Goal: Transaction & Acquisition: Purchase product/service

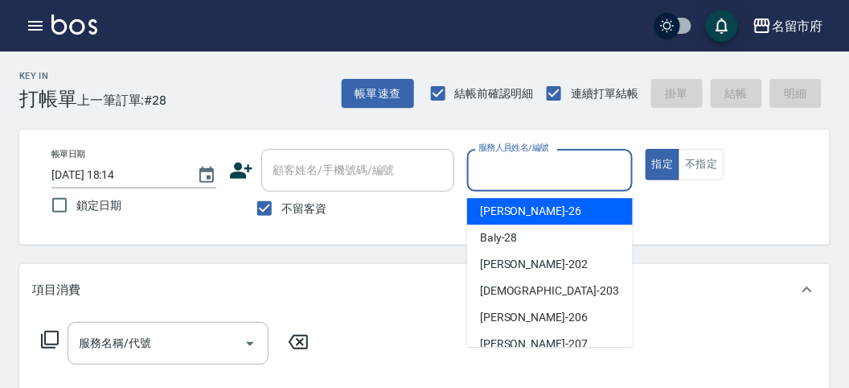
click at [569, 177] on input "服務人員姓名/編號" at bounding box center [550, 170] width 150 height 28
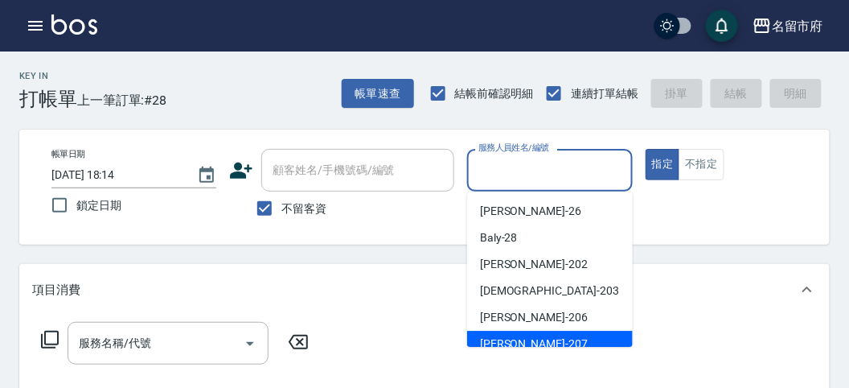
click at [540, 338] on div "[PERSON_NAME] -207" at bounding box center [550, 344] width 166 height 27
type input "[PERSON_NAME]-207"
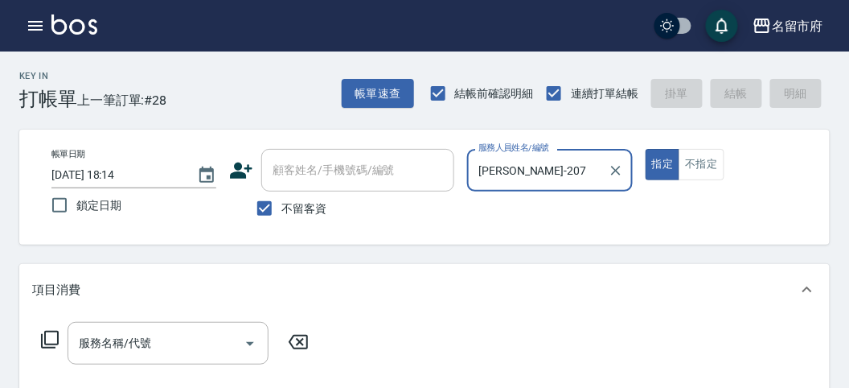
click at [47, 345] on icon at bounding box center [49, 339] width 19 height 19
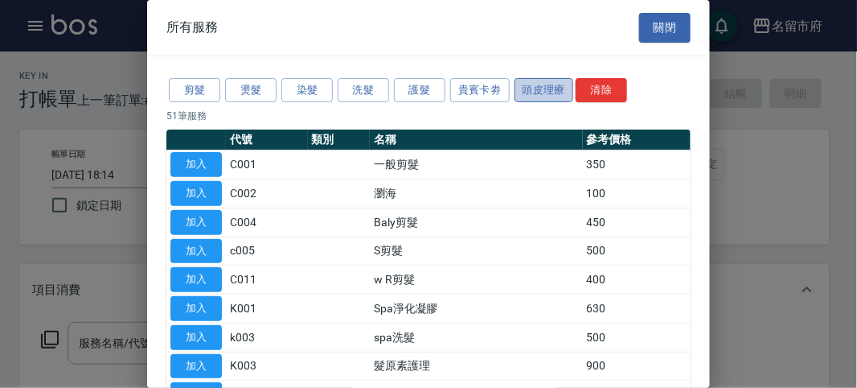
click at [524, 91] on button "頭皮理療" at bounding box center [545, 90] width 60 height 25
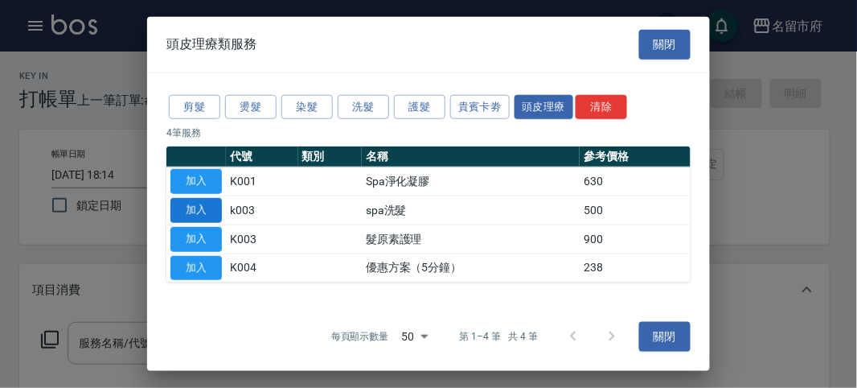
click at [209, 205] on button "加入" at bounding box center [196, 210] width 51 height 25
type input "spa洗髮(k003)"
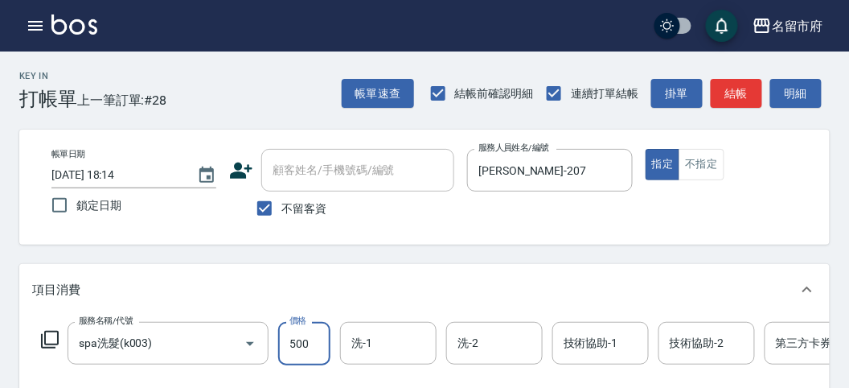
click at [318, 335] on input "500" at bounding box center [304, 343] width 52 height 43
type input "520"
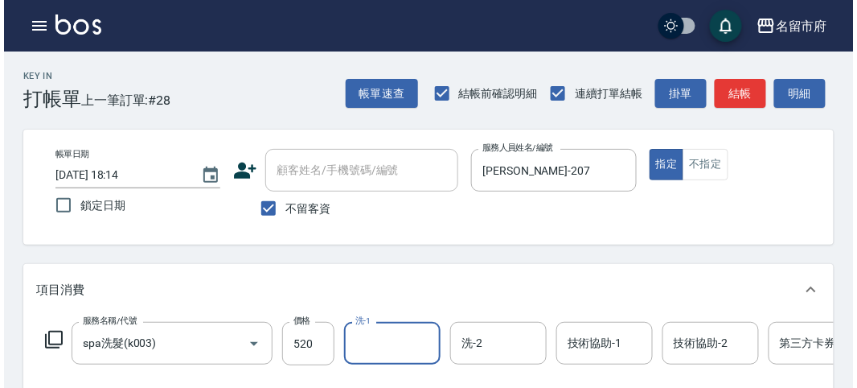
scroll to position [486, 0]
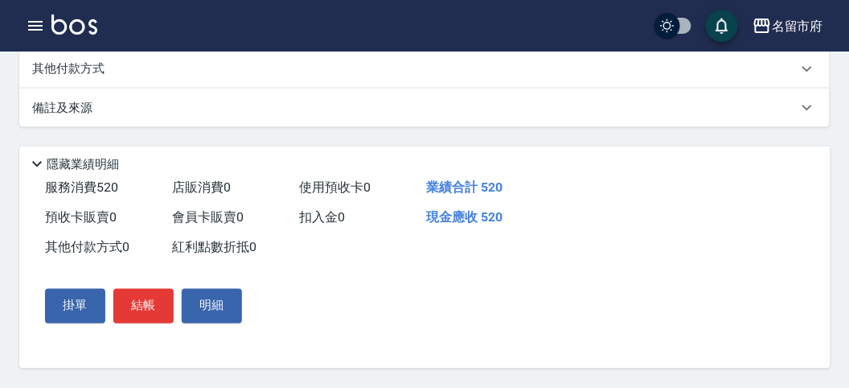
click at [149, 324] on div "掛單 結帳 明細" at bounding box center [144, 305] width 210 height 47
click at [140, 301] on button "結帳" at bounding box center [143, 306] width 60 height 34
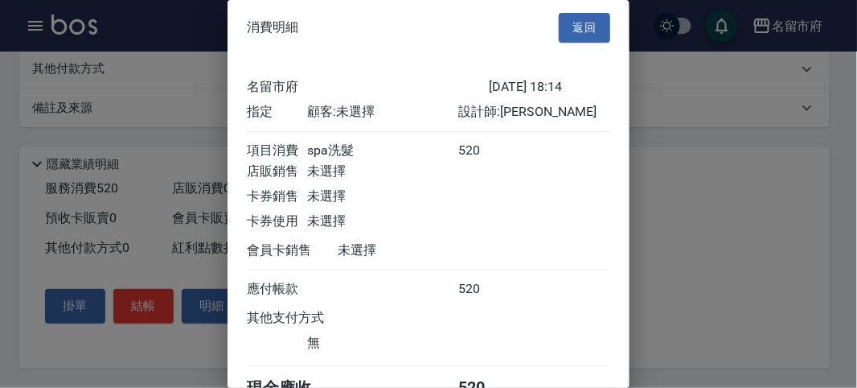
scroll to position [89, 0]
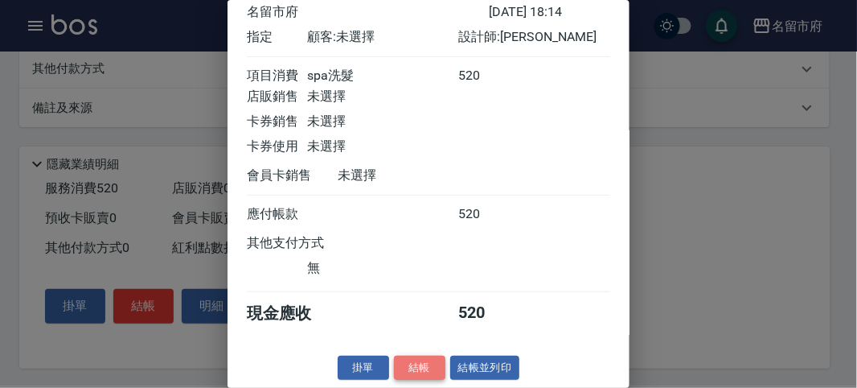
click at [434, 362] on button "結帳" at bounding box center [419, 367] width 51 height 25
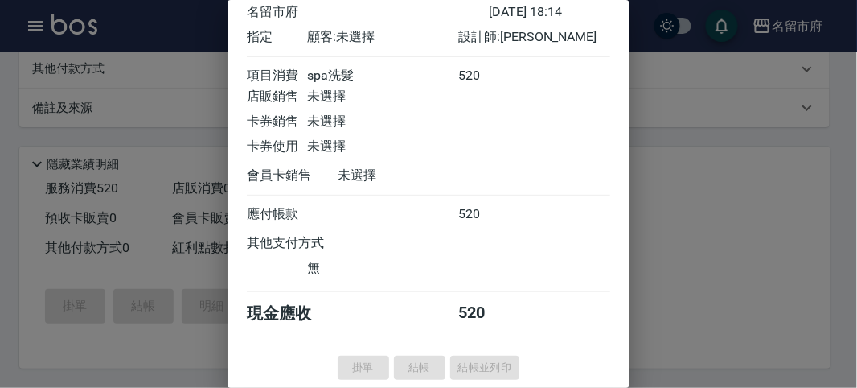
type input "[DATE] 19:09"
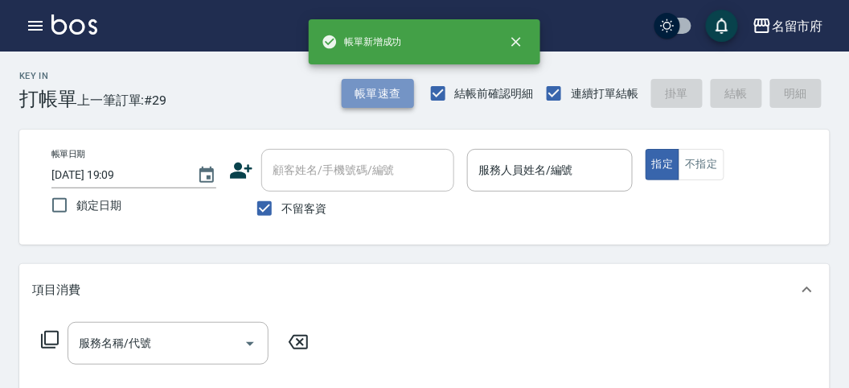
click at [386, 103] on button "帳單速查" at bounding box center [378, 94] width 72 height 30
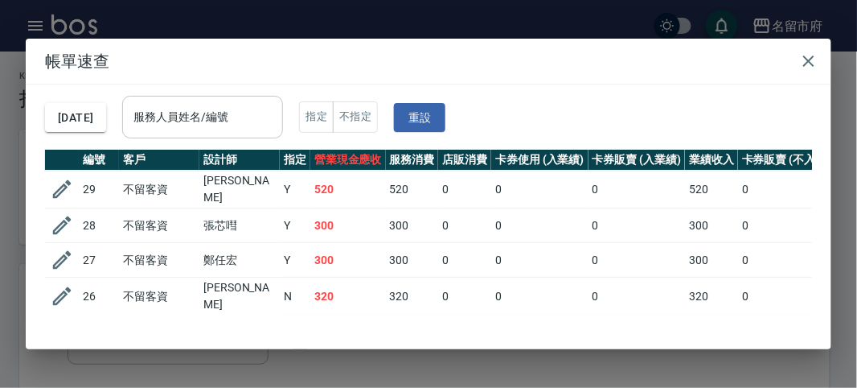
click at [194, 129] on input "服務人員姓名/編號" at bounding box center [202, 117] width 146 height 28
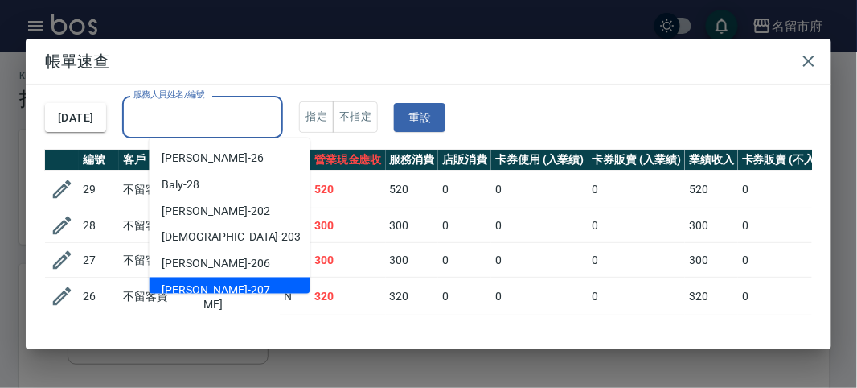
click at [199, 282] on span "[PERSON_NAME] -207" at bounding box center [216, 290] width 108 height 17
type input "[PERSON_NAME]-207"
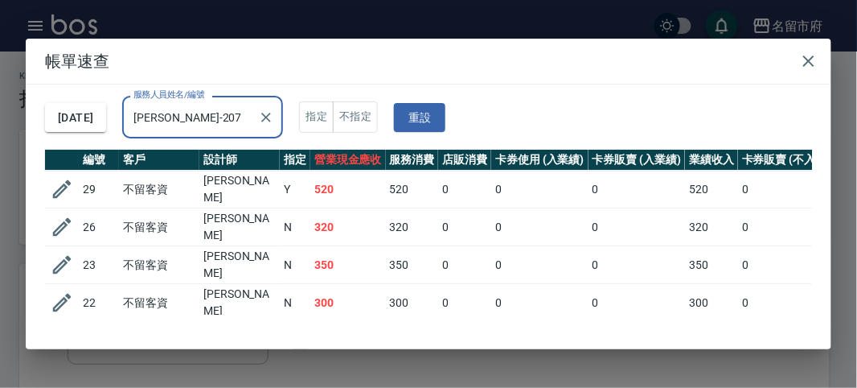
scroll to position [165, 0]
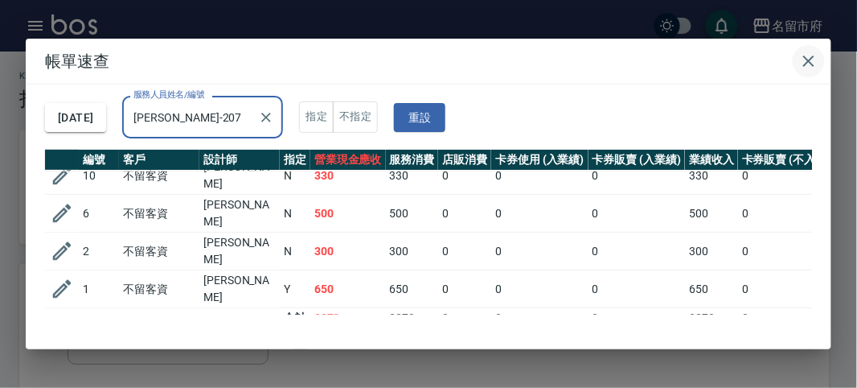
click at [801, 62] on icon "button" at bounding box center [808, 60] width 19 height 19
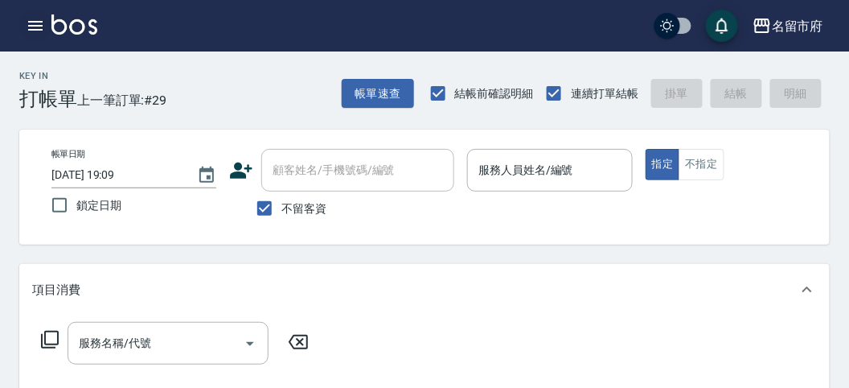
click at [30, 34] on icon "button" at bounding box center [35, 25] width 19 height 19
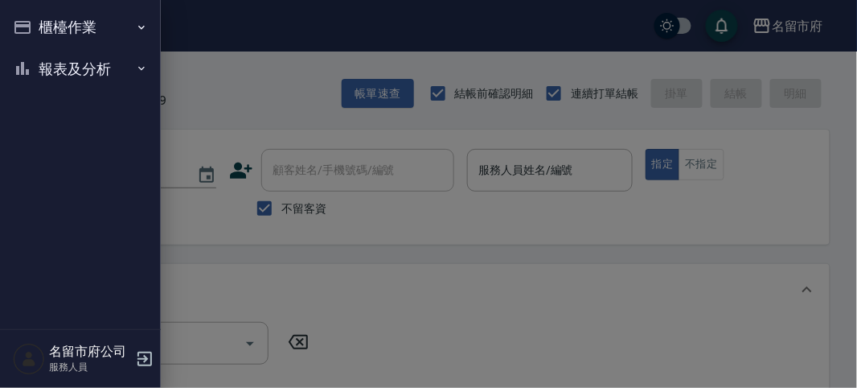
click at [45, 84] on button "報表及分析" at bounding box center [80, 69] width 148 height 42
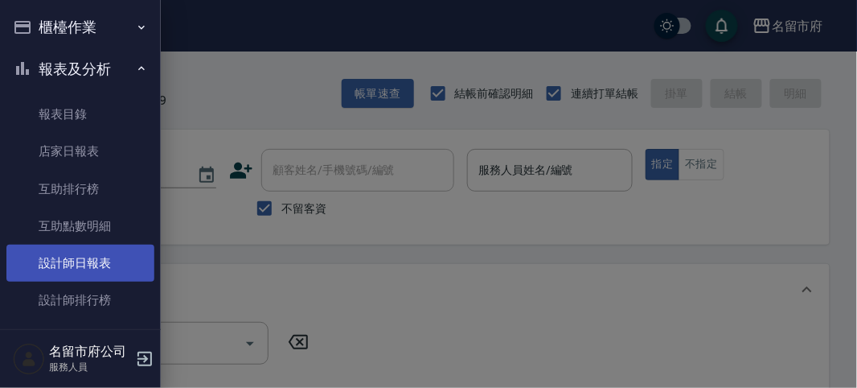
scroll to position [52, 0]
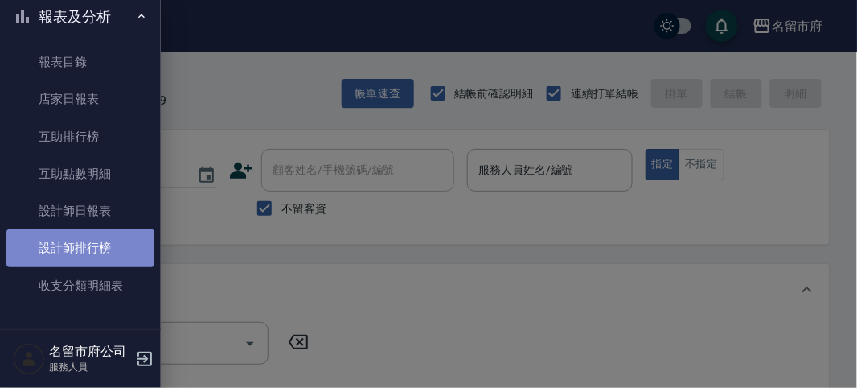
click at [83, 239] on link "設計師排行榜" at bounding box center [80, 247] width 148 height 37
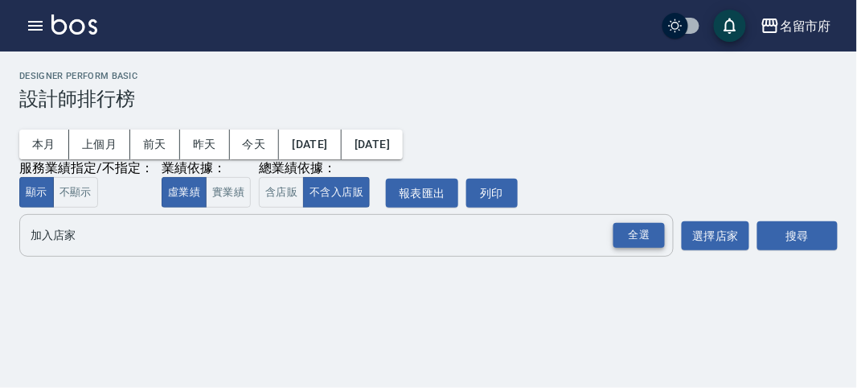
click at [623, 237] on div "全選" at bounding box center [639, 235] width 51 height 25
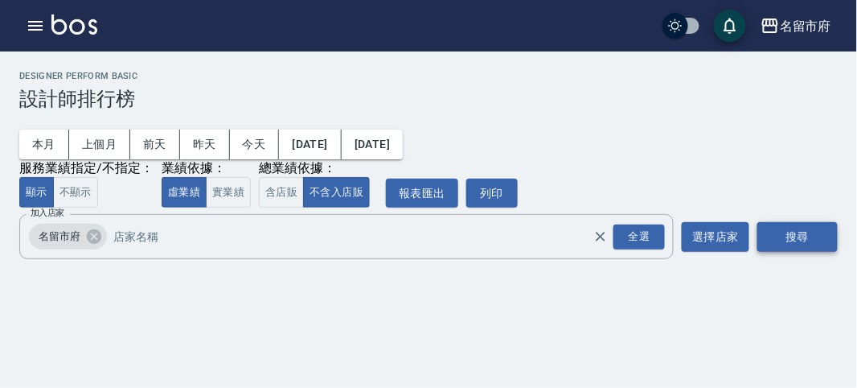
click at [795, 230] on button "搜尋" at bounding box center [798, 237] width 80 height 30
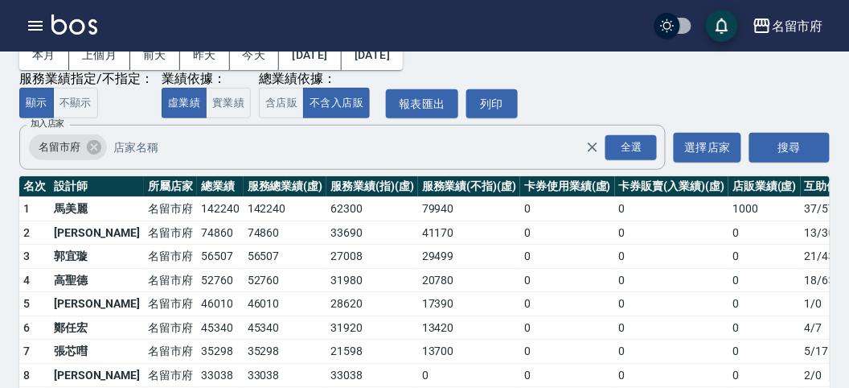
scroll to position [141, 0]
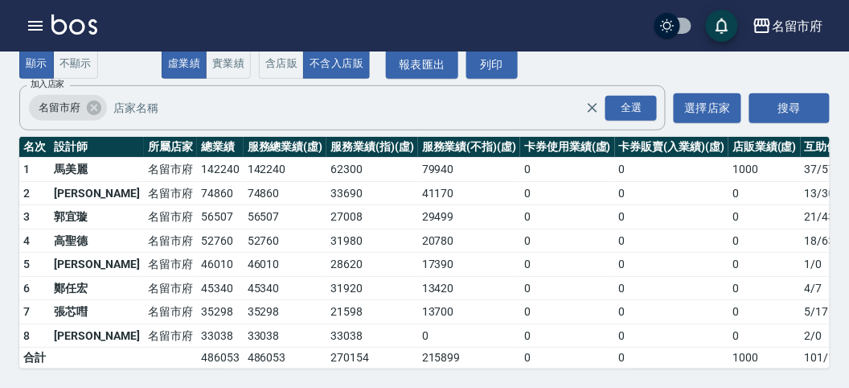
click at [86, 28] on img at bounding box center [74, 24] width 46 height 20
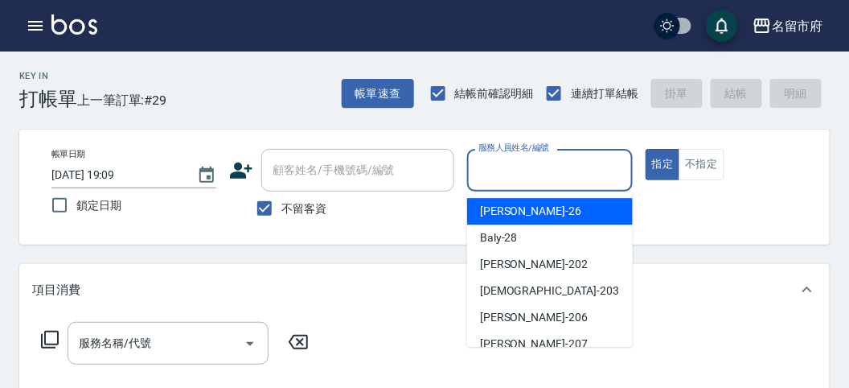
click at [540, 178] on input "服務人員姓名/編號" at bounding box center [550, 170] width 150 height 28
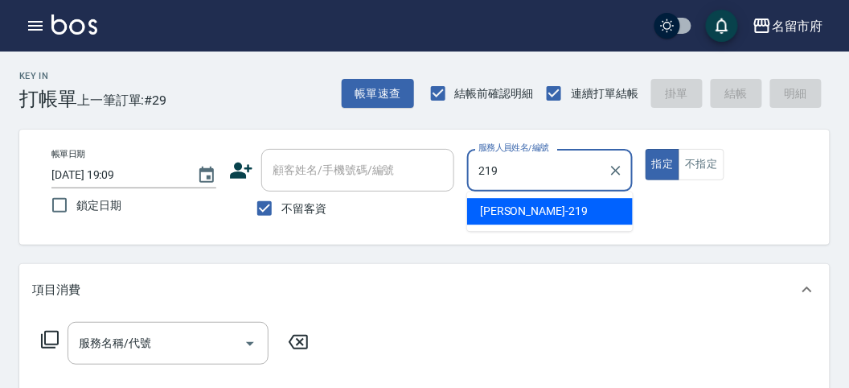
type input "[PERSON_NAME]-219"
type button "true"
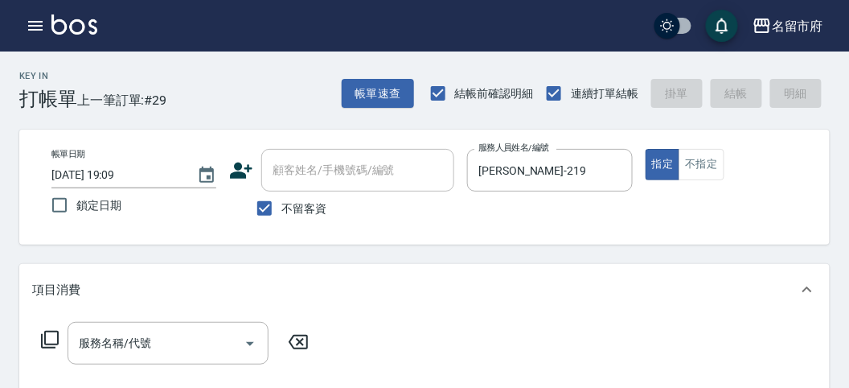
click at [53, 344] on icon at bounding box center [50, 340] width 18 height 18
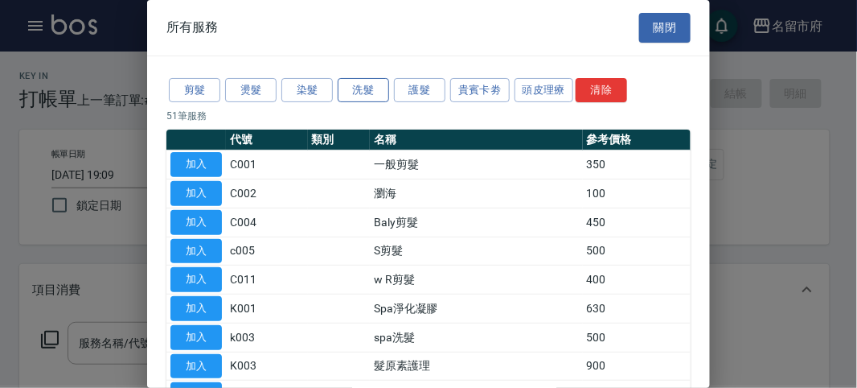
click at [372, 87] on button "洗髮" at bounding box center [363, 90] width 51 height 25
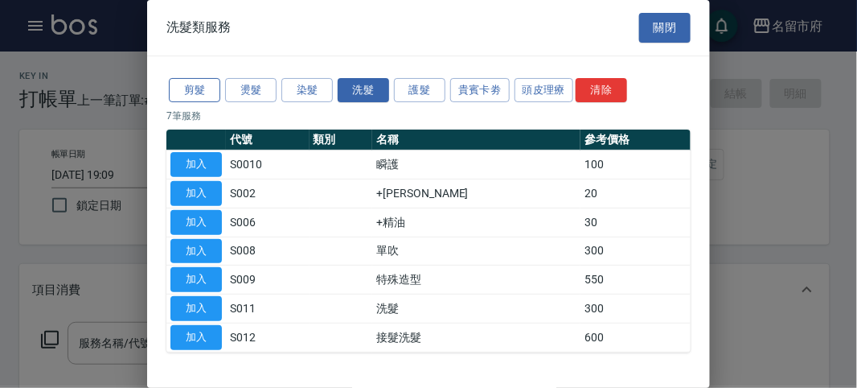
click at [185, 98] on button "剪髮" at bounding box center [194, 90] width 51 height 25
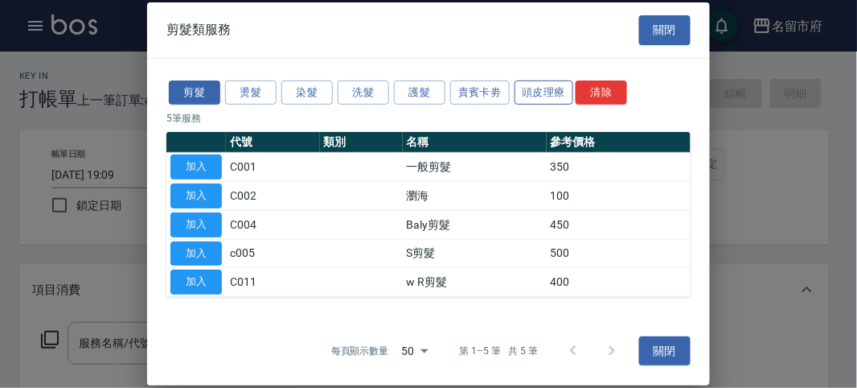
click at [528, 90] on button "頭皮理療" at bounding box center [545, 92] width 60 height 25
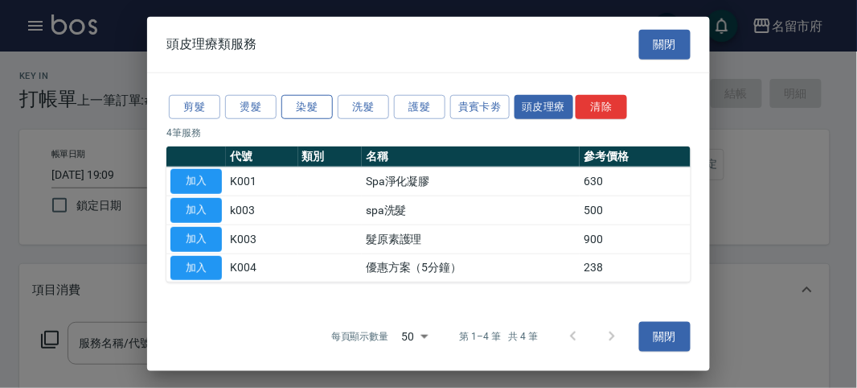
click at [303, 105] on button "染髮" at bounding box center [306, 106] width 51 height 25
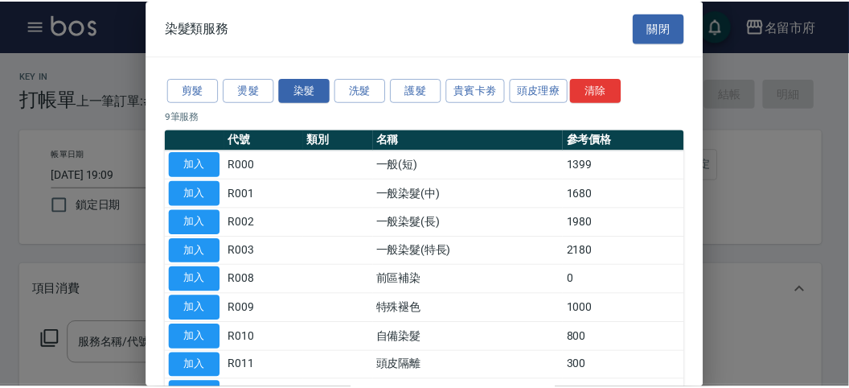
scroll to position [105, 0]
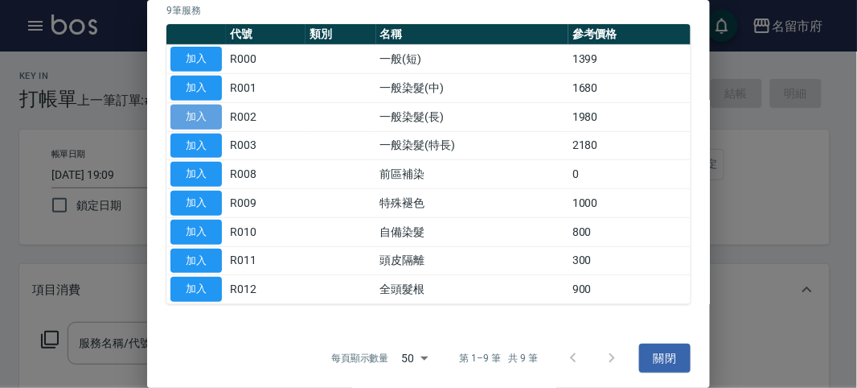
click at [217, 125] on button "加入" at bounding box center [196, 117] width 51 height 25
type input "一般染髮(長)(R002)"
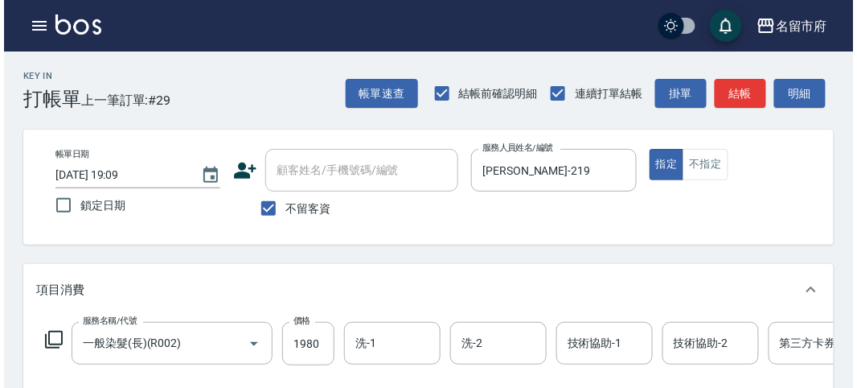
scroll to position [179, 0]
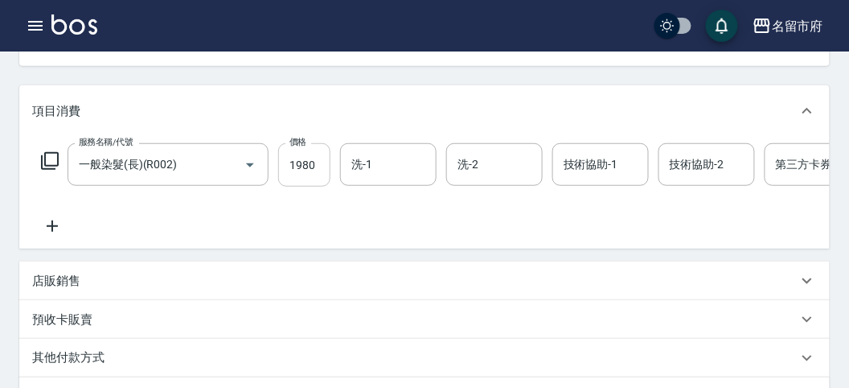
click at [325, 166] on input "1980" at bounding box center [304, 164] width 52 height 43
type input "2000"
click at [46, 158] on icon at bounding box center [49, 160] width 19 height 19
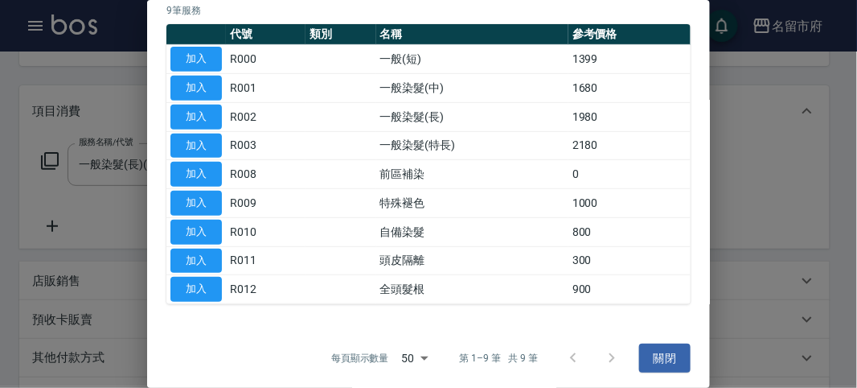
scroll to position [0, 0]
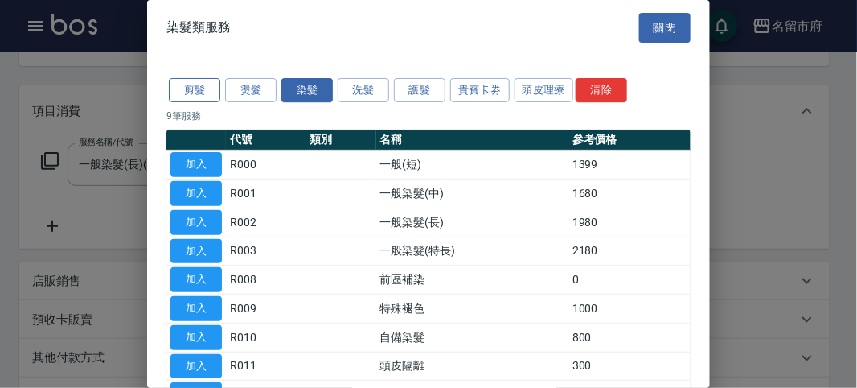
click at [206, 84] on button "剪髮" at bounding box center [194, 90] width 51 height 25
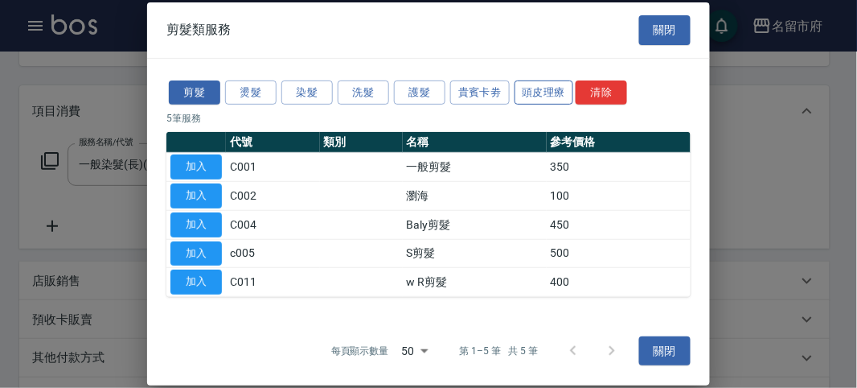
click at [540, 91] on button "頭皮理療" at bounding box center [545, 92] width 60 height 25
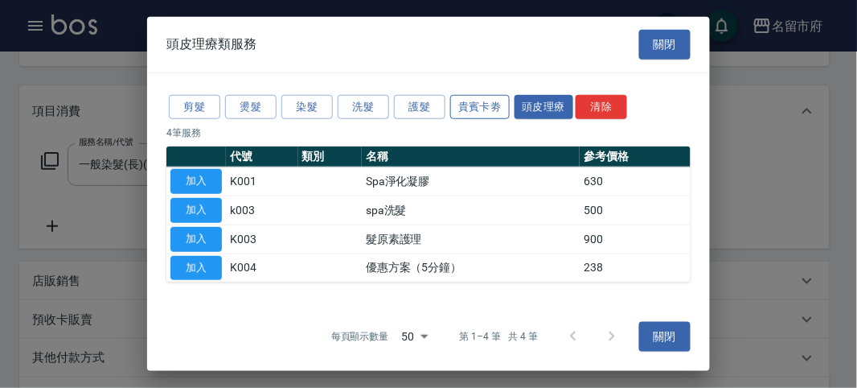
click at [495, 110] on button "貴賓卡劵" at bounding box center [480, 106] width 60 height 25
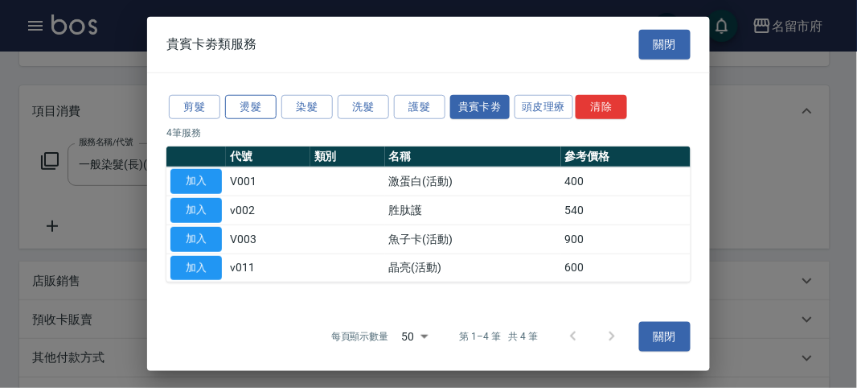
click at [257, 109] on button "燙髮" at bounding box center [250, 106] width 51 height 25
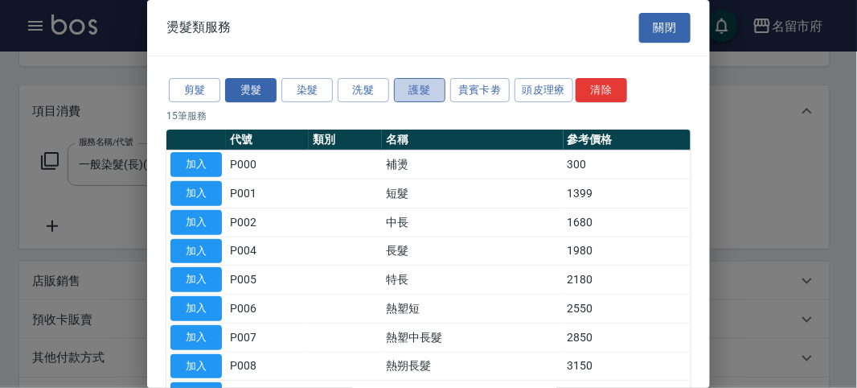
click at [415, 90] on button "護髮" at bounding box center [419, 90] width 51 height 25
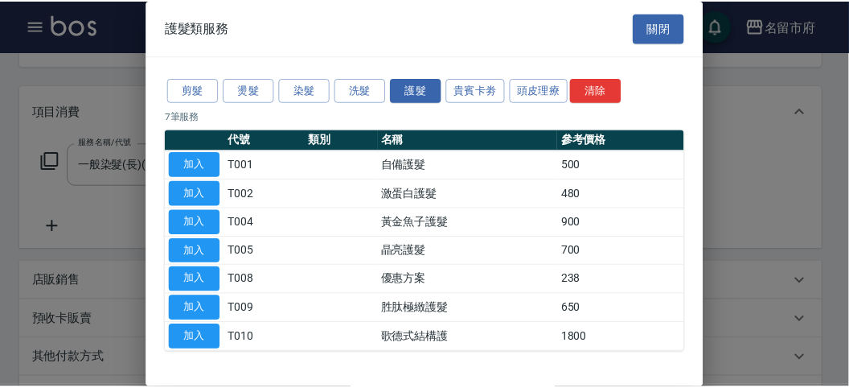
scroll to position [49, 0]
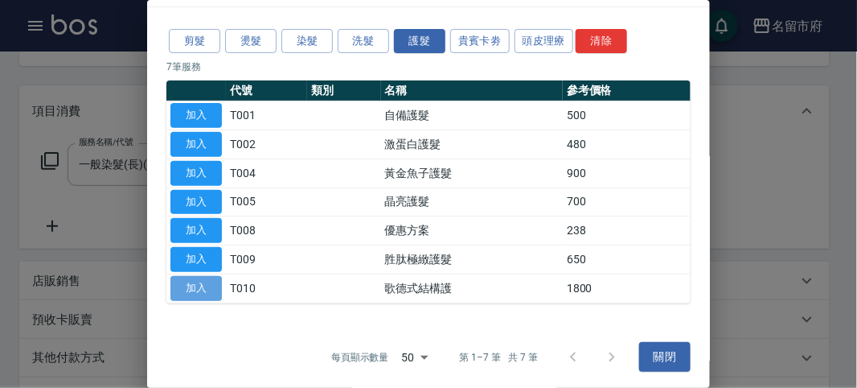
click at [191, 282] on button "加入" at bounding box center [196, 288] width 51 height 25
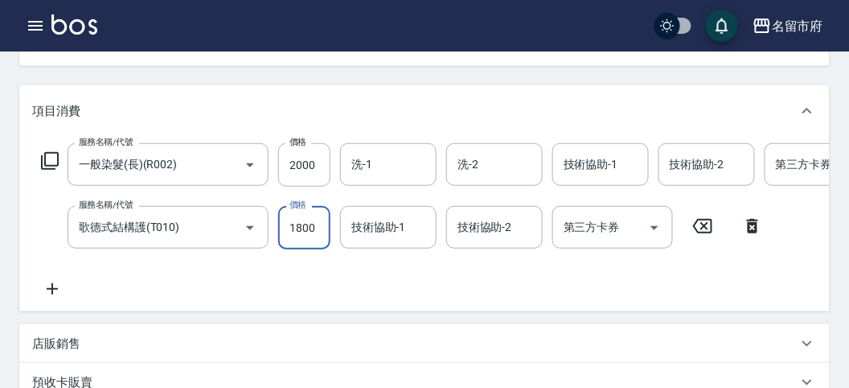
click at [310, 232] on input "1800" at bounding box center [304, 227] width 52 height 43
click at [315, 225] on input "1800" at bounding box center [304, 227] width 52 height 43
drag, startPoint x: 315, startPoint y: 225, endPoint x: 286, endPoint y: 234, distance: 31.0
click at [286, 234] on input "1800" at bounding box center [304, 227] width 52 height 43
type input "1000"
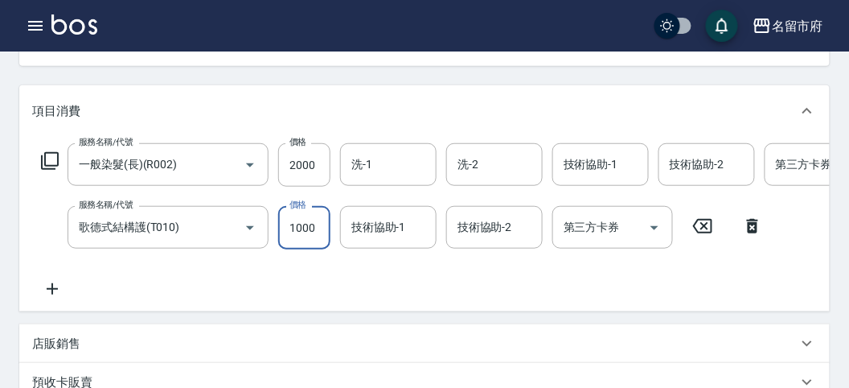
drag, startPoint x: 271, startPoint y: 282, endPoint x: 283, endPoint y: 298, distance: 20.1
click at [277, 293] on div "服務名稱/代號 一般染髮(長)(R002) 服務名稱/代號 價格 2000 價格 洗-1 洗-1 洗-2 洗-2 技術協助-1 技術協助-1 技術協助-2 技…" at bounding box center [483, 220] width 903 height 155
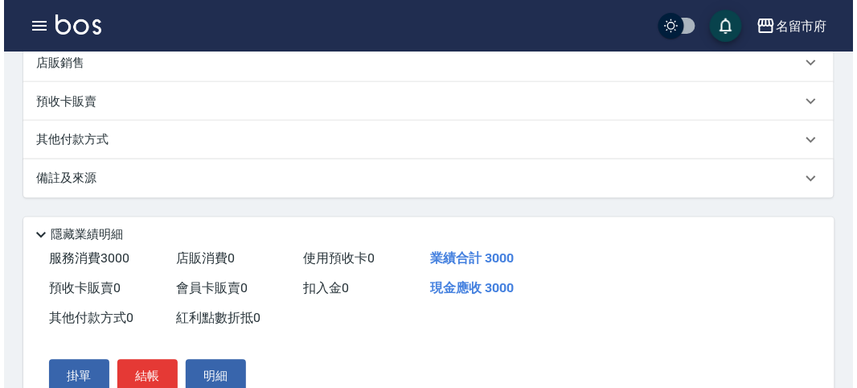
scroll to position [549, 0]
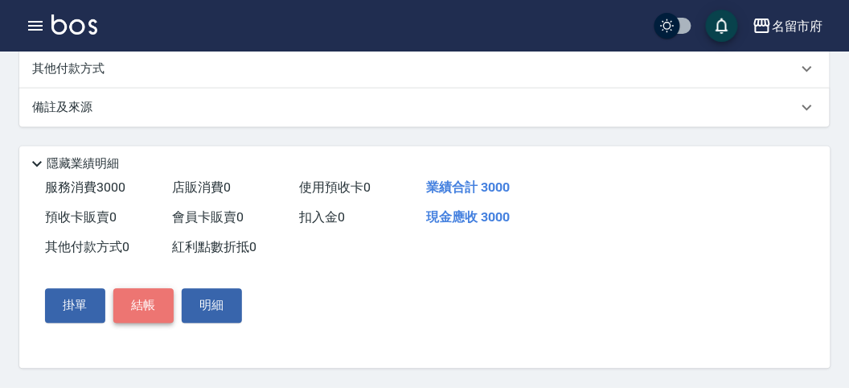
click at [162, 303] on button "結帳" at bounding box center [143, 306] width 60 height 34
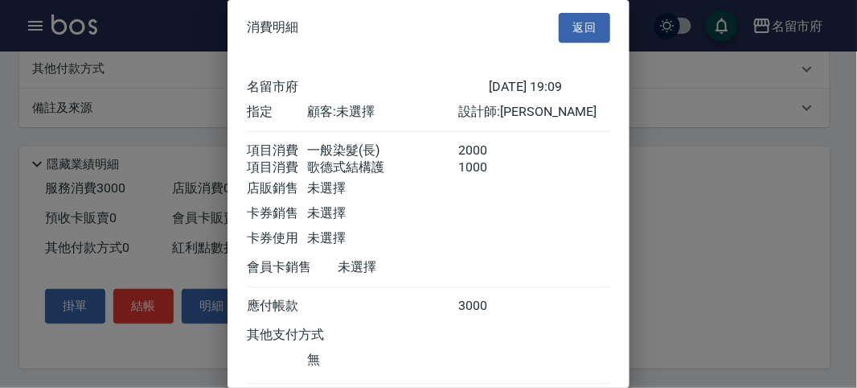
scroll to position [107, 0]
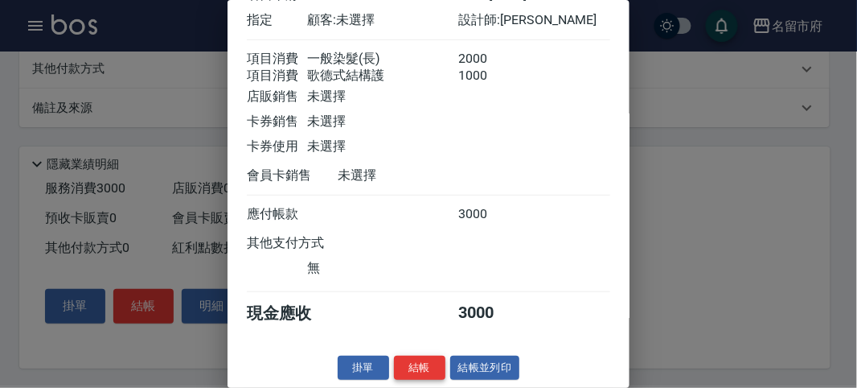
click at [420, 371] on button "結帳" at bounding box center [419, 367] width 51 height 25
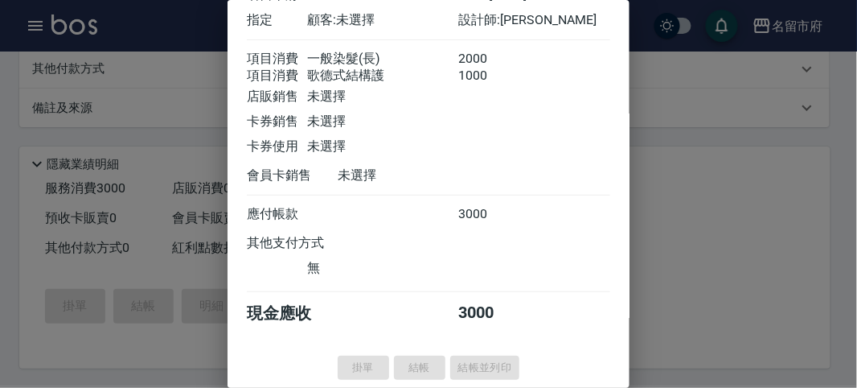
type input "[DATE] 19:32"
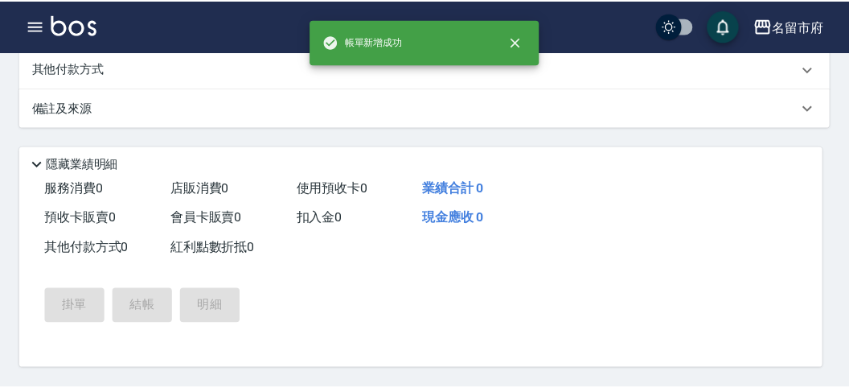
scroll to position [0, 0]
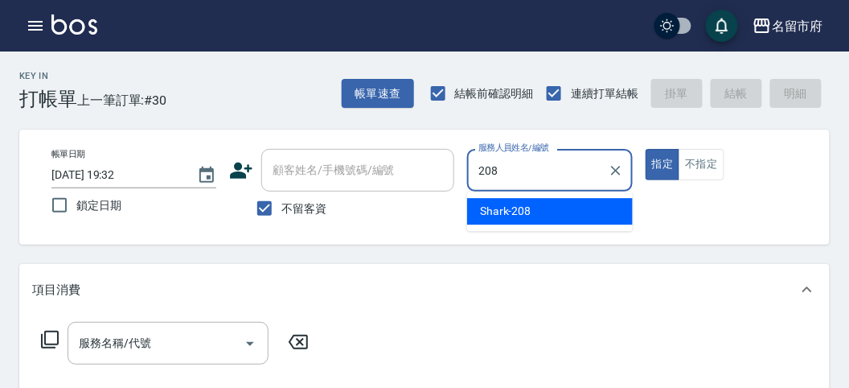
click at [513, 211] on span "Shark -208" at bounding box center [505, 211] width 51 height 17
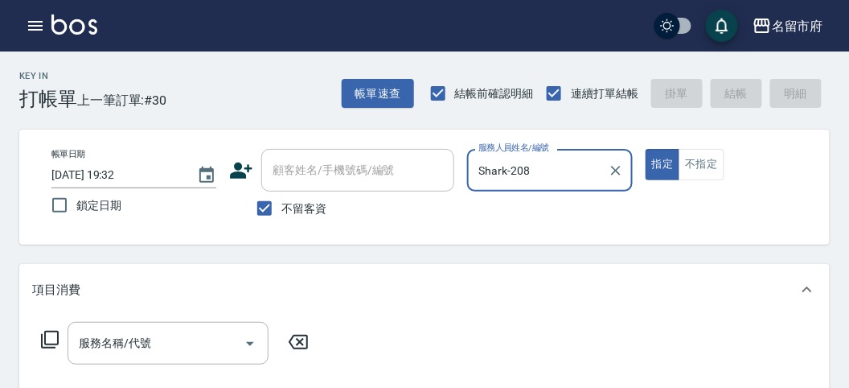
type input "Shark-208"
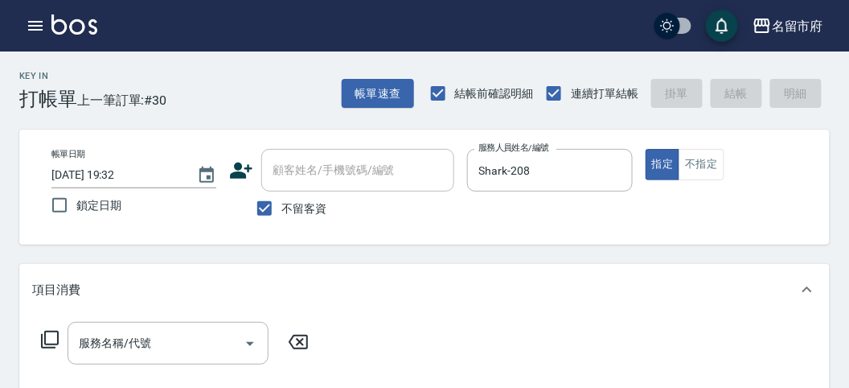
click at [51, 343] on icon at bounding box center [49, 339] width 19 height 19
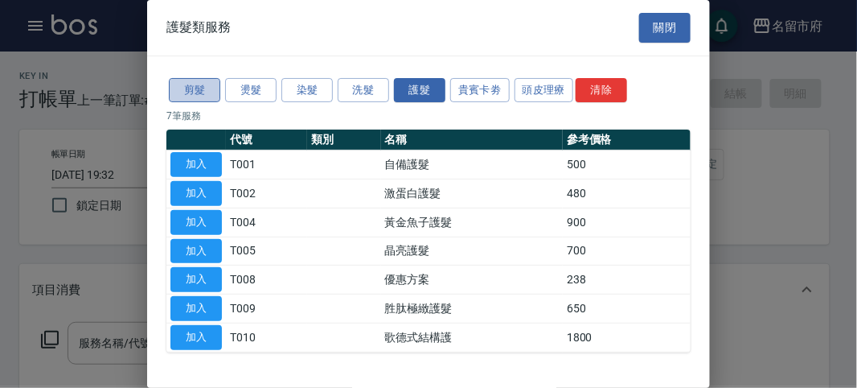
click at [189, 89] on button "剪髮" at bounding box center [194, 90] width 51 height 25
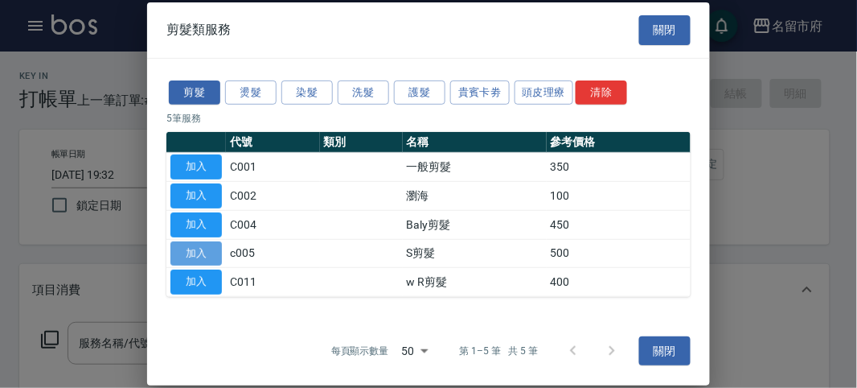
click at [177, 251] on button "加入" at bounding box center [196, 252] width 51 height 25
type input "S剪髮(c005)"
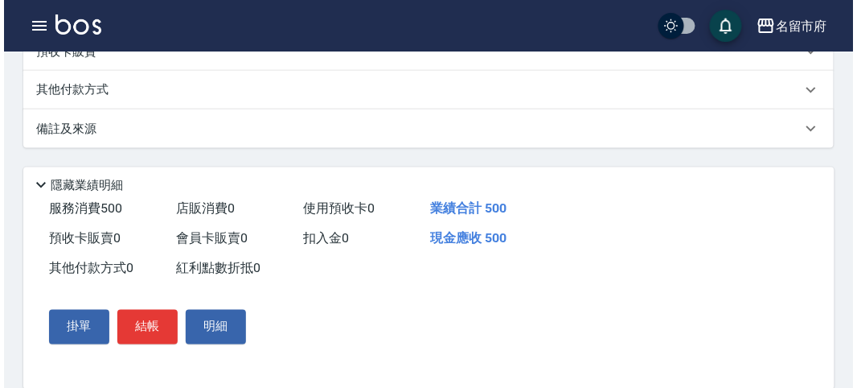
scroll to position [471, 0]
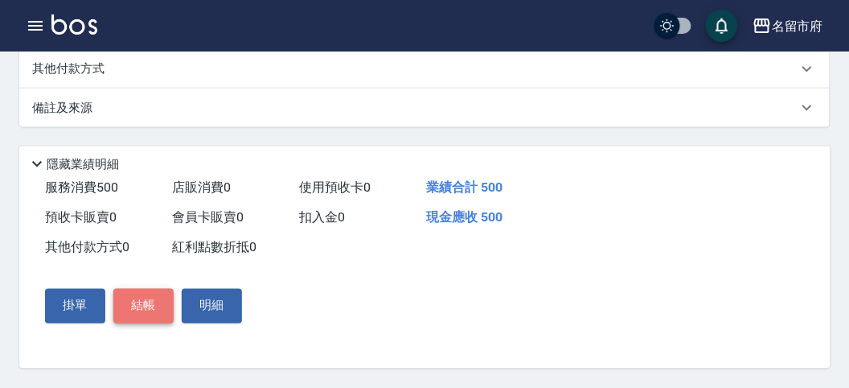
click at [142, 310] on button "結帳" at bounding box center [143, 306] width 60 height 34
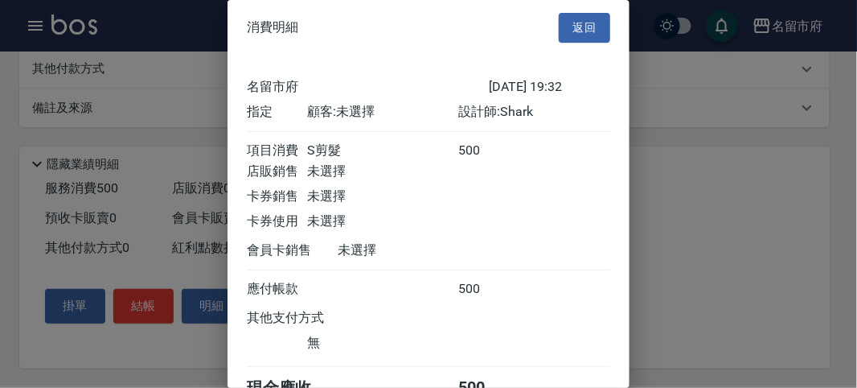
scroll to position [89, 0]
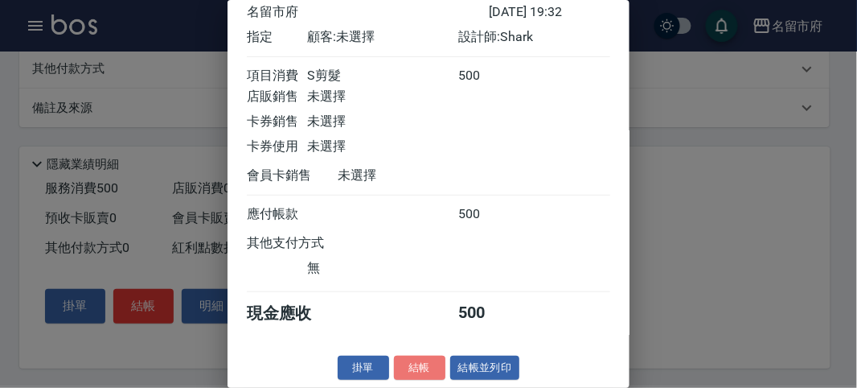
drag, startPoint x: 415, startPoint y: 372, endPoint x: 407, endPoint y: 368, distance: 9.0
click at [413, 372] on button "結帳" at bounding box center [419, 367] width 51 height 25
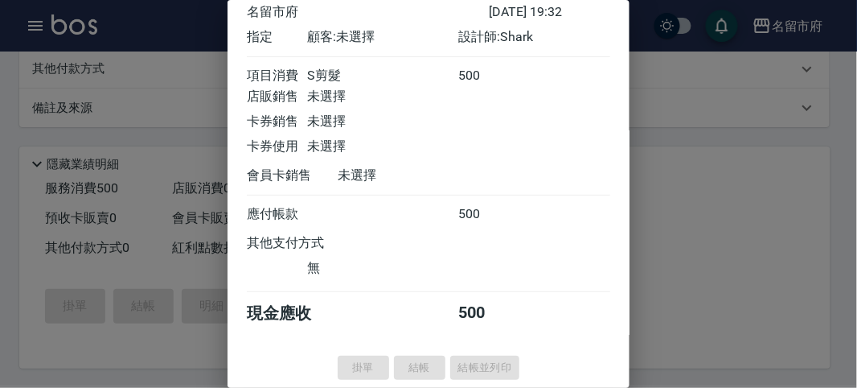
type input "[DATE] 20:00"
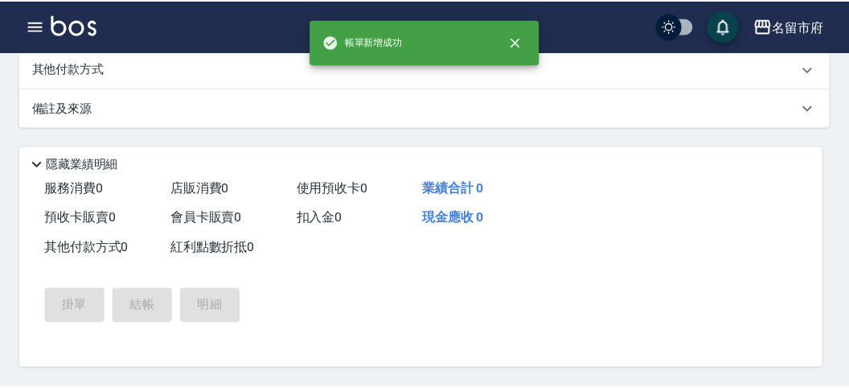
scroll to position [0, 0]
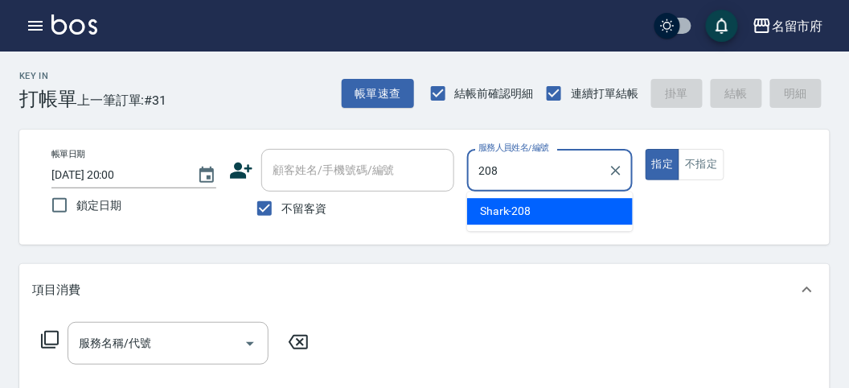
click at [542, 207] on div "Shark -208" at bounding box center [550, 211] width 166 height 27
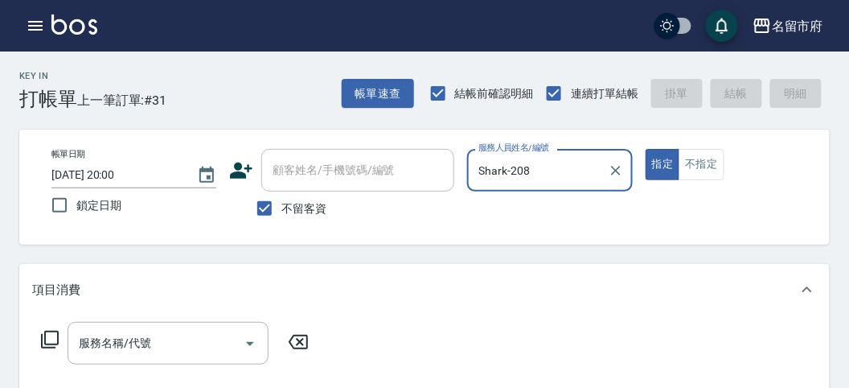
type input "Shark-208"
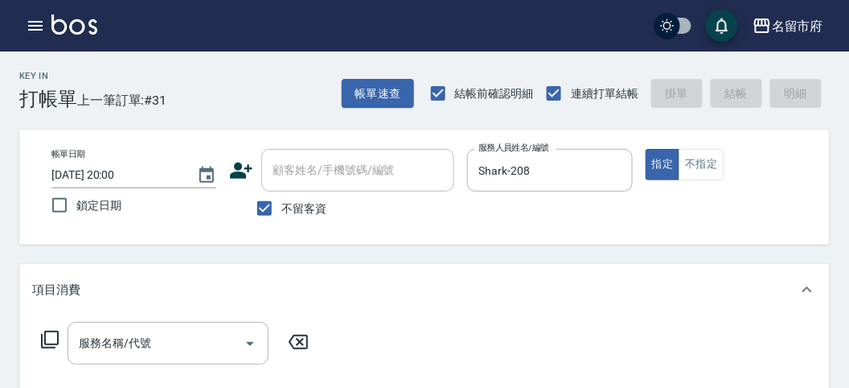
click at [50, 340] on icon at bounding box center [49, 339] width 19 height 19
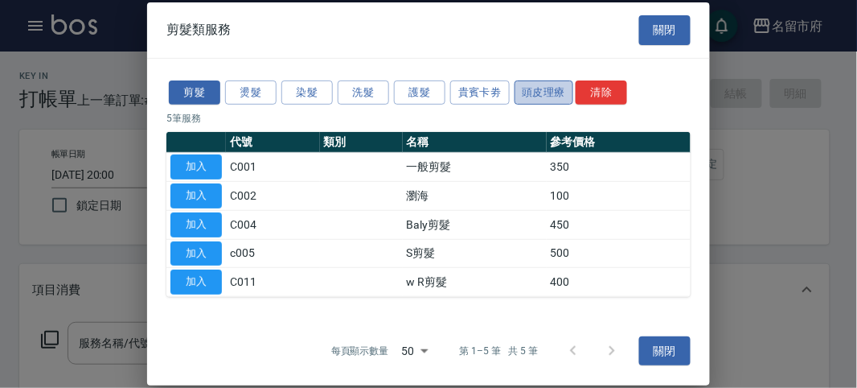
click at [551, 96] on button "頭皮理療" at bounding box center [545, 92] width 60 height 25
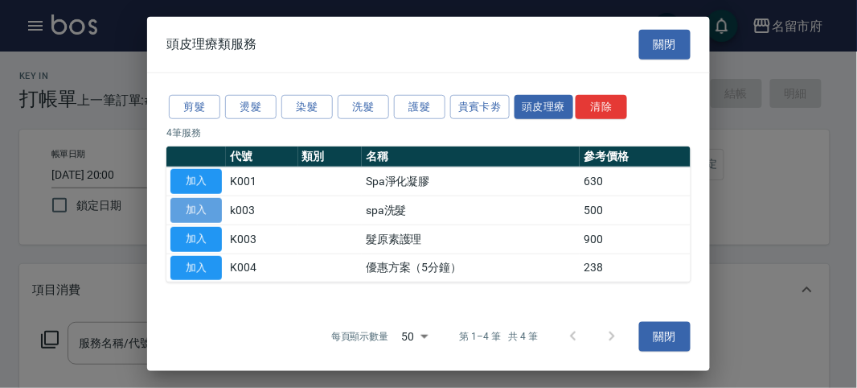
click at [199, 210] on button "加入" at bounding box center [196, 210] width 51 height 25
type input "spa洗髮(k003)"
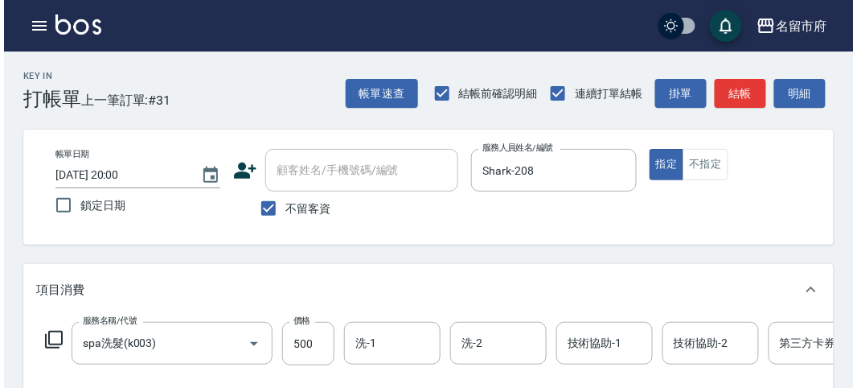
scroll to position [486, 0]
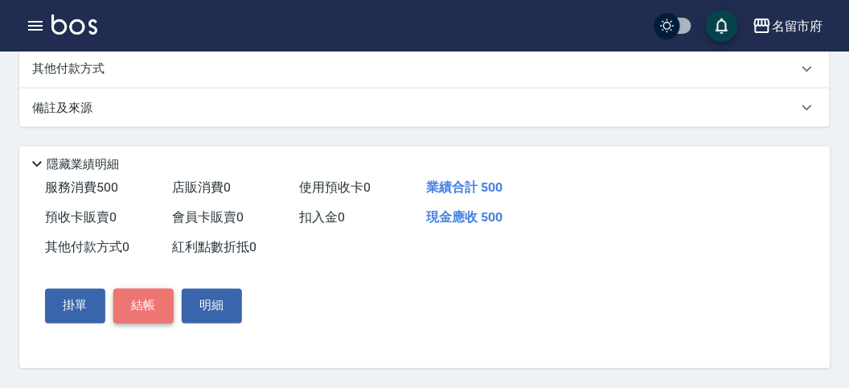
click at [145, 318] on button "結帳" at bounding box center [143, 306] width 60 height 34
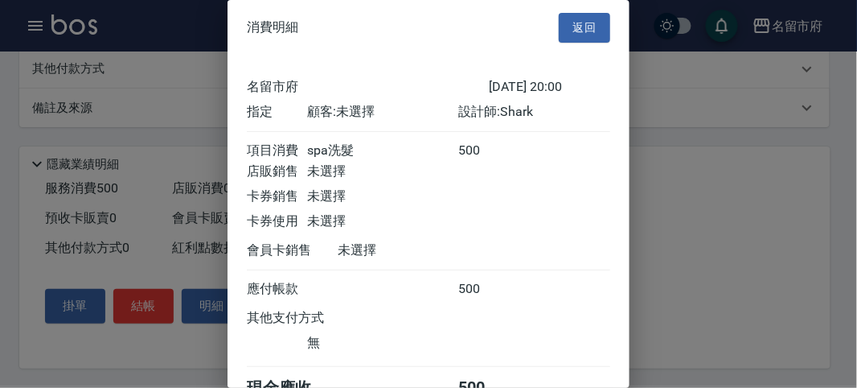
scroll to position [89, 0]
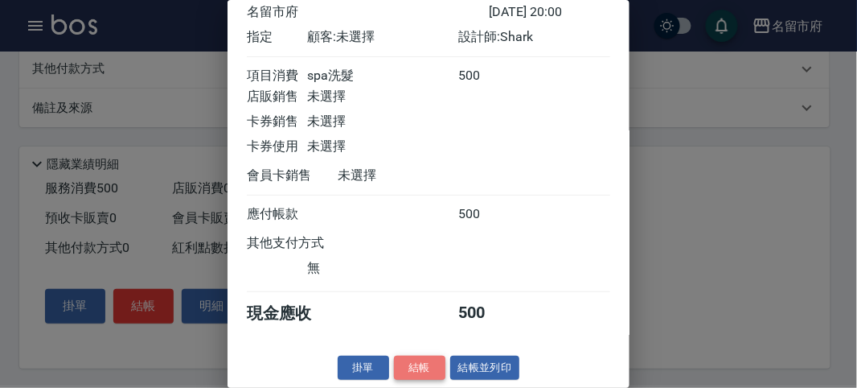
click at [424, 364] on button "結帳" at bounding box center [419, 367] width 51 height 25
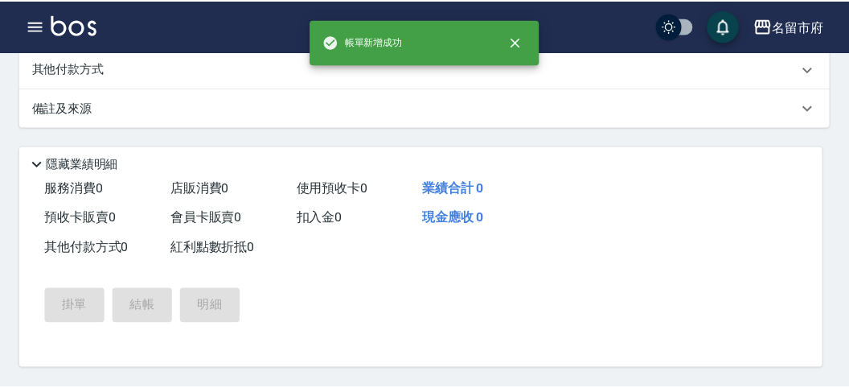
scroll to position [0, 0]
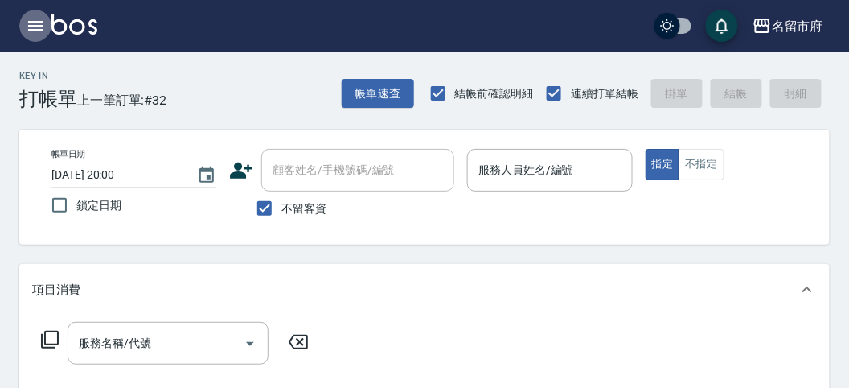
click at [36, 28] on icon "button" at bounding box center [35, 25] width 19 height 19
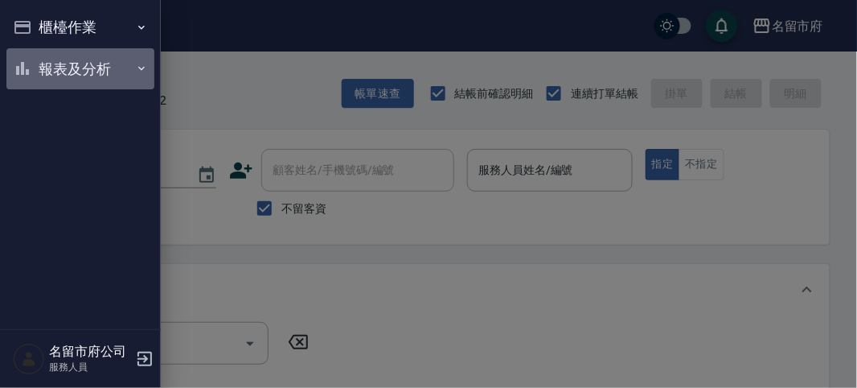
click at [77, 69] on button "報表及分析" at bounding box center [80, 69] width 148 height 42
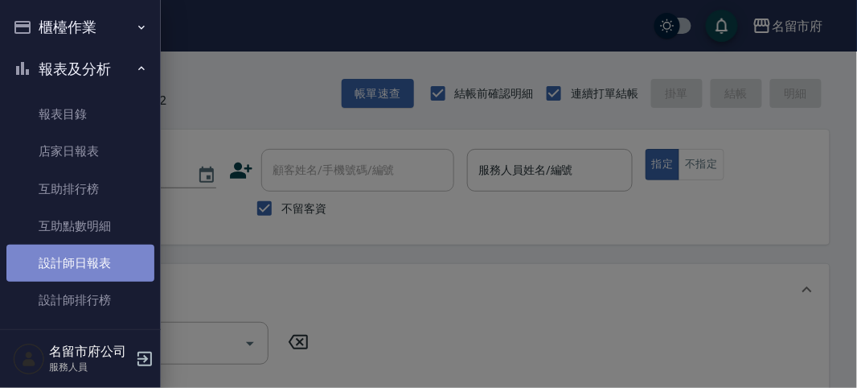
click at [94, 268] on link "設計師日報表" at bounding box center [80, 263] width 148 height 37
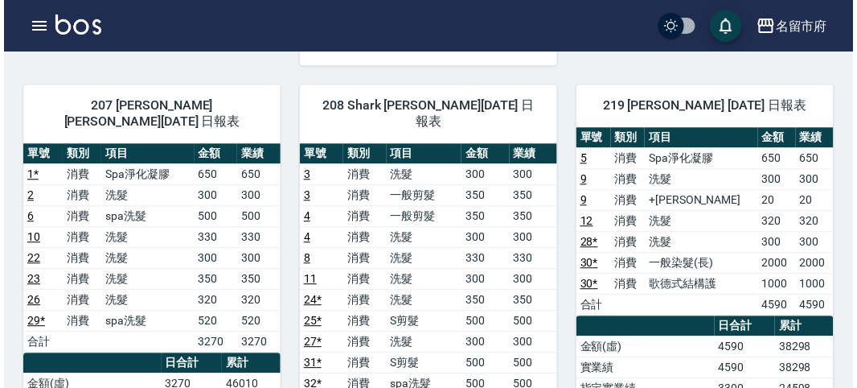
scroll to position [894, 0]
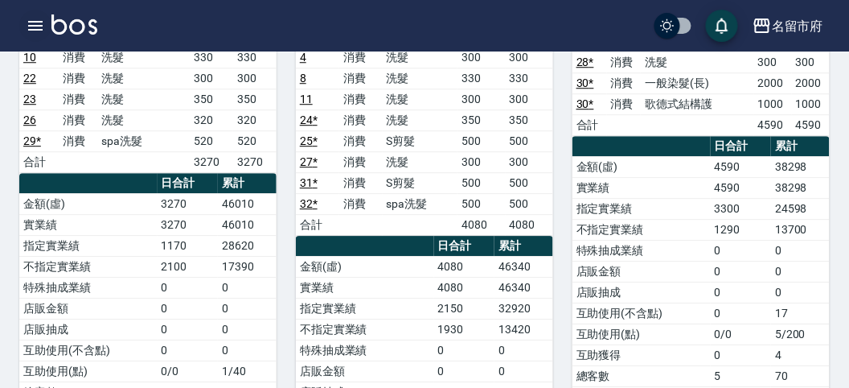
click at [31, 18] on icon "button" at bounding box center [35, 25] width 19 height 19
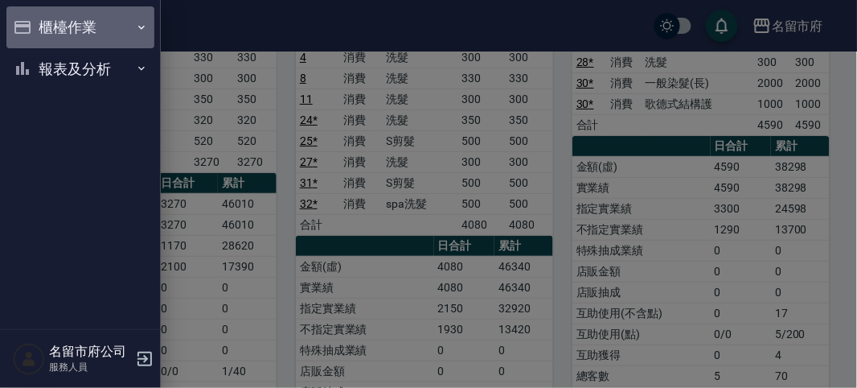
click at [96, 28] on button "櫃檯作業" at bounding box center [80, 27] width 148 height 42
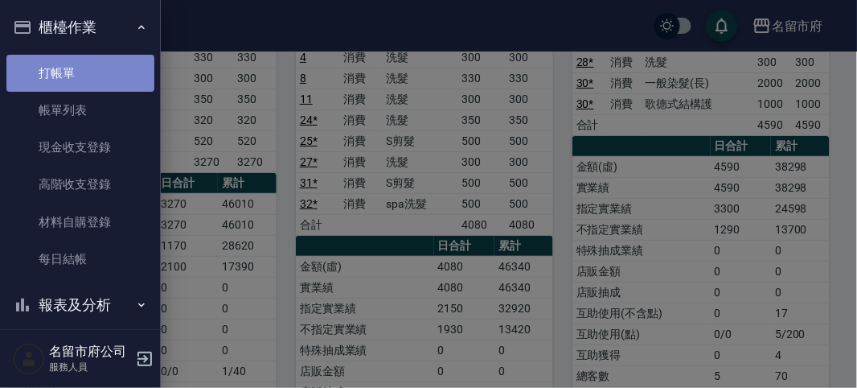
click at [99, 69] on link "打帳單" at bounding box center [80, 73] width 148 height 37
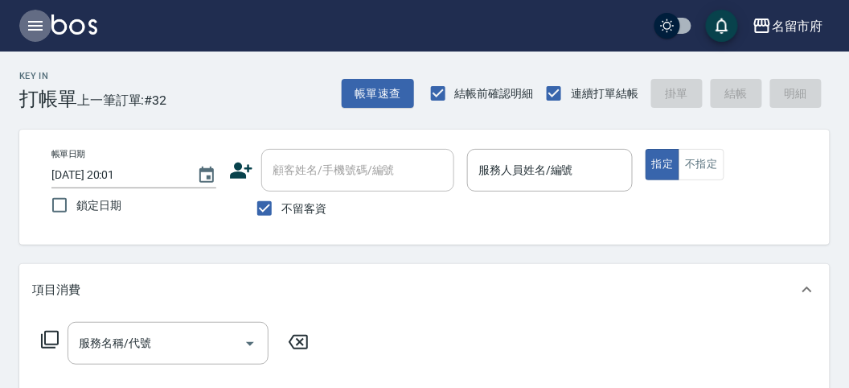
click at [34, 31] on icon "button" at bounding box center [35, 25] width 19 height 19
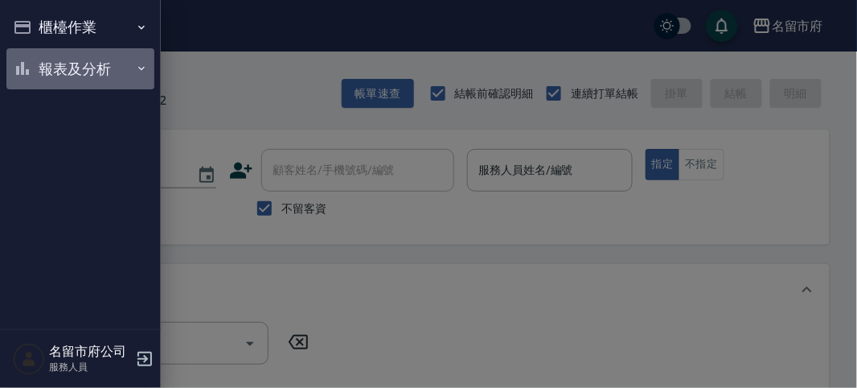
click at [73, 71] on button "報表及分析" at bounding box center [80, 69] width 148 height 42
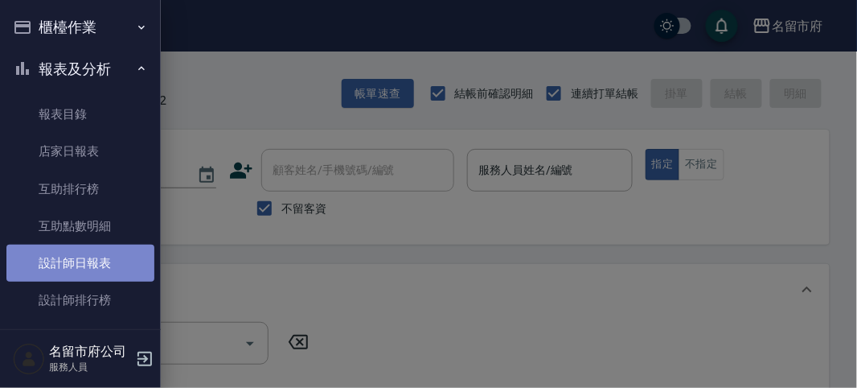
click at [97, 256] on link "設計師日報表" at bounding box center [80, 263] width 148 height 37
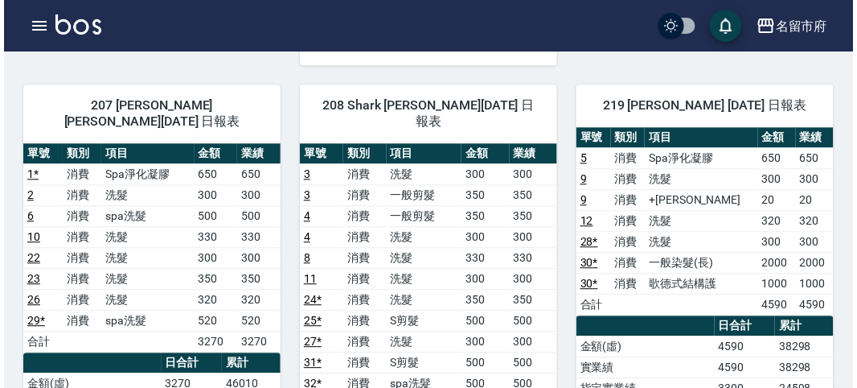
scroll to position [804, 0]
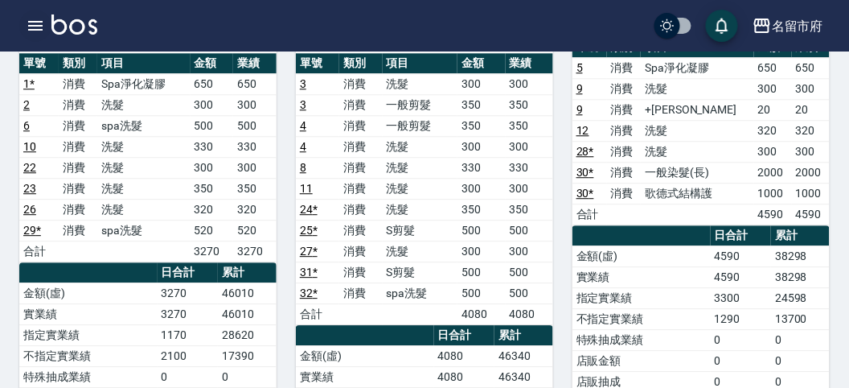
click at [31, 26] on icon "button" at bounding box center [35, 26] width 14 height 10
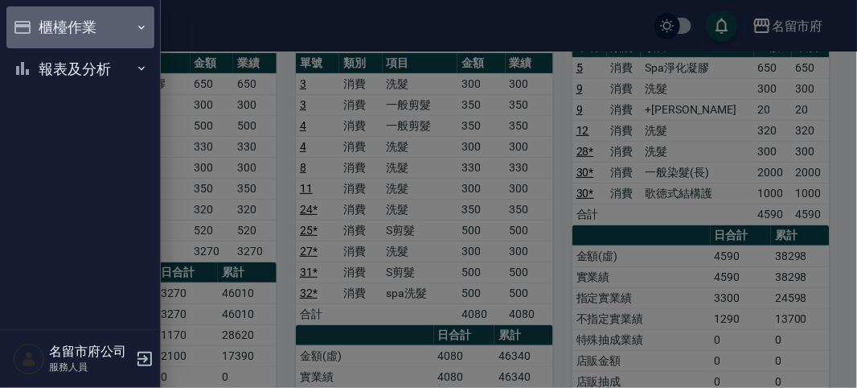
click at [43, 22] on button "櫃檯作業" at bounding box center [80, 27] width 148 height 42
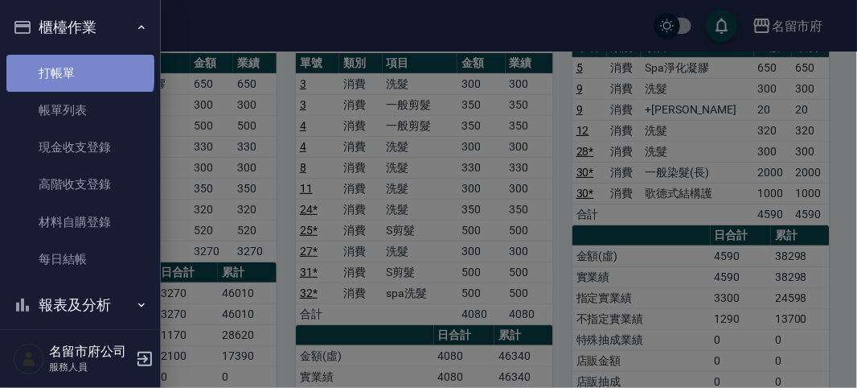
click at [79, 71] on link "打帳單" at bounding box center [80, 73] width 148 height 37
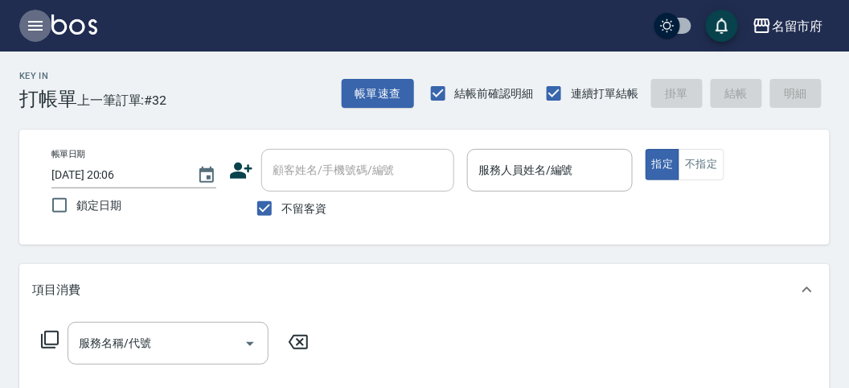
click at [39, 31] on icon "button" at bounding box center [35, 25] width 19 height 19
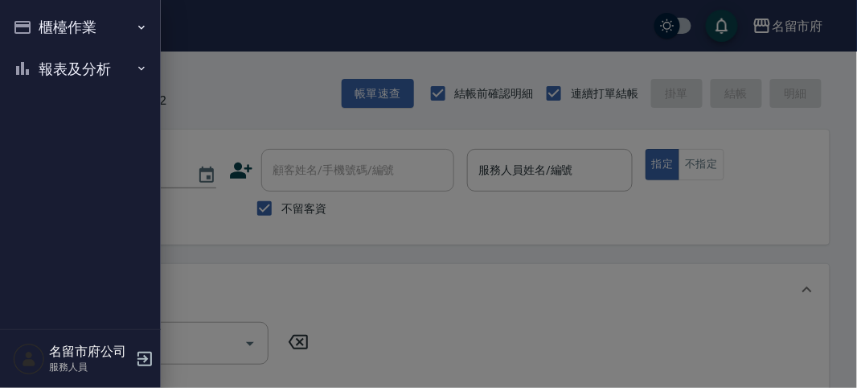
click at [64, 69] on button "報表及分析" at bounding box center [80, 69] width 148 height 42
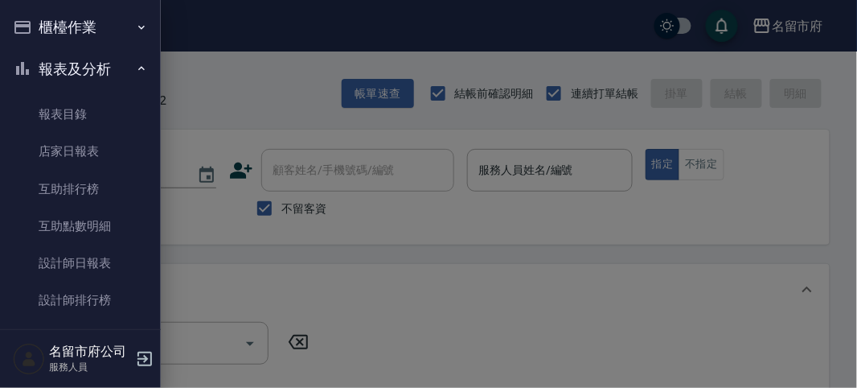
scroll to position [51, 0]
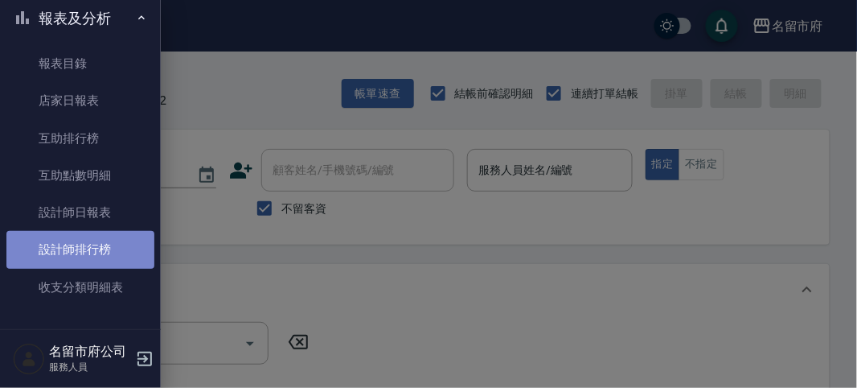
drag, startPoint x: 97, startPoint y: 244, endPoint x: 105, endPoint y: 240, distance: 9.0
click at [99, 243] on link "設計師排行榜" at bounding box center [80, 249] width 148 height 37
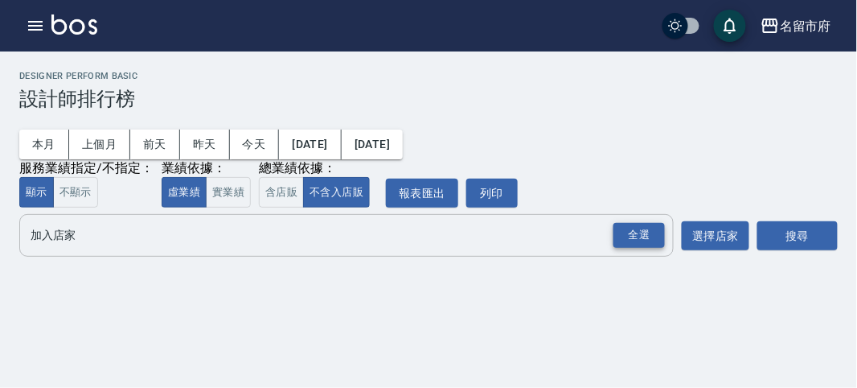
click at [633, 237] on div "全選" at bounding box center [639, 235] width 51 height 25
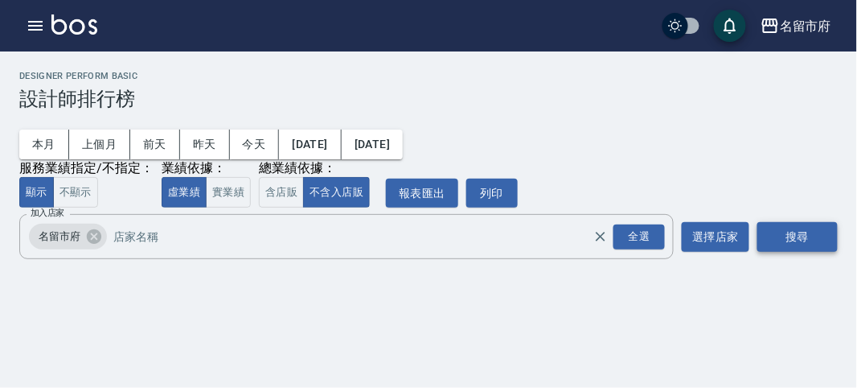
click at [806, 233] on button "搜尋" at bounding box center [798, 237] width 80 height 30
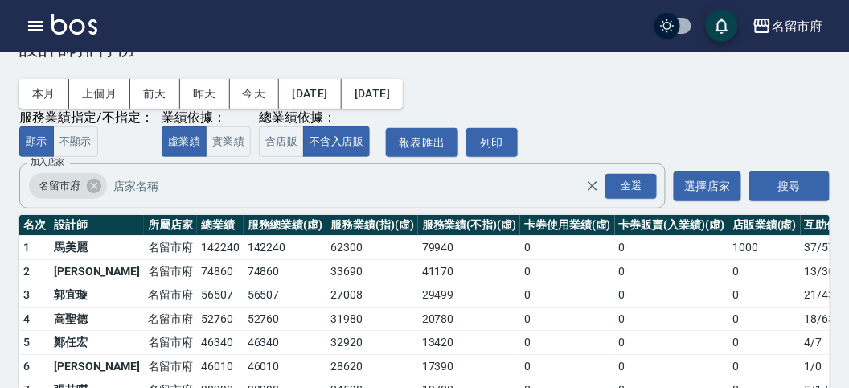
scroll to position [141, 0]
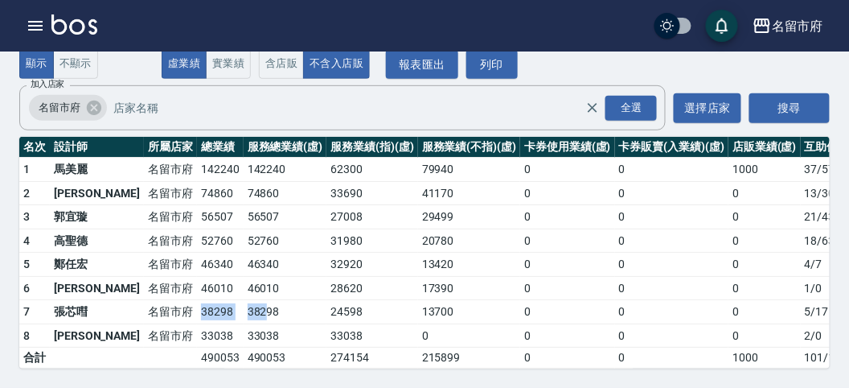
drag, startPoint x: 210, startPoint y: 291, endPoint x: 138, endPoint y: 299, distance: 72.0
click at [138, 300] on tr "7 張芯嘒 [GEOGRAPHIC_DATA] 38298 38298 24598 13700 0 0 0 5 / 17" at bounding box center [464, 312] width 891 height 24
click at [245, 253] on td "46340" at bounding box center [286, 265] width 84 height 24
click at [88, 17] on img at bounding box center [74, 24] width 46 height 20
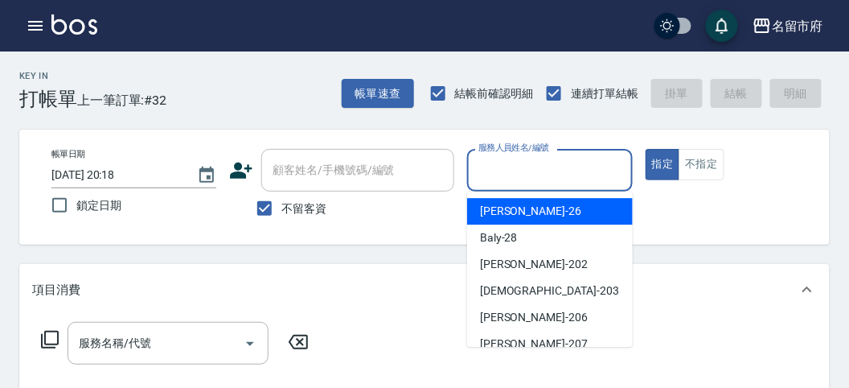
click at [537, 173] on input "服務人員姓名/編號" at bounding box center [550, 170] width 150 height 28
click at [544, 212] on div "[PERSON_NAME] -26" at bounding box center [550, 211] width 166 height 27
type input "[PERSON_NAME]-26"
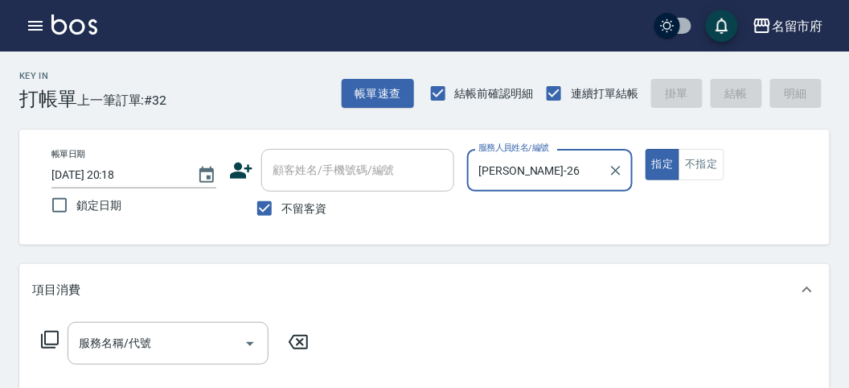
click at [55, 334] on icon at bounding box center [49, 339] width 19 height 19
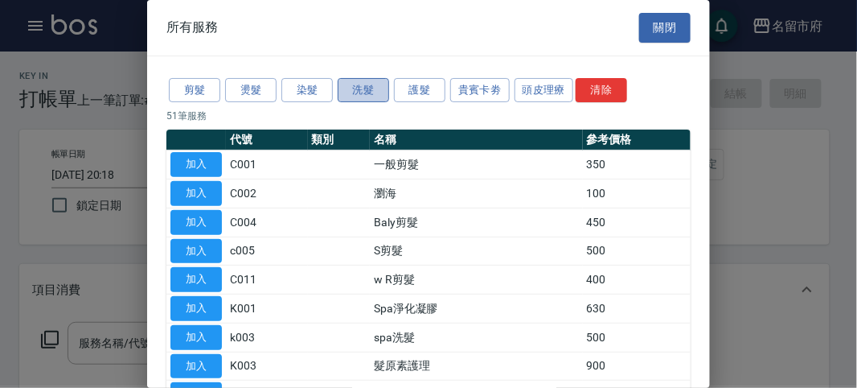
click at [368, 93] on button "洗髮" at bounding box center [363, 90] width 51 height 25
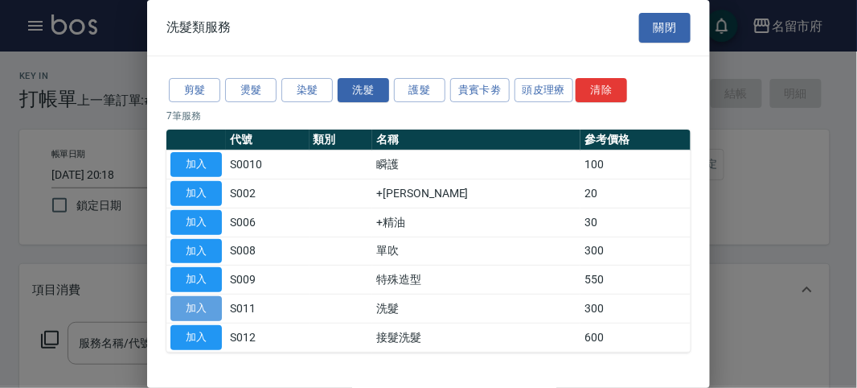
click at [201, 304] on button "加入" at bounding box center [196, 308] width 51 height 25
type input "洗髮(S011)"
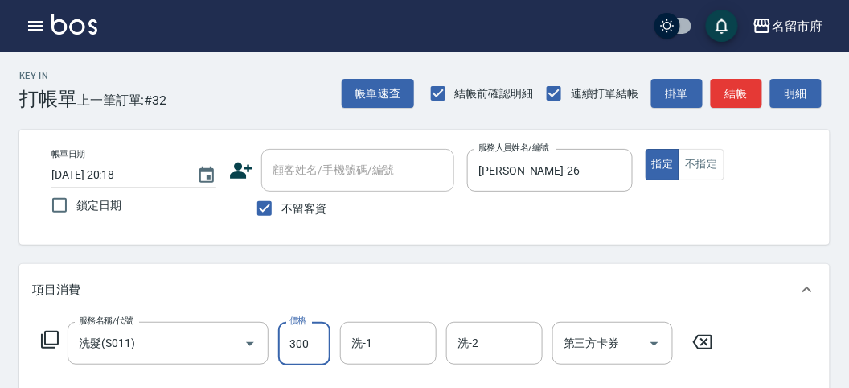
click at [308, 347] on input "300" at bounding box center [304, 343] width 52 height 43
type input "350"
click at [48, 339] on icon at bounding box center [49, 339] width 19 height 19
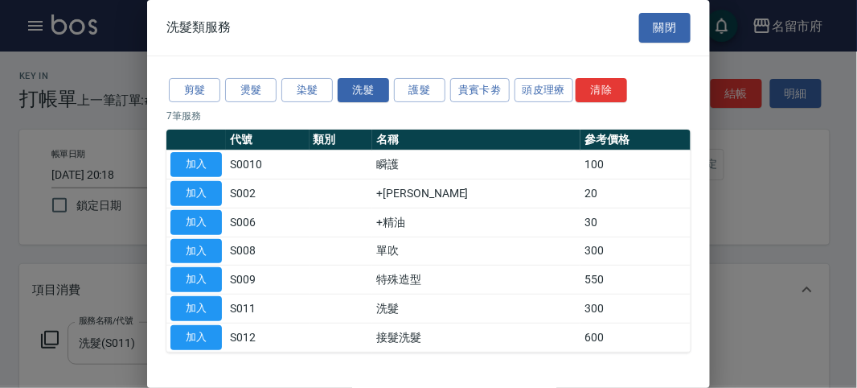
drag, startPoint x: 211, startPoint y: 303, endPoint x: 220, endPoint y: 304, distance: 8.9
click at [212, 304] on button "加入" at bounding box center [196, 308] width 51 height 25
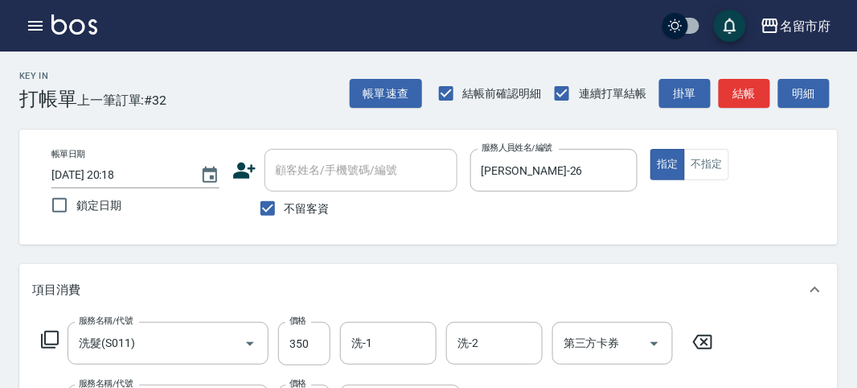
scroll to position [40, 0]
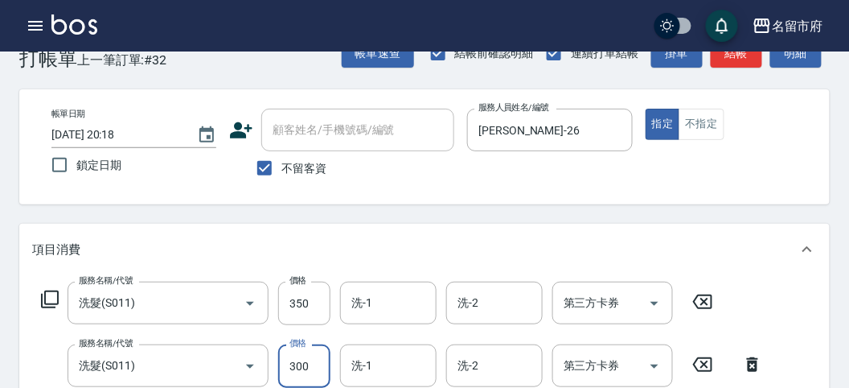
click at [298, 372] on input "300" at bounding box center [304, 365] width 52 height 43
click at [310, 367] on input "300" at bounding box center [304, 365] width 52 height 43
drag, startPoint x: 380, startPoint y: 368, endPoint x: 358, endPoint y: 375, distance: 22.9
click at [374, 368] on div "服務名稱/代號 洗髮(S011) 服務名稱/代號 價格 300 價格 洗-1 洗-1 洗-2 洗-2 第三方卡券 第三方卡券" at bounding box center [402, 365] width 741 height 43
type input "350"
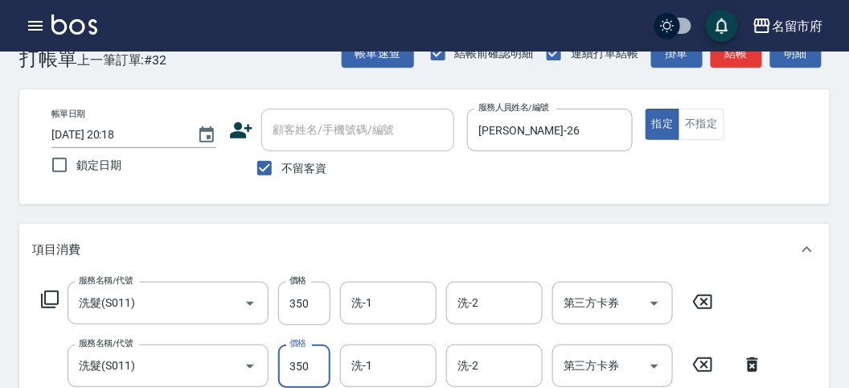
click at [46, 298] on icon at bounding box center [49, 299] width 19 height 19
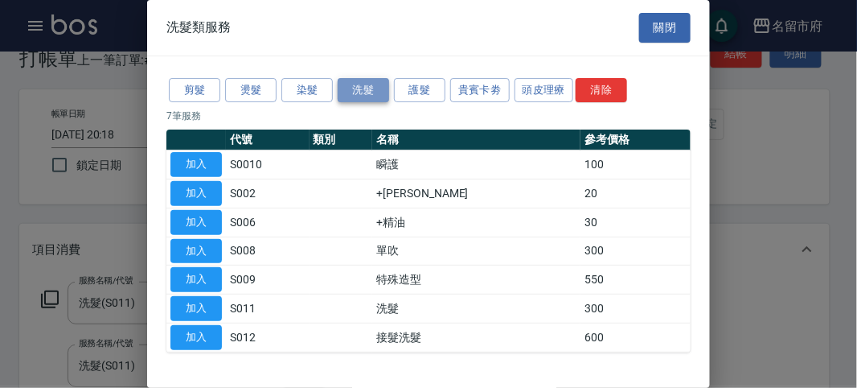
click at [381, 84] on button "洗髮" at bounding box center [363, 90] width 51 height 25
drag, startPoint x: 203, startPoint y: 300, endPoint x: 56, endPoint y: 302, distance: 147.2
click at [204, 300] on button "加入" at bounding box center [196, 308] width 51 height 25
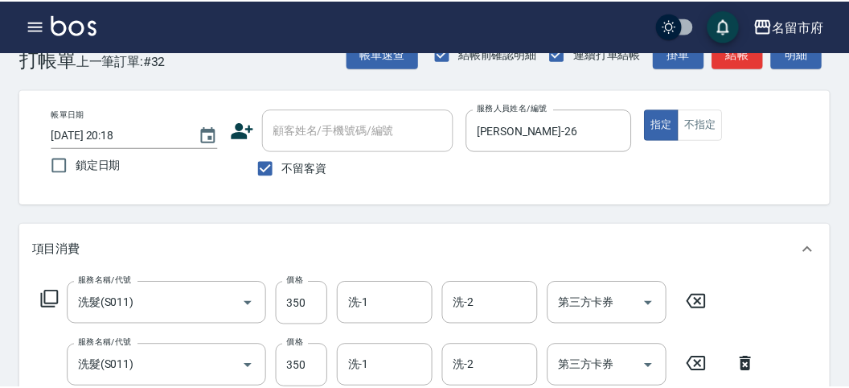
scroll to position [274, 0]
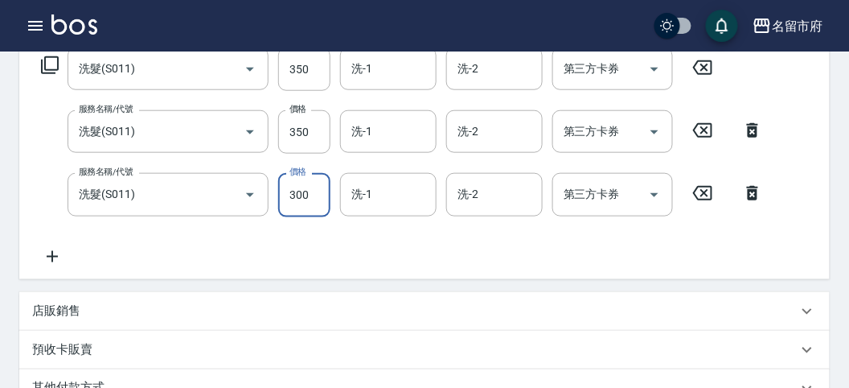
click at [291, 199] on input "300" at bounding box center [304, 194] width 52 height 43
drag, startPoint x: 277, startPoint y: 199, endPoint x: 294, endPoint y: 189, distance: 18.8
click at [306, 197] on div "服務名稱/代號 洗髮(S011) 服務名稱/代號 價格 300 價格 洗-1 洗-1 洗-2 洗-2 第三方卡券 第三方卡券" at bounding box center [402, 194] width 741 height 43
type input "350"
click at [56, 66] on icon at bounding box center [49, 64] width 19 height 19
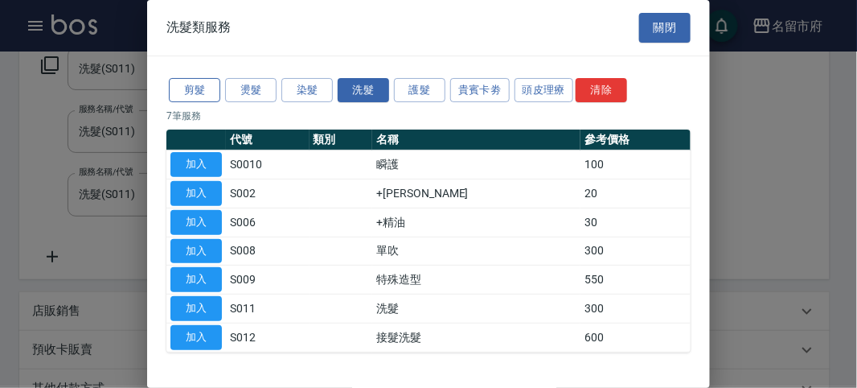
click at [191, 88] on button "剪髮" at bounding box center [194, 90] width 51 height 25
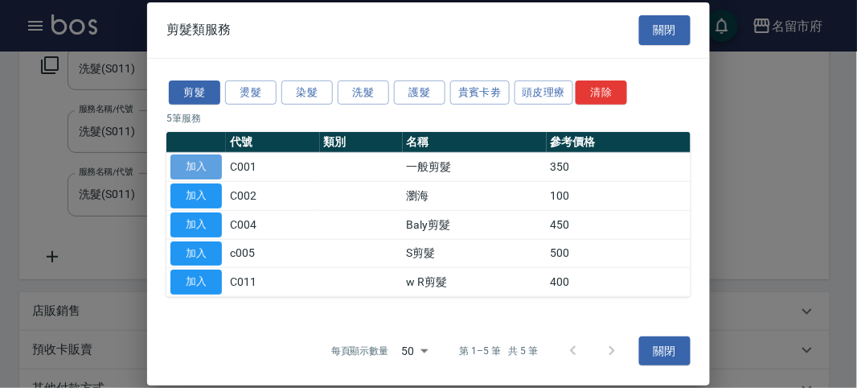
click at [203, 161] on button "加入" at bounding box center [196, 166] width 51 height 25
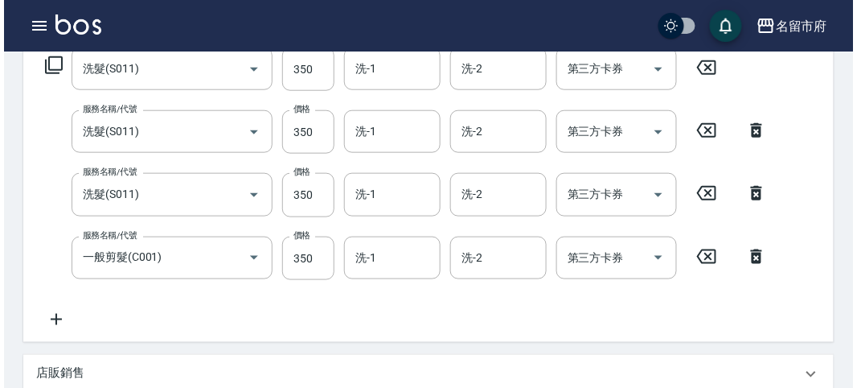
scroll to position [659, 0]
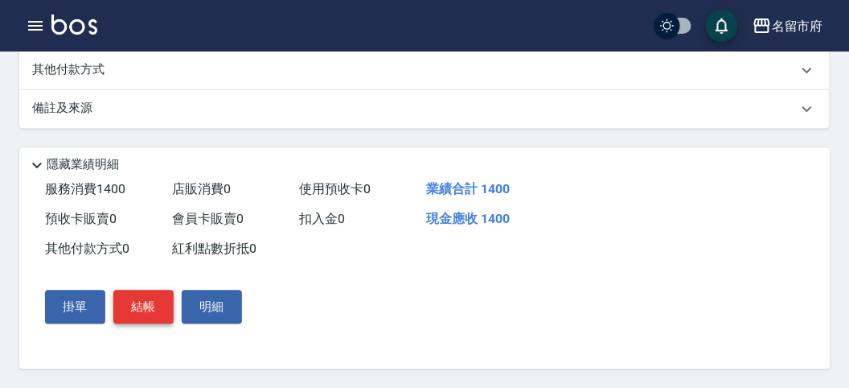
click at [161, 302] on button "結帳" at bounding box center [143, 307] width 60 height 34
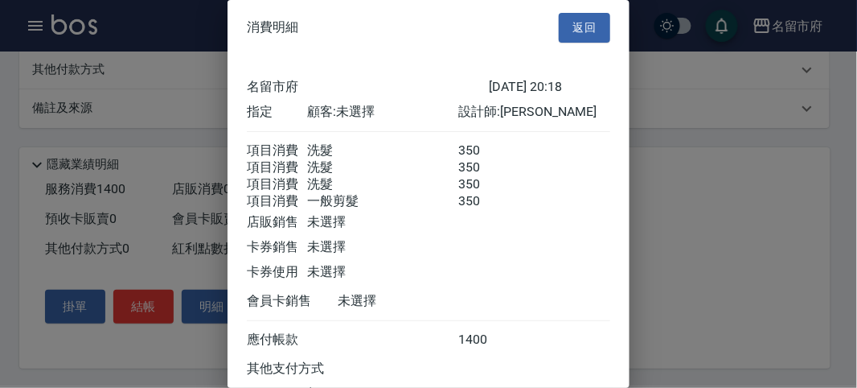
scroll to position [144, 0]
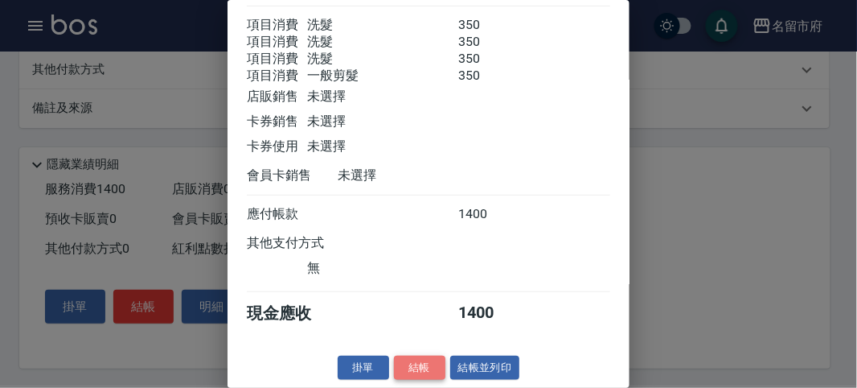
click at [408, 371] on button "結帳" at bounding box center [419, 367] width 51 height 25
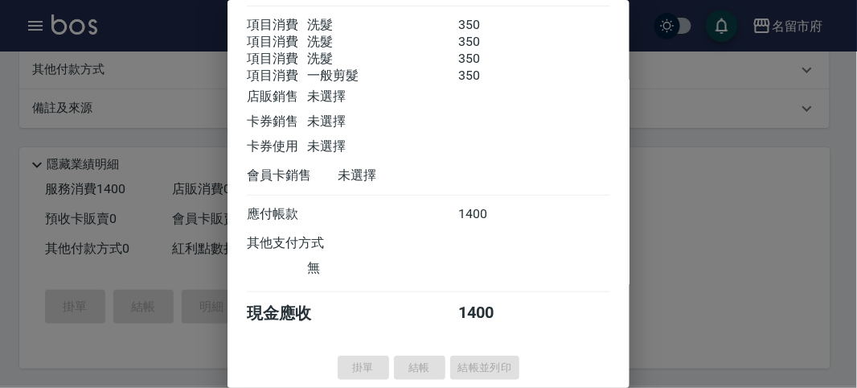
type input "[DATE] 20:28"
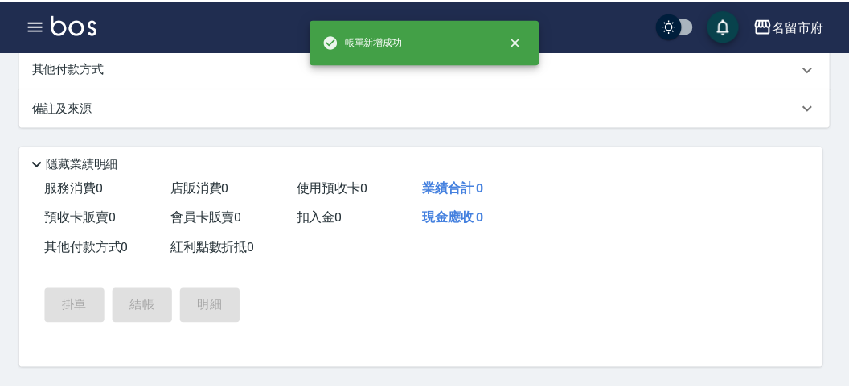
scroll to position [0, 0]
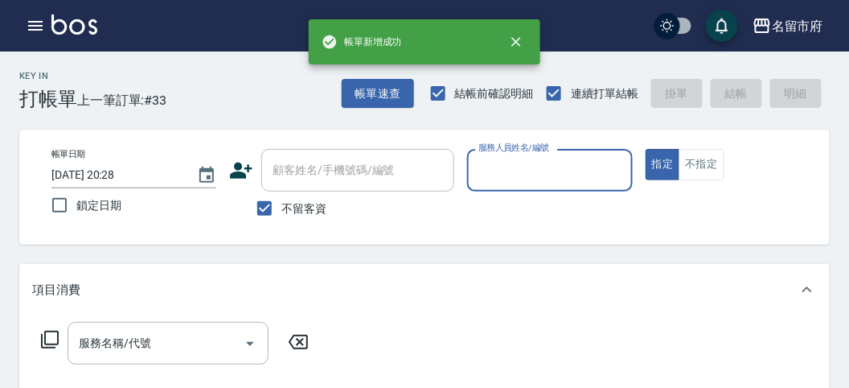
click at [520, 175] on input "服務人員姓名/編號" at bounding box center [550, 170] width 150 height 28
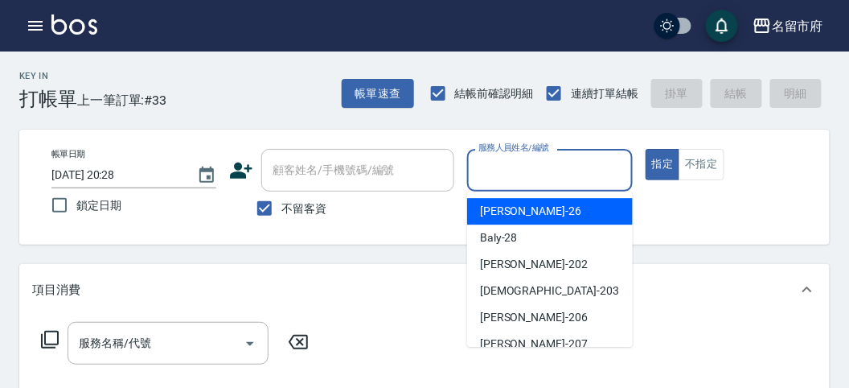
click at [523, 203] on div "[PERSON_NAME] -26" at bounding box center [550, 211] width 166 height 27
type input "[PERSON_NAME]-26"
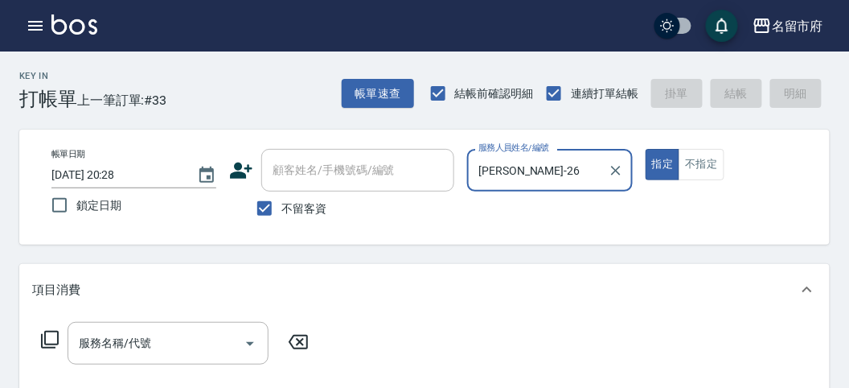
click at [53, 335] on icon at bounding box center [49, 339] width 19 height 19
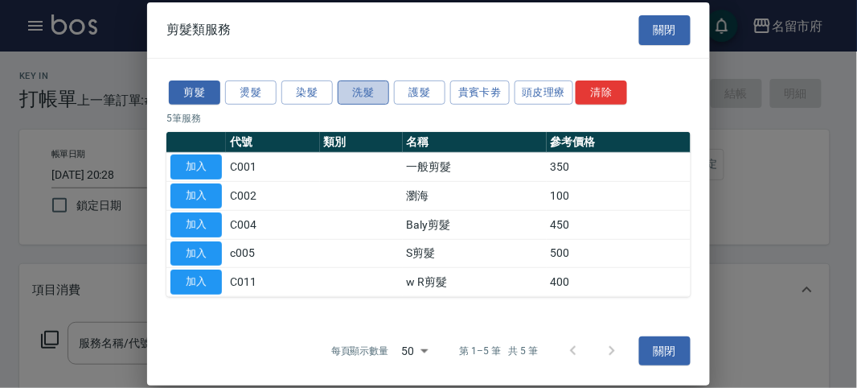
click at [348, 94] on button "洗髮" at bounding box center [363, 92] width 51 height 25
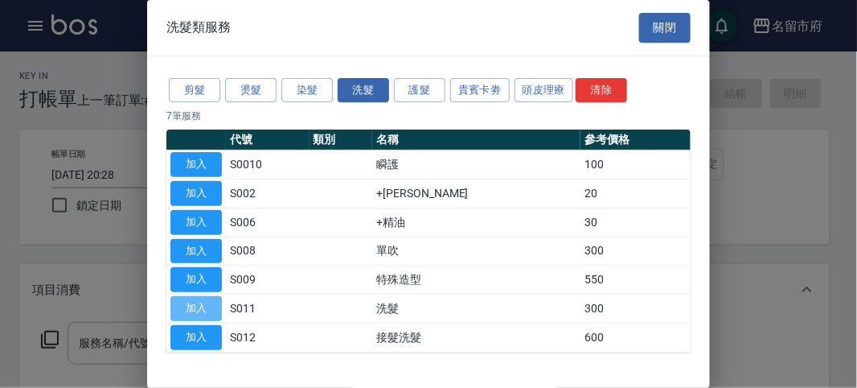
drag, startPoint x: 212, startPoint y: 302, endPoint x: 127, endPoint y: 302, distance: 84.4
click at [212, 303] on button "加入" at bounding box center [196, 308] width 51 height 25
type input "洗髮(S011)"
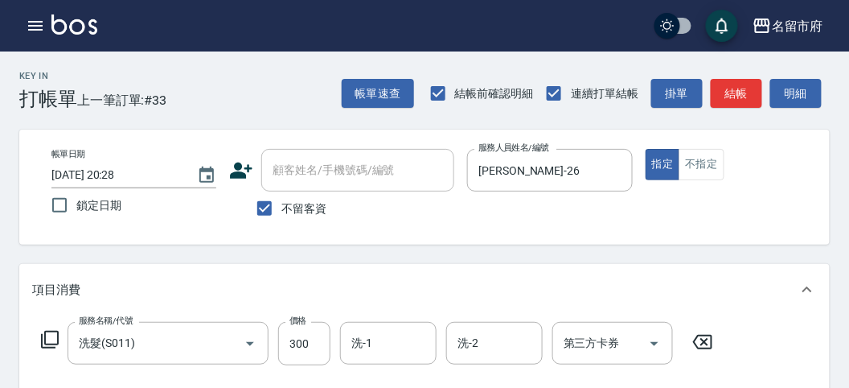
click at [53, 339] on icon at bounding box center [49, 339] width 19 height 19
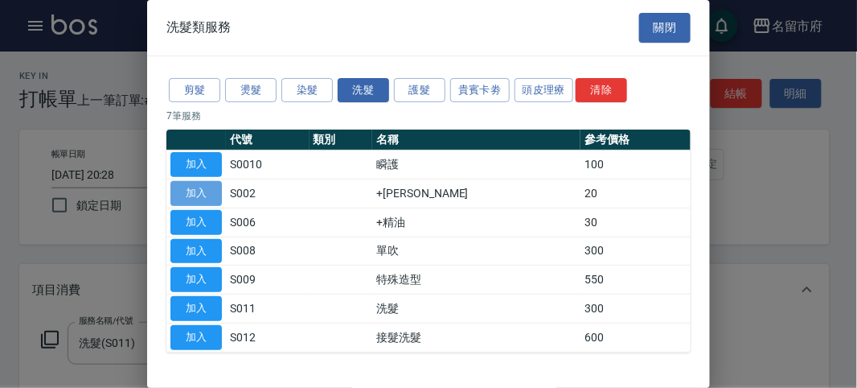
click at [206, 191] on button "加入" at bounding box center [196, 193] width 51 height 25
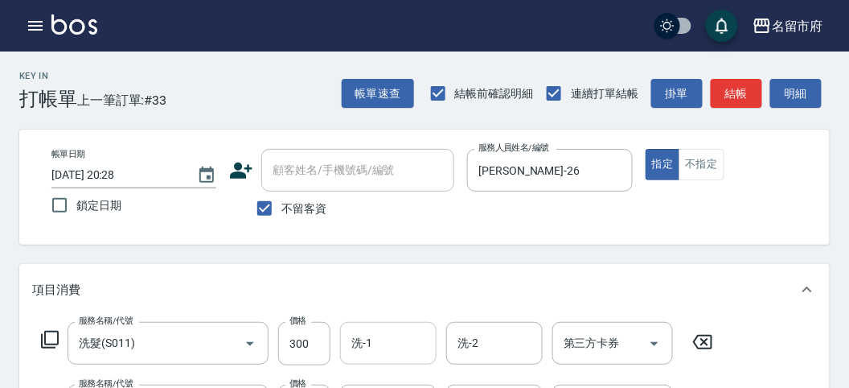
click at [343, 347] on div "洗-1" at bounding box center [388, 343] width 97 height 43
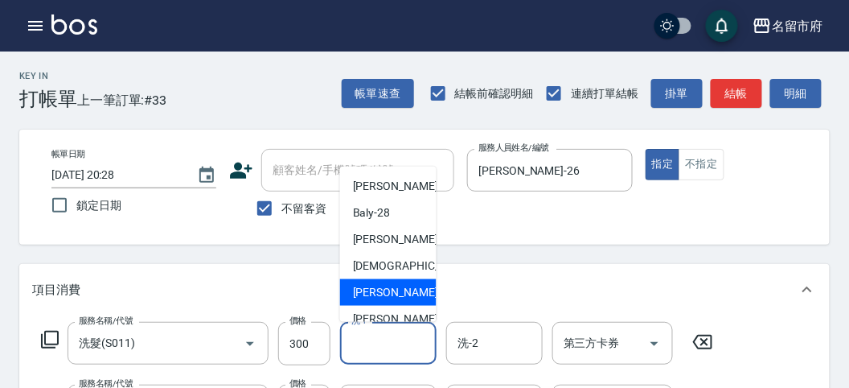
scroll to position [175, 0]
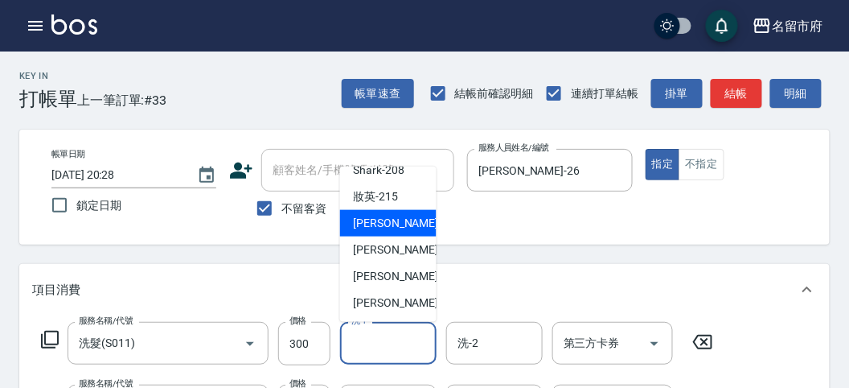
click at [411, 220] on div "小靜 -216" at bounding box center [388, 223] width 97 height 27
type input "小靜-216"
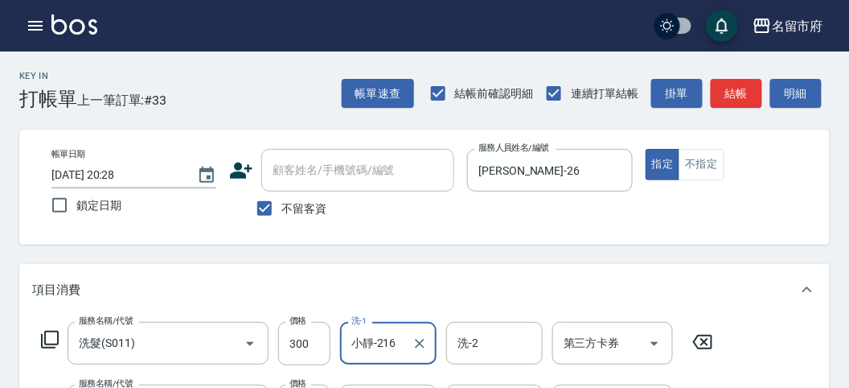
scroll to position [268, 0]
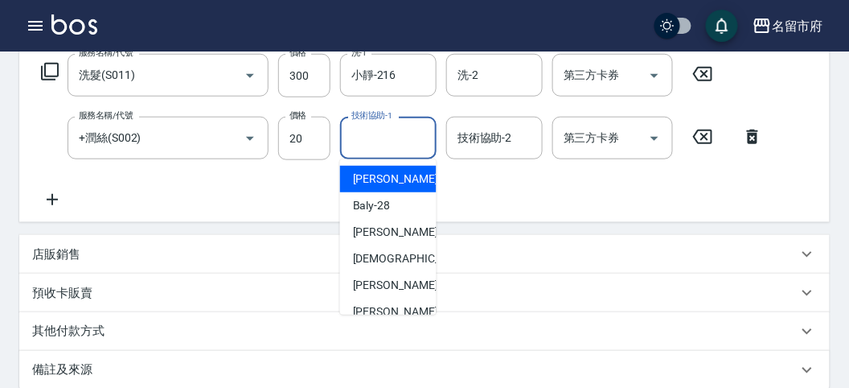
click at [376, 145] on input "技術協助-1" at bounding box center [388, 138] width 82 height 28
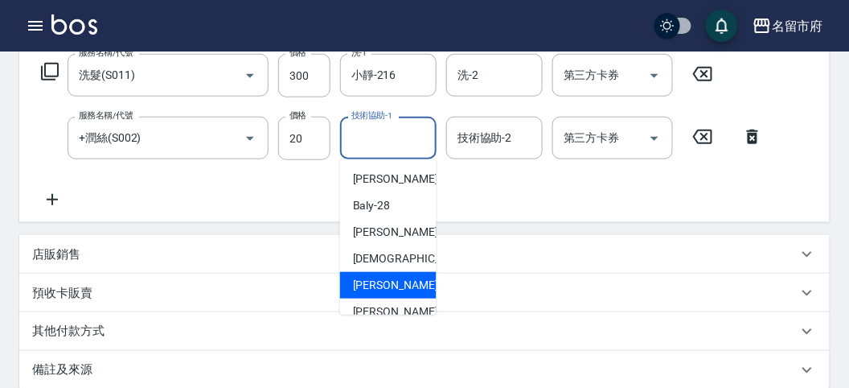
scroll to position [175, 0]
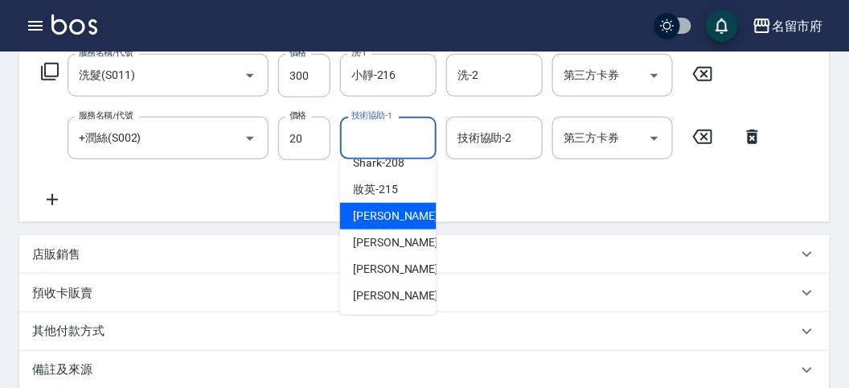
click at [396, 214] on span "小靜 -216" at bounding box center [407, 216] width 108 height 17
type input "小靜-216"
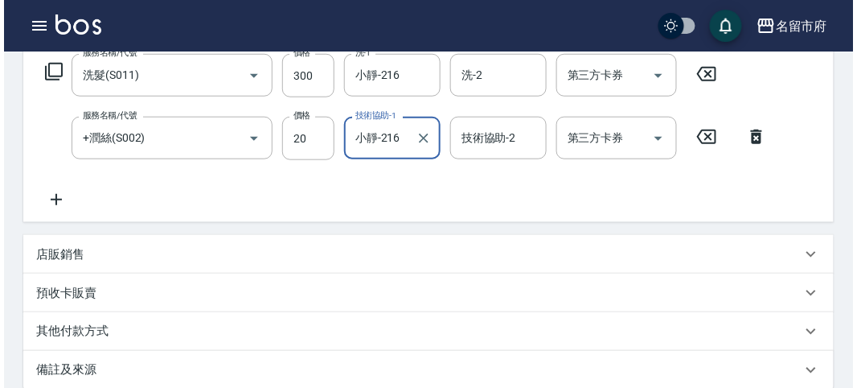
scroll to position [533, 0]
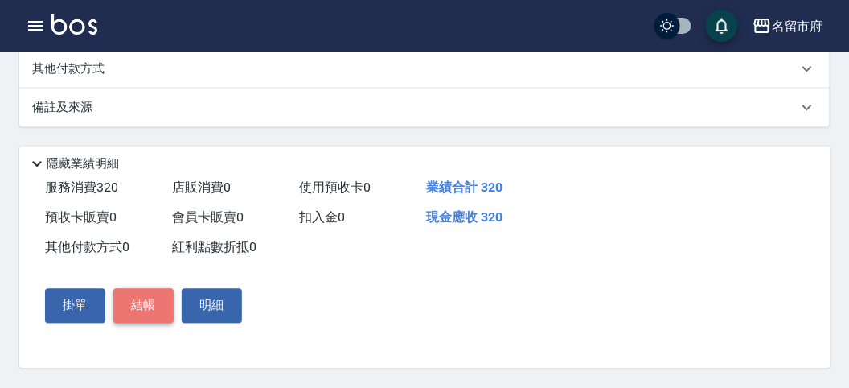
click at [162, 296] on button "結帳" at bounding box center [143, 306] width 60 height 34
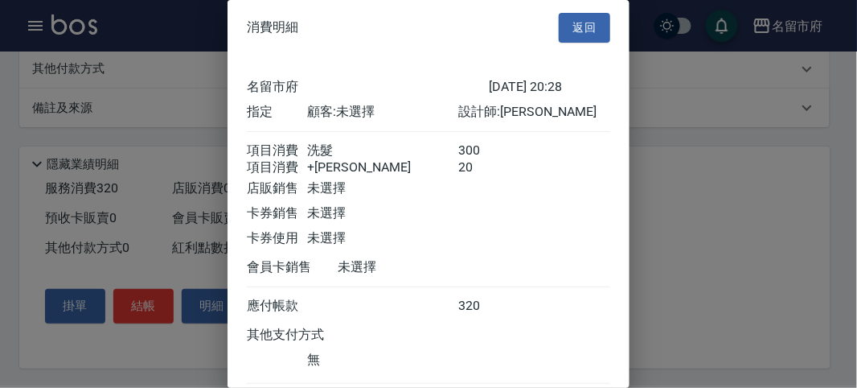
scroll to position [107, 0]
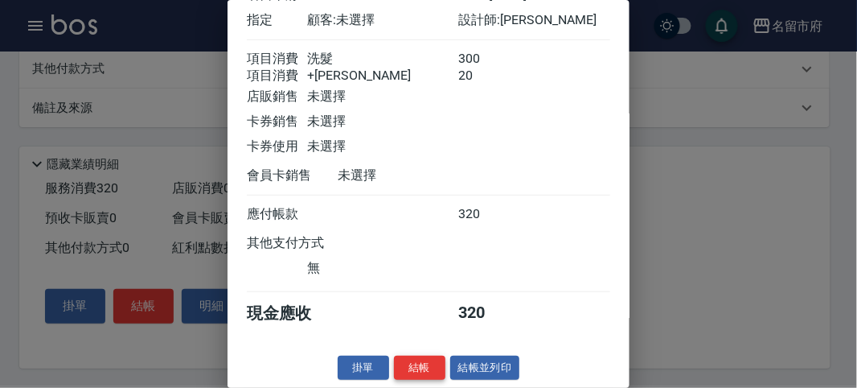
click at [428, 365] on button "結帳" at bounding box center [419, 367] width 51 height 25
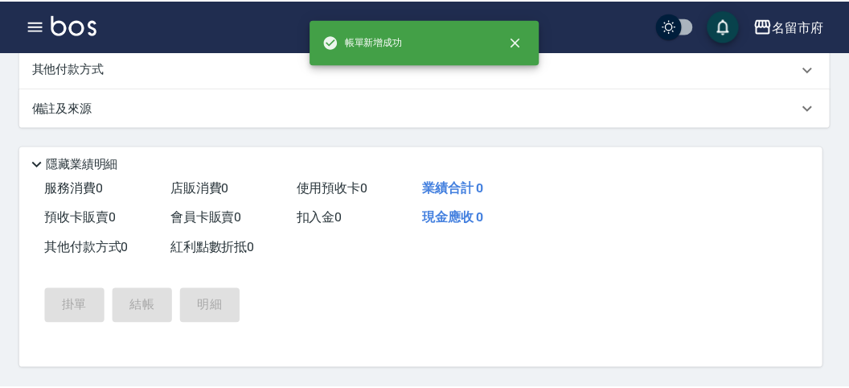
scroll to position [0, 0]
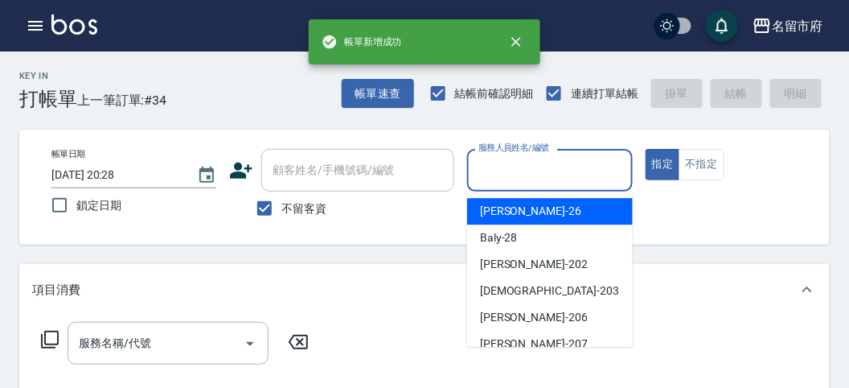
click at [536, 179] on input "服務人員姓名/編號" at bounding box center [550, 170] width 150 height 28
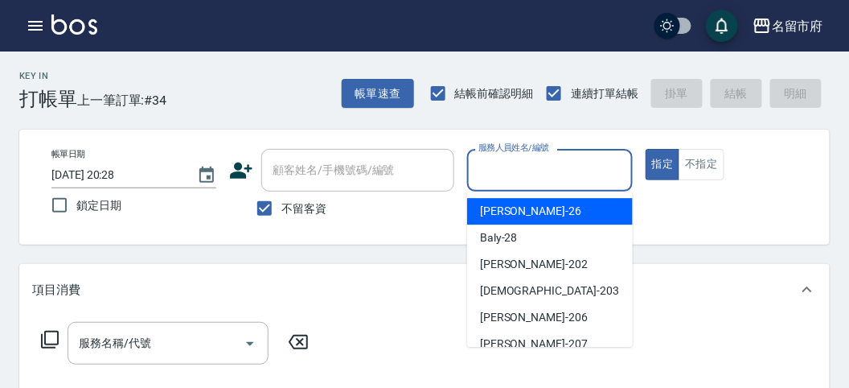
click at [543, 216] on div "[PERSON_NAME] -26" at bounding box center [550, 211] width 166 height 27
type input "[PERSON_NAME]-26"
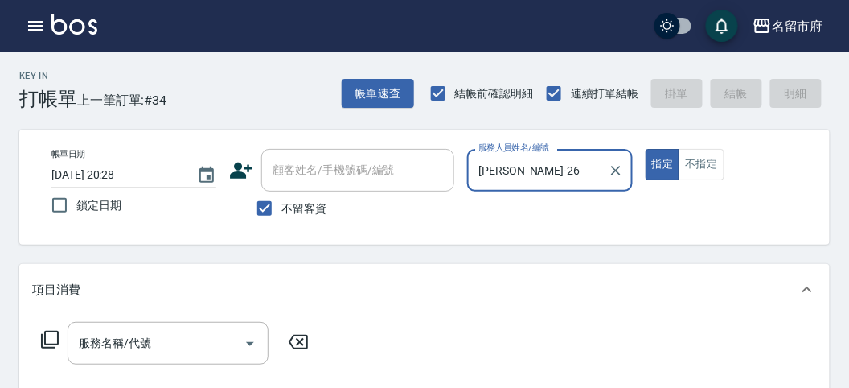
click at [51, 337] on icon at bounding box center [49, 339] width 19 height 19
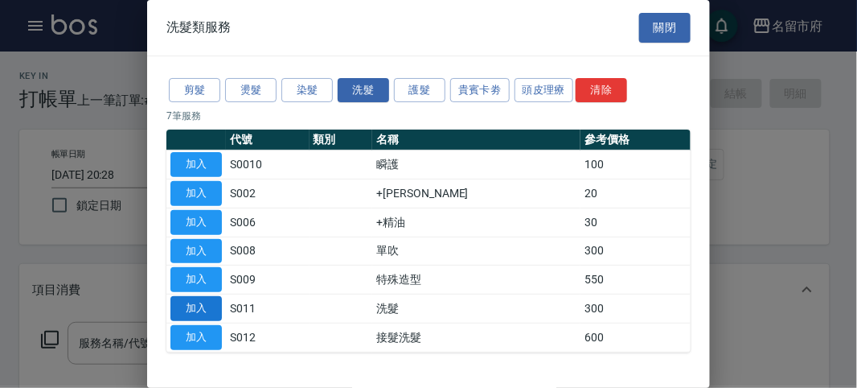
click at [199, 303] on button "加入" at bounding box center [196, 308] width 51 height 25
type input "洗髮(S011)"
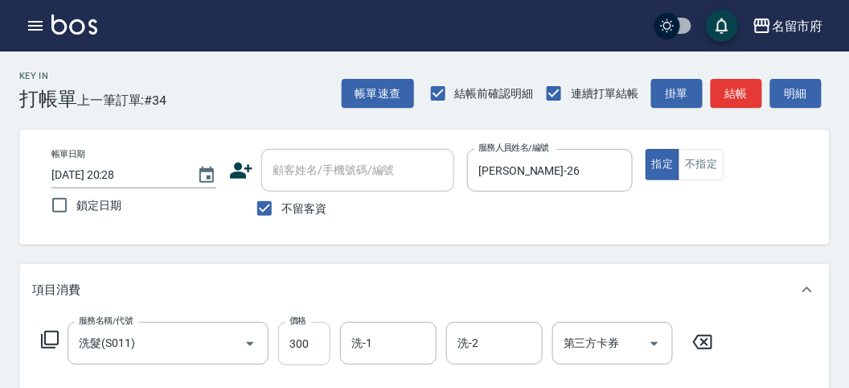
click at [310, 341] on input "300" at bounding box center [304, 343] width 52 height 43
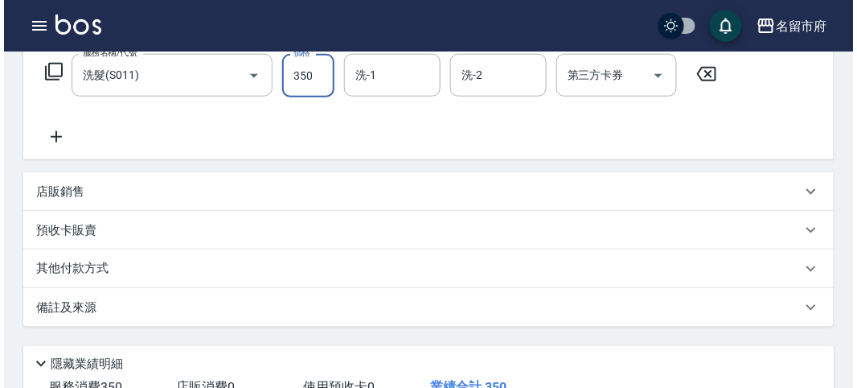
scroll to position [471, 0]
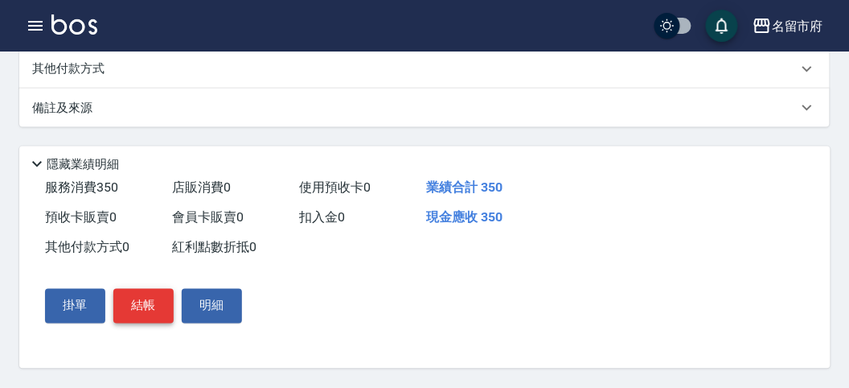
type input "350"
click at [146, 310] on button "結帳" at bounding box center [143, 306] width 60 height 34
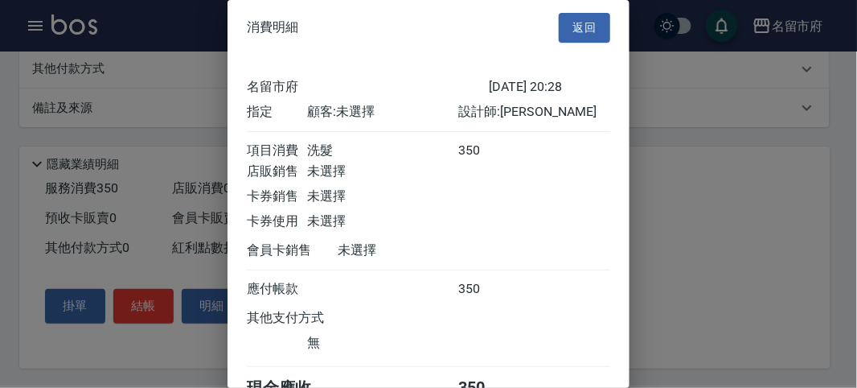
scroll to position [89, 0]
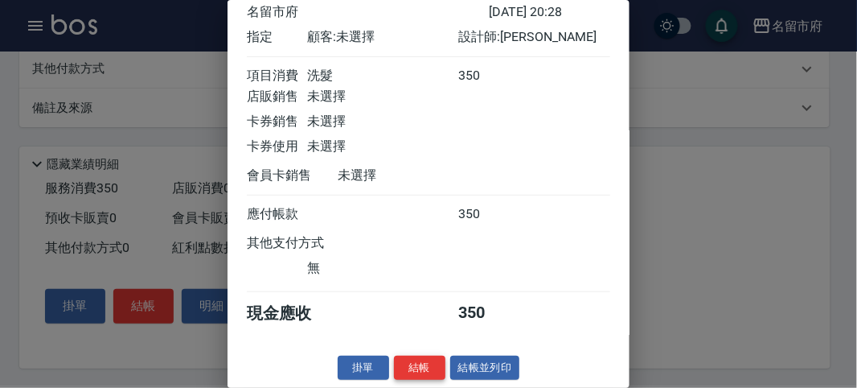
click at [407, 364] on button "結帳" at bounding box center [419, 367] width 51 height 25
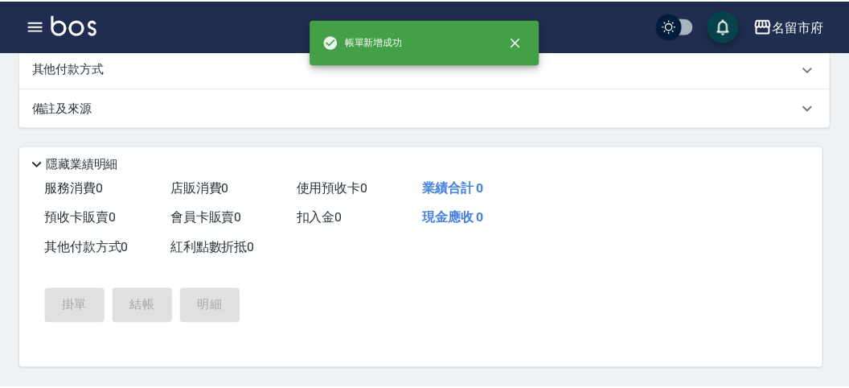
scroll to position [0, 0]
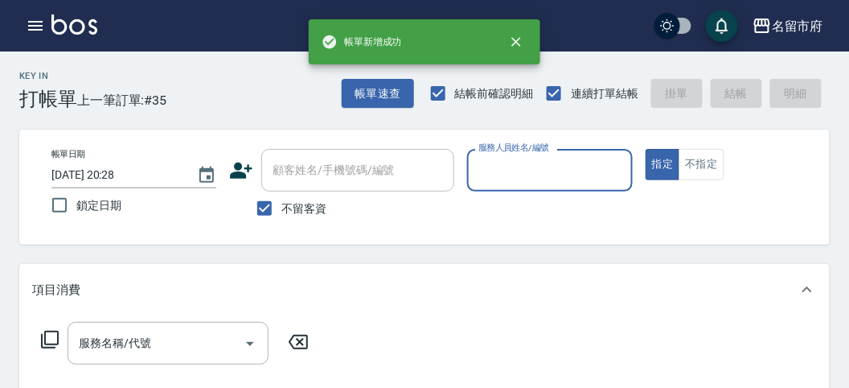
click at [540, 175] on input "服務人員姓名/編號" at bounding box center [550, 170] width 150 height 28
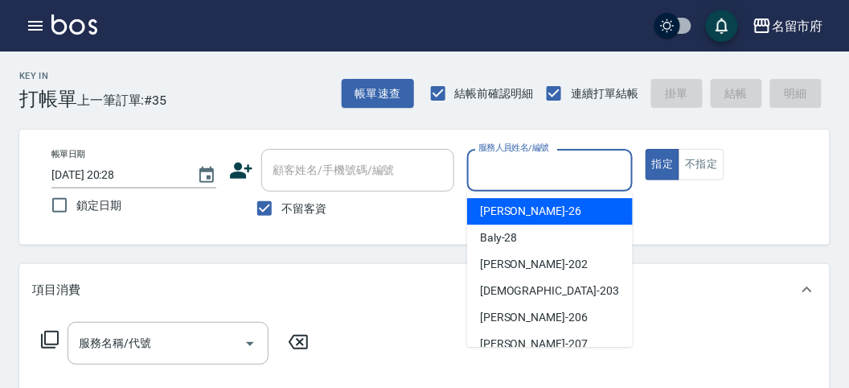
click at [553, 200] on div "[PERSON_NAME] -26" at bounding box center [550, 211] width 166 height 27
type input "[PERSON_NAME]-26"
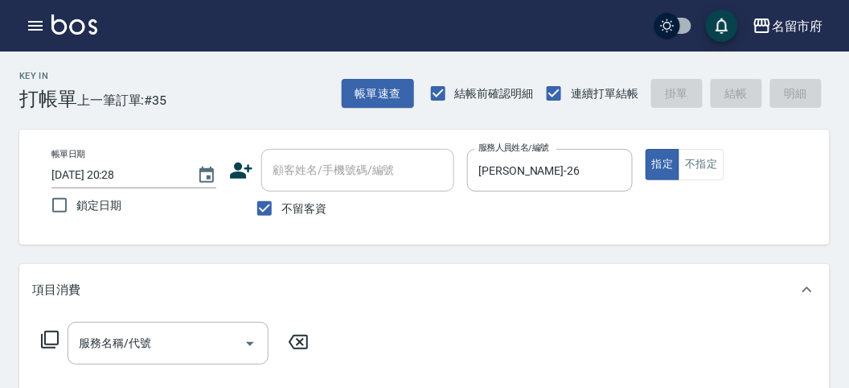
click at [52, 328] on div "服務名稱/代號 服務名稱/代號" at bounding box center [175, 343] width 286 height 43
click at [51, 330] on icon at bounding box center [49, 339] width 19 height 19
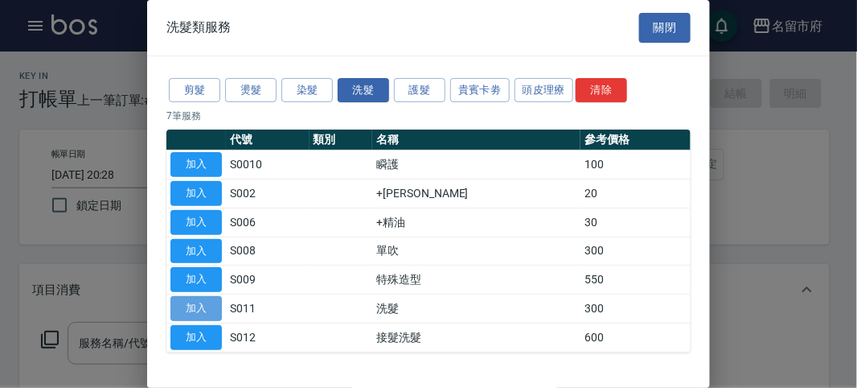
click at [199, 300] on button "加入" at bounding box center [196, 308] width 51 height 25
type input "洗髮(S011)"
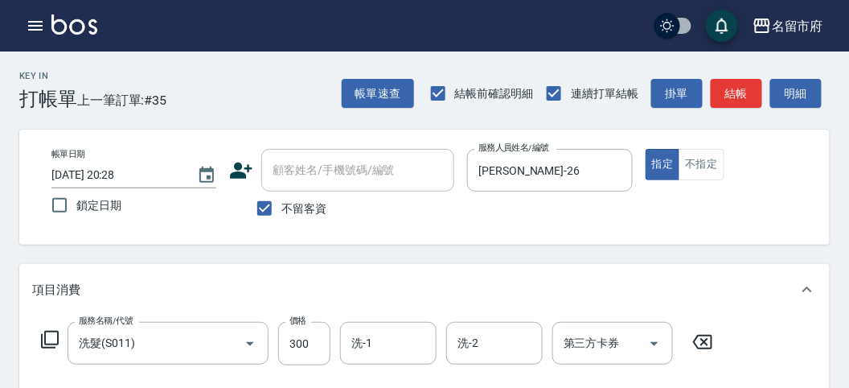
click at [43, 338] on icon at bounding box center [49, 339] width 19 height 19
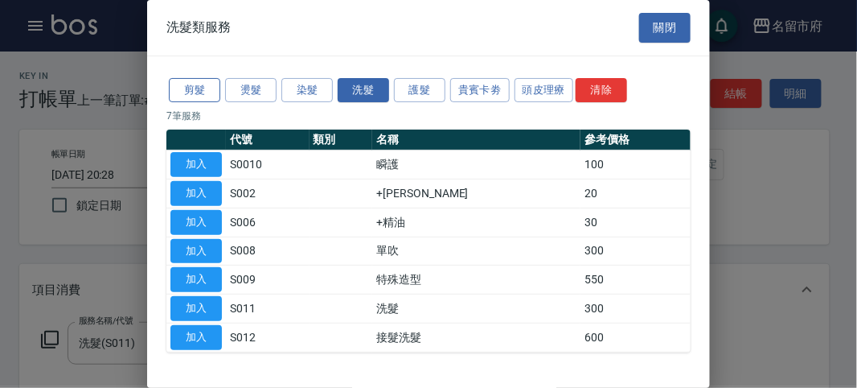
click at [190, 86] on button "剪髮" at bounding box center [194, 90] width 51 height 25
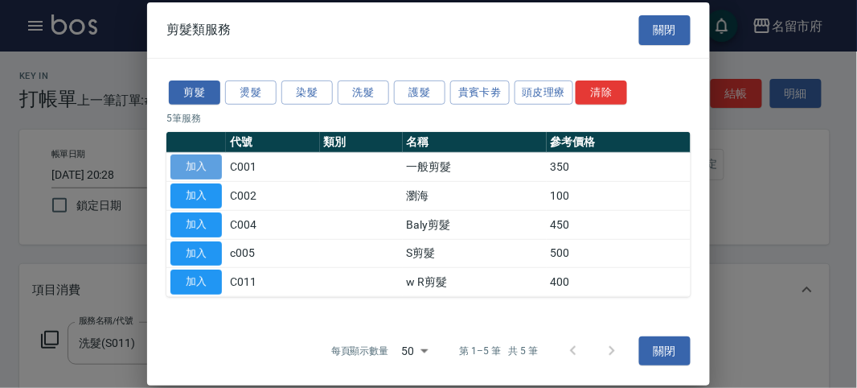
click at [198, 162] on button "加入" at bounding box center [196, 166] width 51 height 25
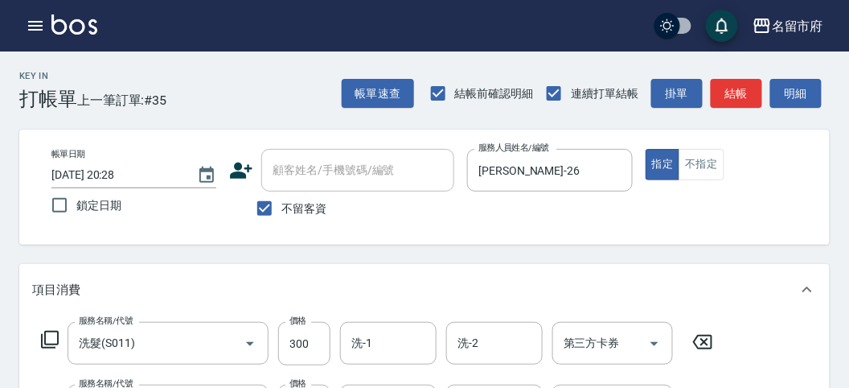
click at [48, 342] on icon at bounding box center [49, 339] width 19 height 19
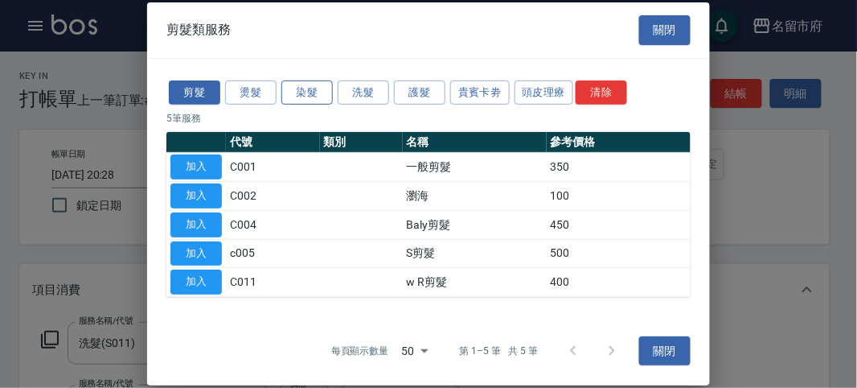
click at [307, 93] on button "染髮" at bounding box center [306, 92] width 51 height 25
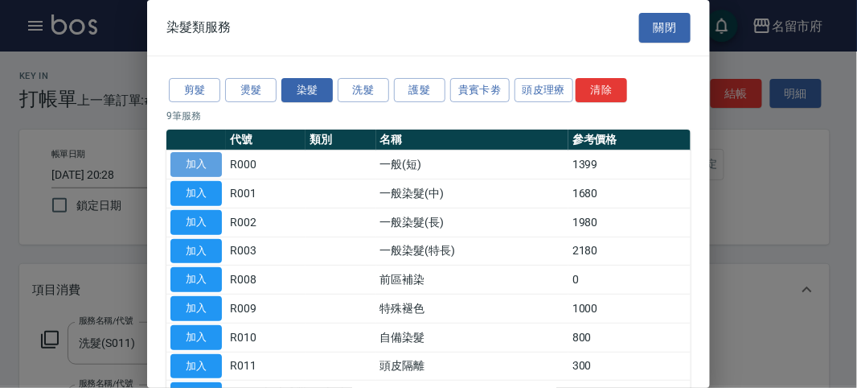
click at [208, 167] on button "加入" at bounding box center [196, 164] width 51 height 25
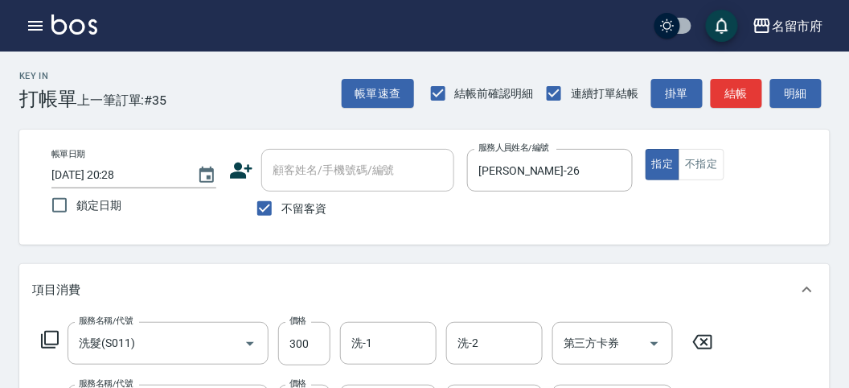
click at [43, 339] on icon at bounding box center [49, 339] width 19 height 19
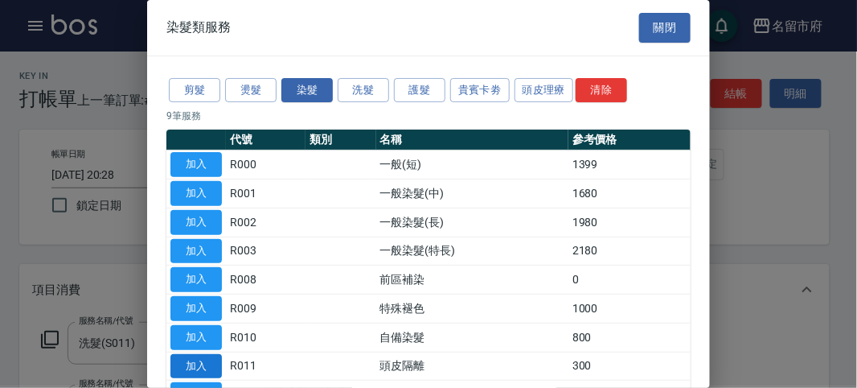
click at [216, 362] on button "加入" at bounding box center [196, 366] width 51 height 25
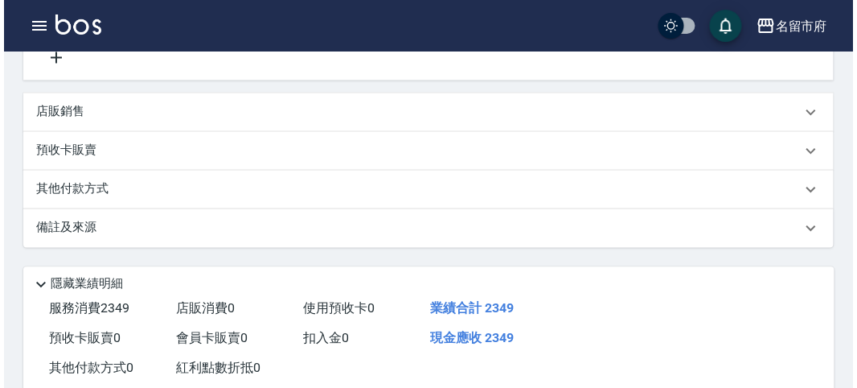
scroll to position [674, 0]
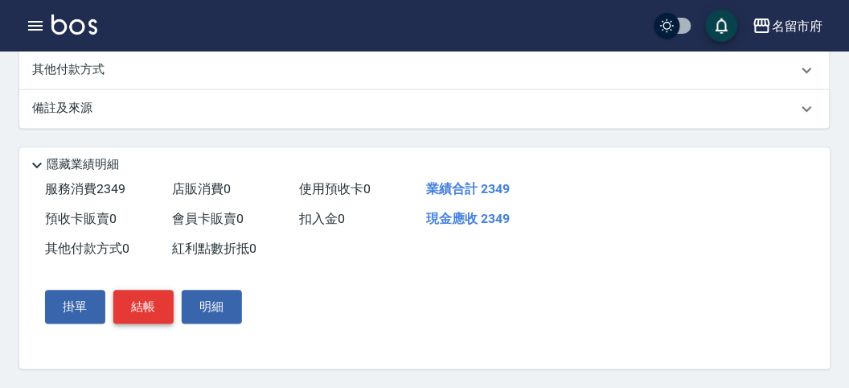
click at [162, 301] on button "結帳" at bounding box center [143, 307] width 60 height 34
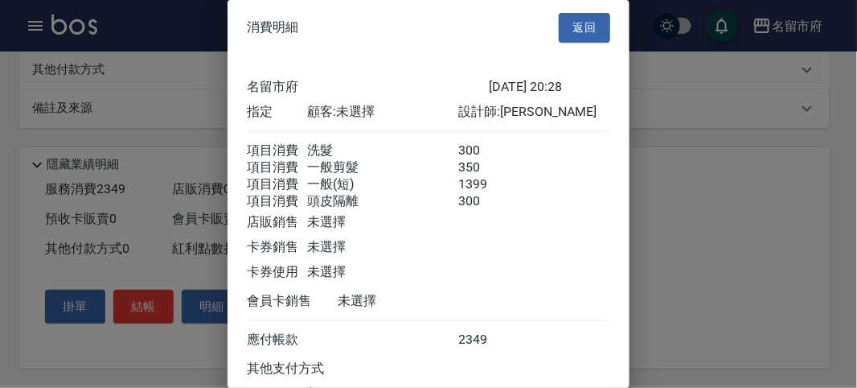
scroll to position [144, 0]
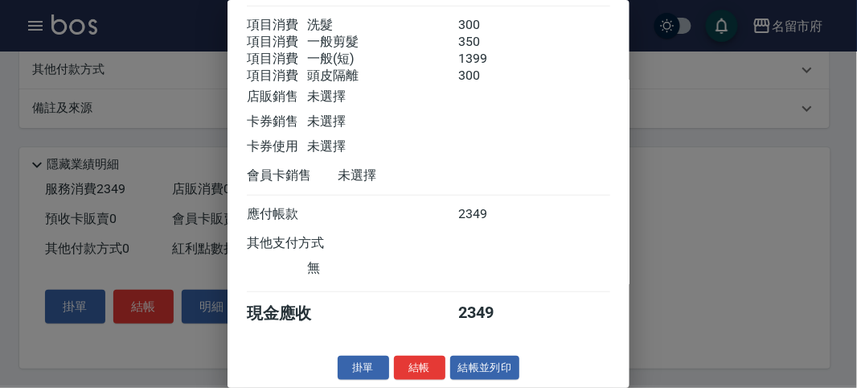
click at [413, 368] on button "結帳" at bounding box center [419, 367] width 51 height 25
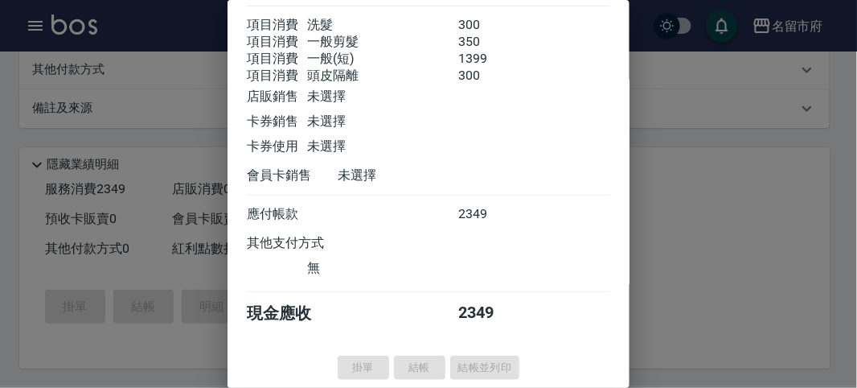
type input "[DATE] 20:29"
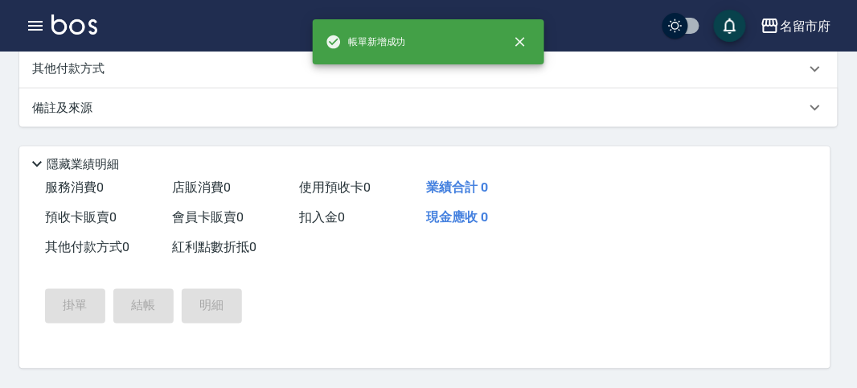
scroll to position [0, 0]
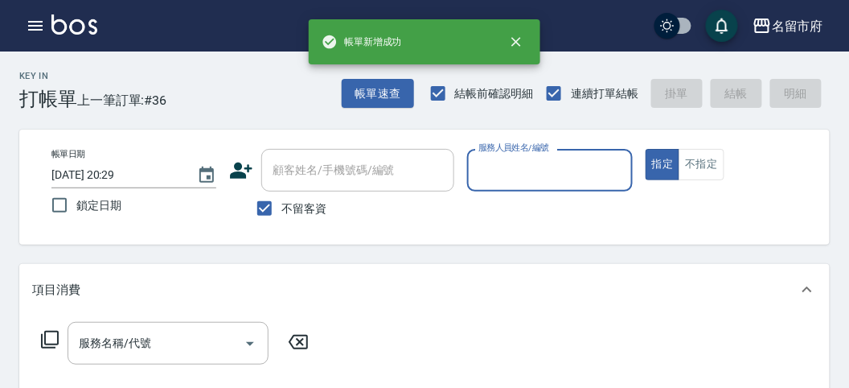
click at [512, 158] on div "服務人員姓名/編號 服務人員姓名/編號" at bounding box center [549, 170] width 165 height 43
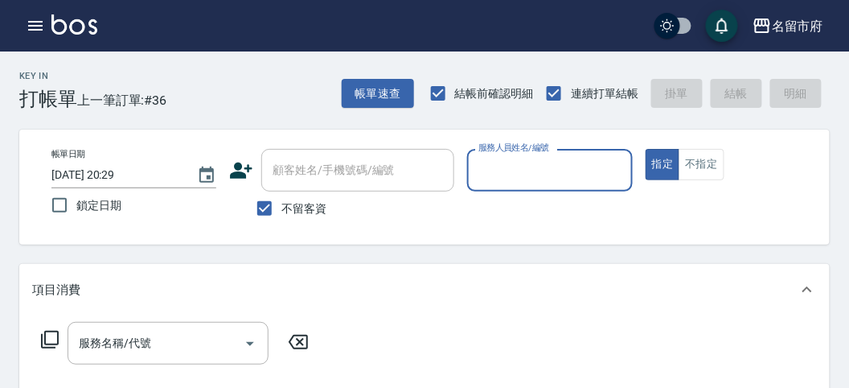
click at [511, 179] on input "服務人員姓名/編號" at bounding box center [550, 170] width 150 height 28
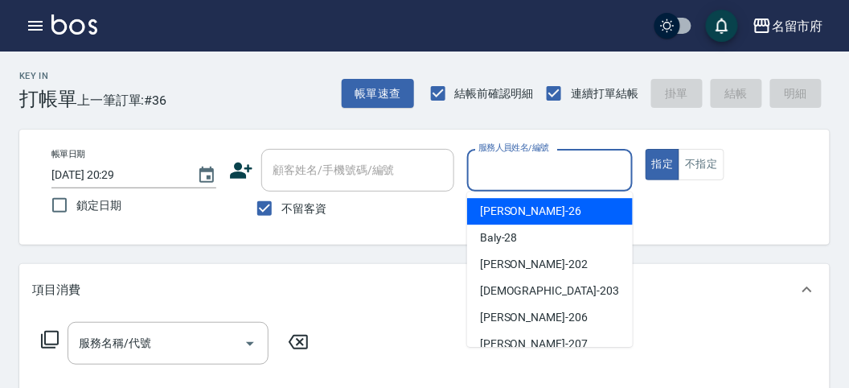
click at [518, 216] on span "[PERSON_NAME] -26" at bounding box center [530, 211] width 101 height 17
type input "[PERSON_NAME]-26"
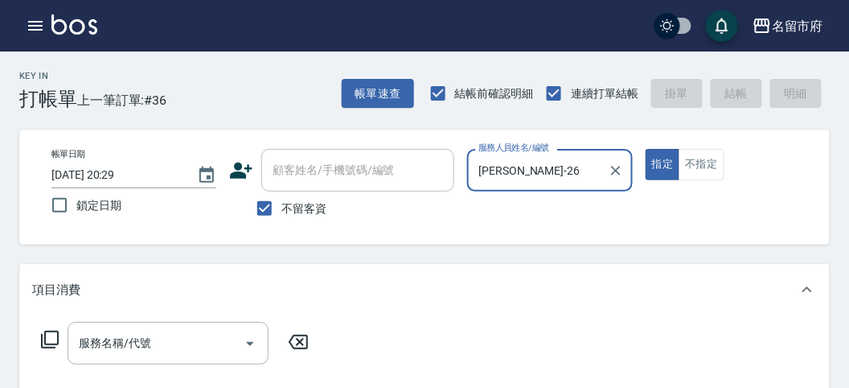
click at [51, 335] on icon at bounding box center [49, 339] width 19 height 19
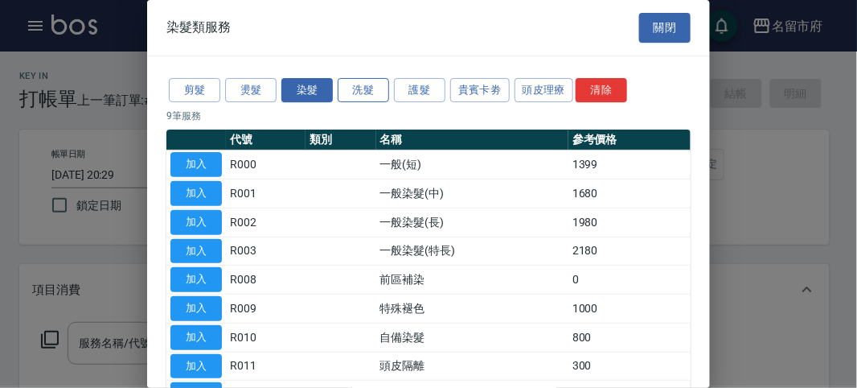
click at [355, 90] on button "洗髮" at bounding box center [363, 90] width 51 height 25
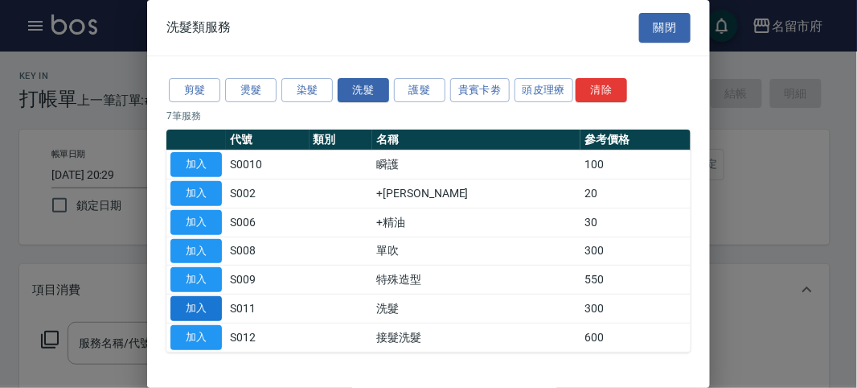
click at [203, 302] on button "加入" at bounding box center [196, 308] width 51 height 25
type input "洗髮(S011)"
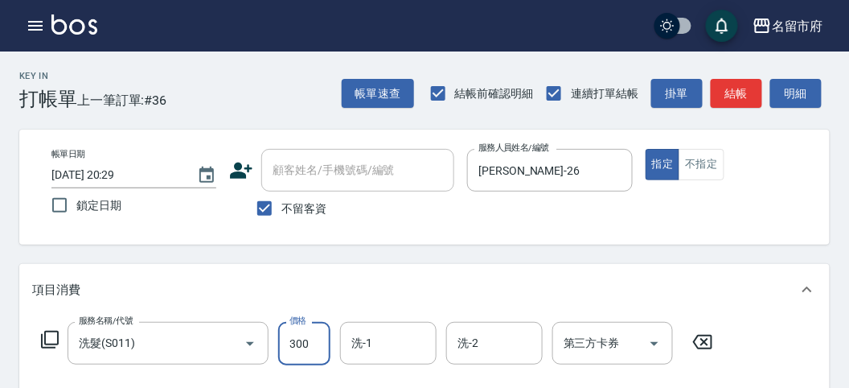
click at [308, 336] on input "300" at bounding box center [304, 343] width 52 height 43
type input "320"
click at [55, 338] on icon at bounding box center [49, 339] width 19 height 19
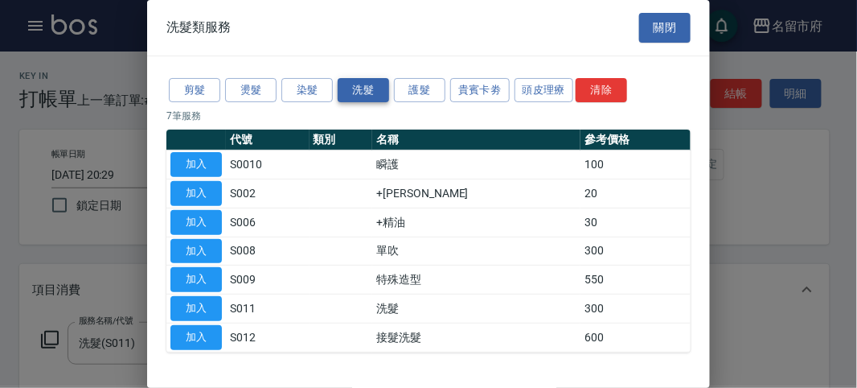
click at [346, 89] on button "洗髮" at bounding box center [363, 90] width 51 height 25
click at [187, 303] on button "加入" at bounding box center [196, 308] width 51 height 25
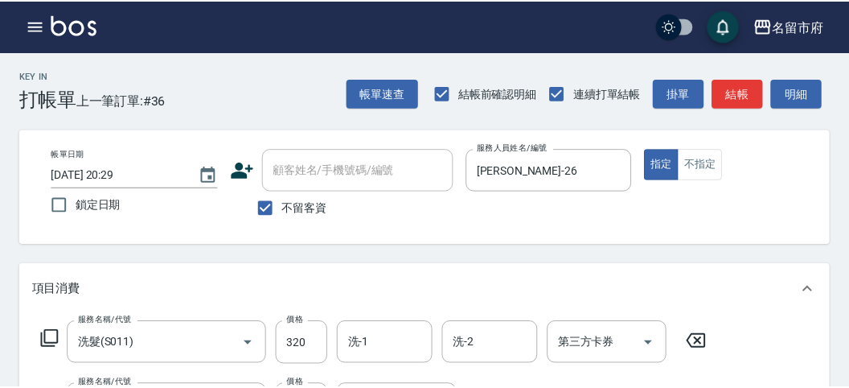
scroll to position [40, 0]
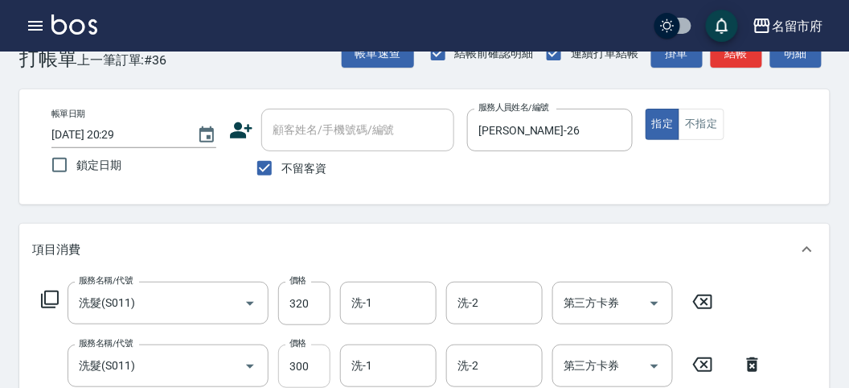
click at [318, 368] on input "300" at bounding box center [304, 365] width 52 height 43
click at [293, 355] on input "300" at bounding box center [304, 365] width 52 height 43
drag, startPoint x: 287, startPoint y: 364, endPoint x: 317, endPoint y: 365, distance: 29.8
click at [314, 365] on input "3" at bounding box center [304, 365] width 52 height 43
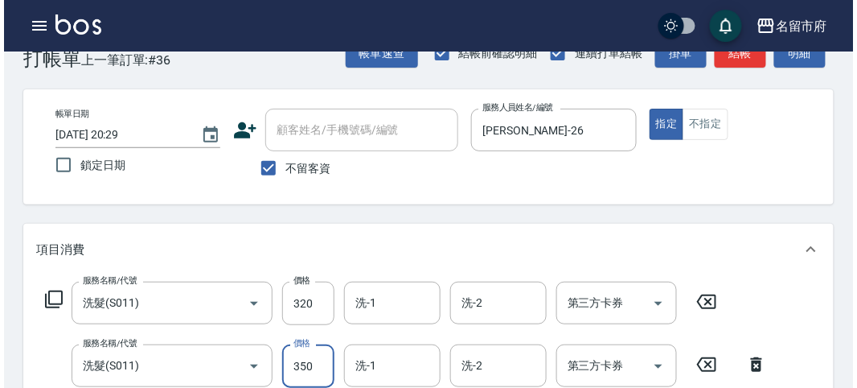
scroll to position [533, 0]
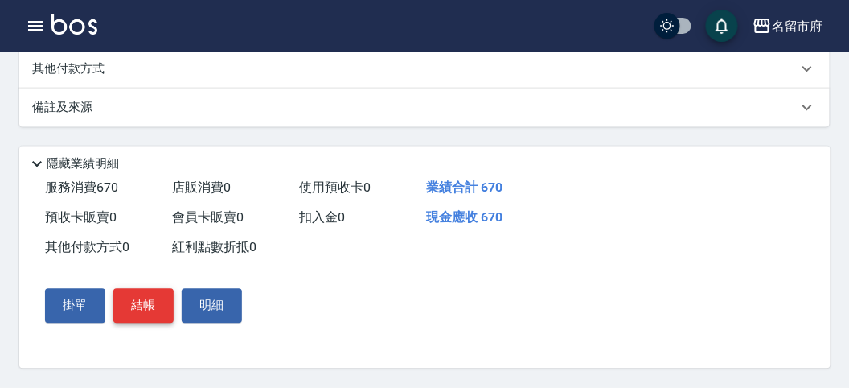
type input "350"
click at [138, 314] on button "結帳" at bounding box center [143, 306] width 60 height 34
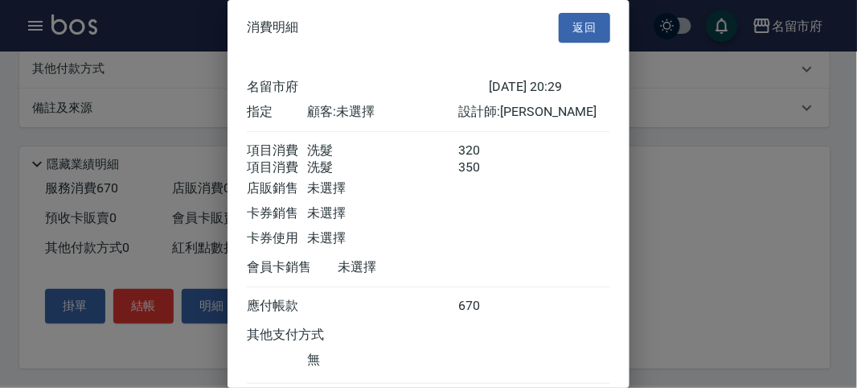
scroll to position [107, 0]
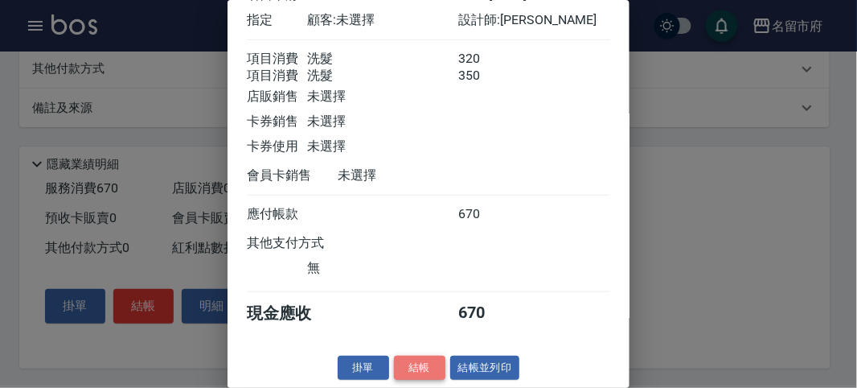
click at [407, 358] on button "結帳" at bounding box center [419, 367] width 51 height 25
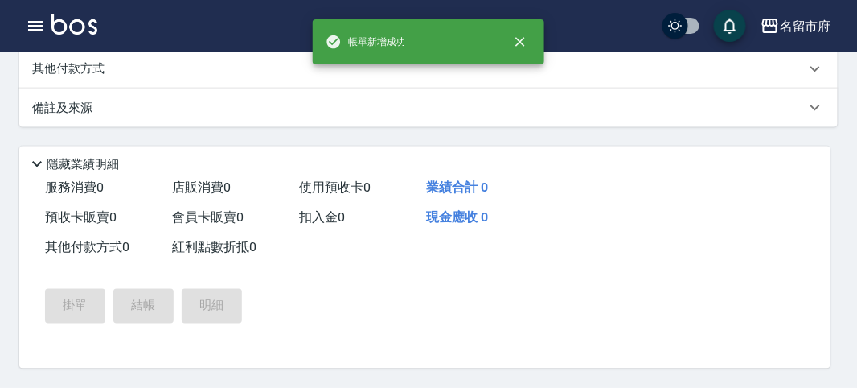
scroll to position [0, 0]
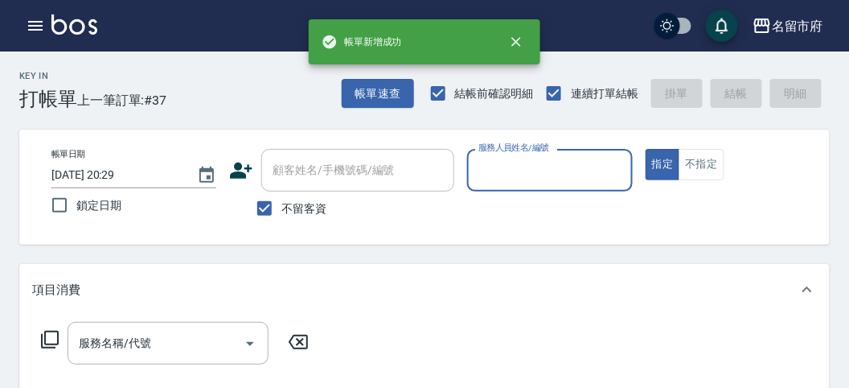
click at [541, 171] on input "服務人員姓名/編號" at bounding box center [550, 170] width 150 height 28
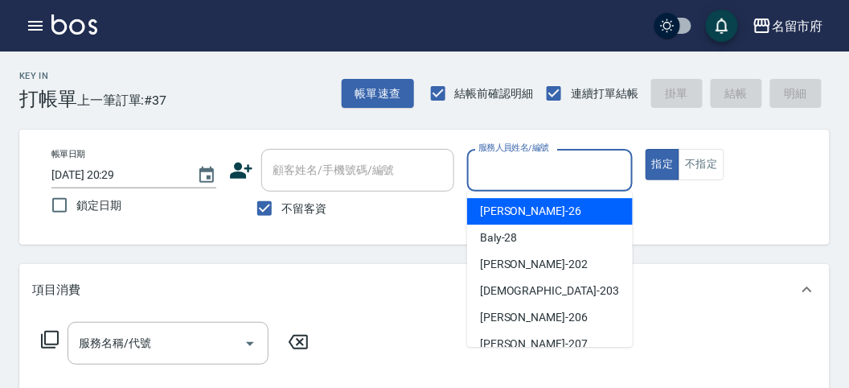
click at [543, 210] on div "[PERSON_NAME] -26" at bounding box center [550, 211] width 166 height 27
type input "[PERSON_NAME]-26"
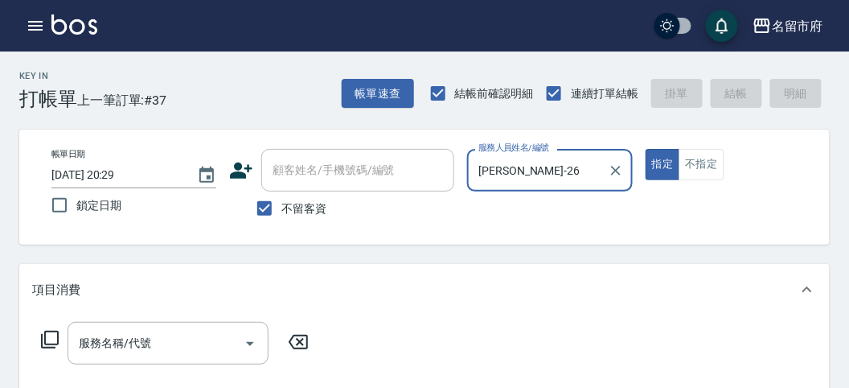
click at [58, 336] on icon at bounding box center [50, 340] width 18 height 18
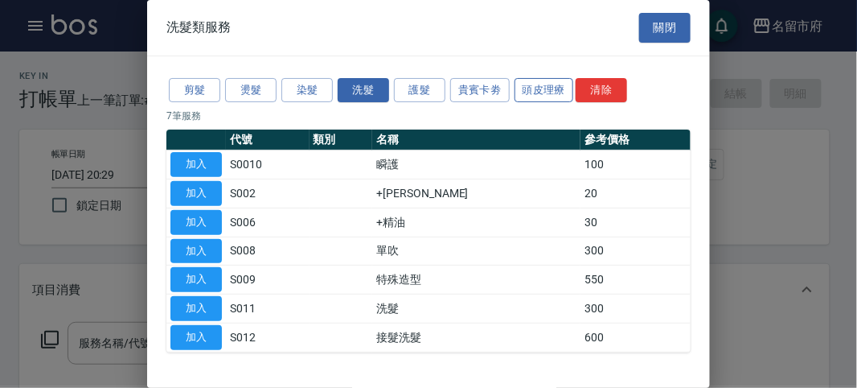
click at [539, 85] on button "頭皮理療" at bounding box center [545, 90] width 60 height 25
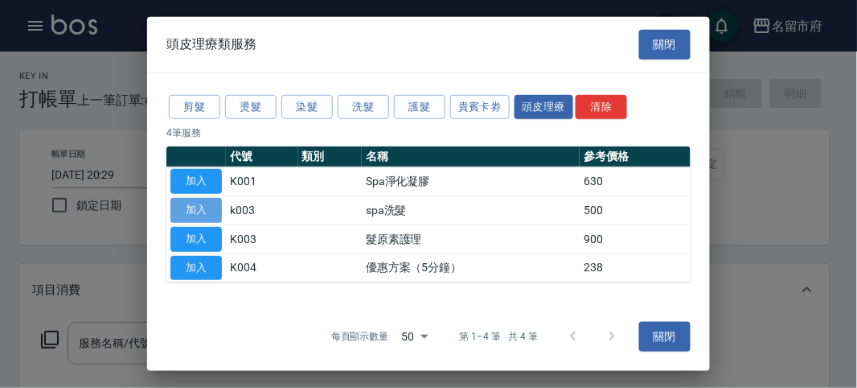
click at [201, 199] on button "加入" at bounding box center [196, 210] width 51 height 25
type input "spa洗髮(k003)"
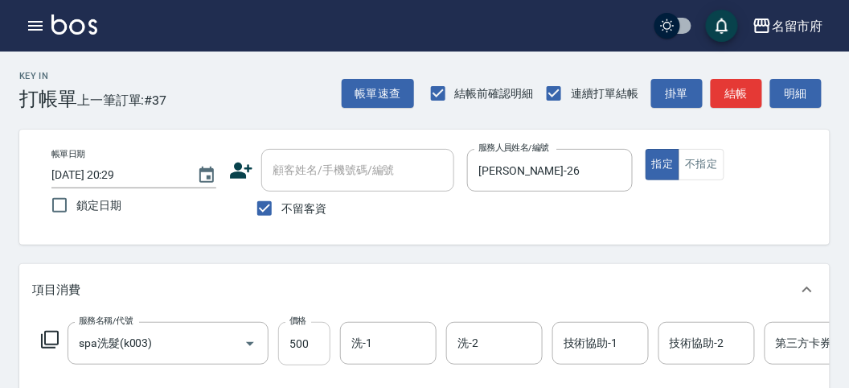
drag, startPoint x: 278, startPoint y: 325, endPoint x: 298, endPoint y: 334, distance: 21.2
click at [279, 325] on input "500" at bounding box center [304, 343] width 52 height 43
type input "520"
click at [51, 339] on icon at bounding box center [49, 339] width 19 height 19
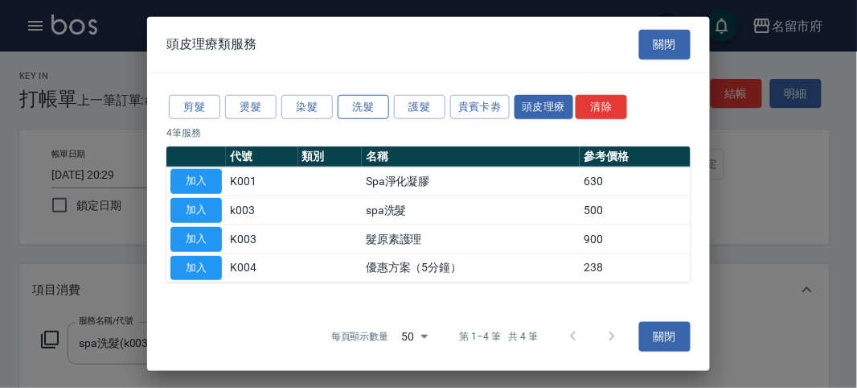
click at [366, 110] on button "洗髮" at bounding box center [363, 106] width 51 height 25
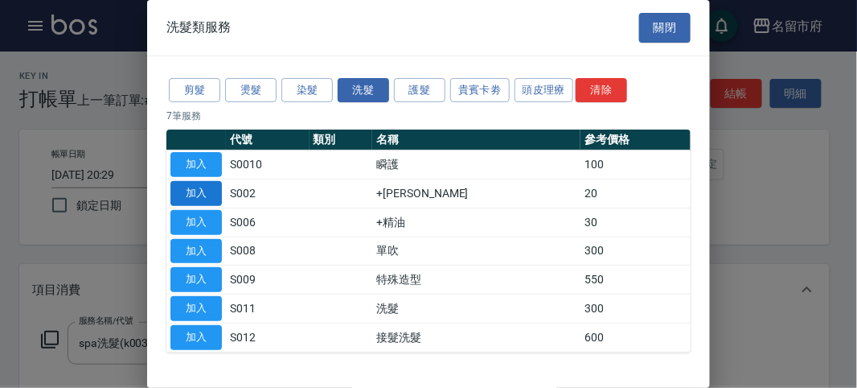
click at [187, 187] on button "加入" at bounding box center [196, 193] width 51 height 25
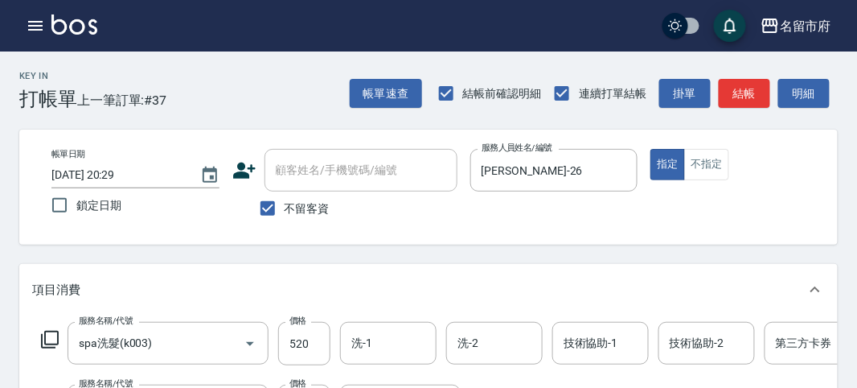
scroll to position [40, 0]
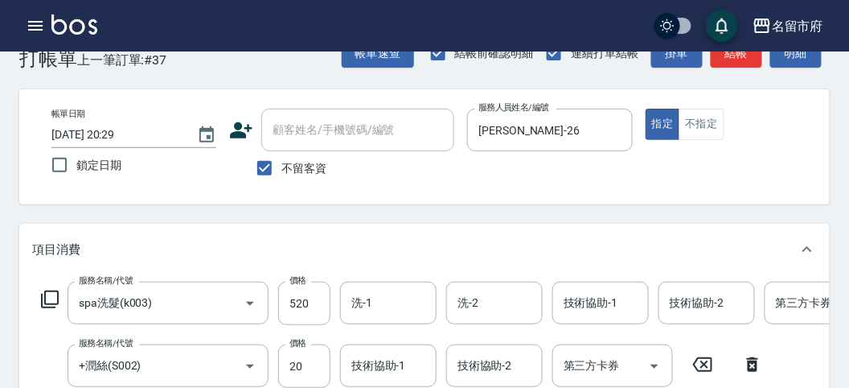
click at [51, 296] on icon at bounding box center [49, 299] width 19 height 19
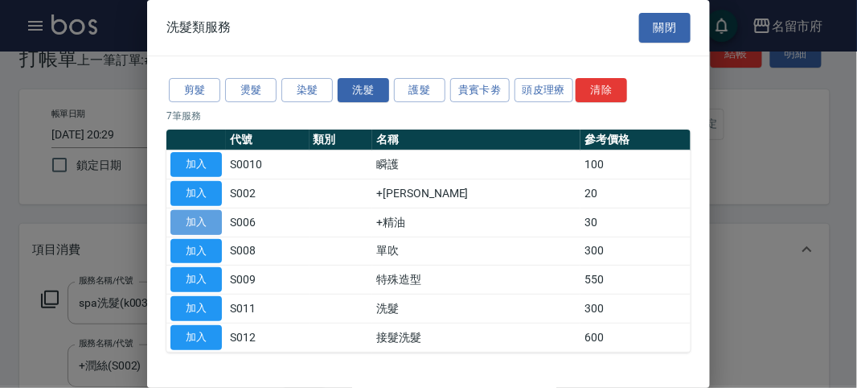
click at [197, 219] on button "加入" at bounding box center [196, 222] width 51 height 25
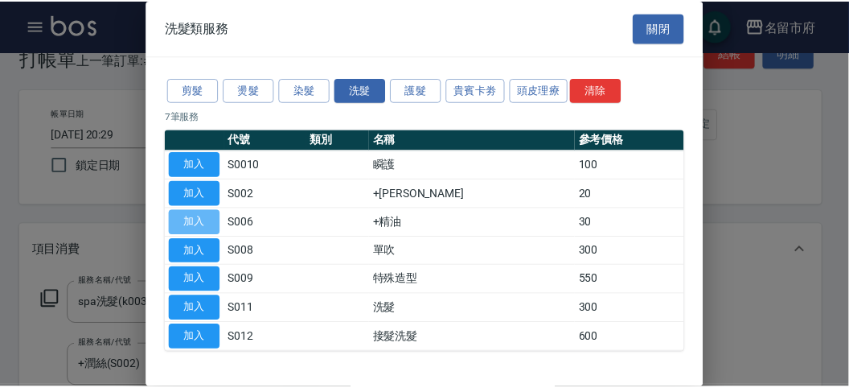
scroll to position [274, 0]
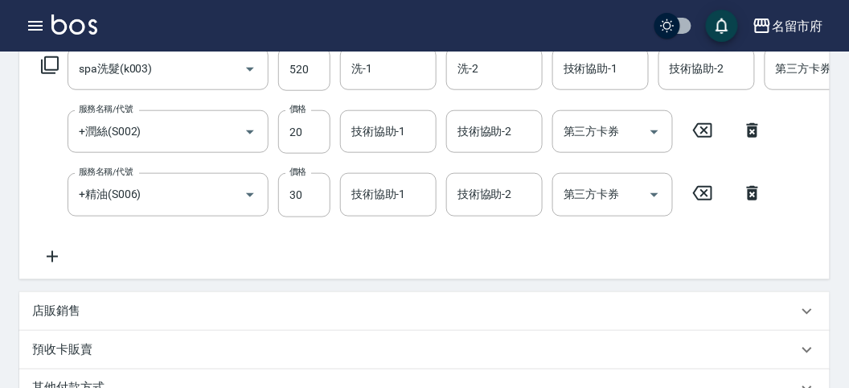
click at [51, 63] on icon at bounding box center [49, 64] width 19 height 19
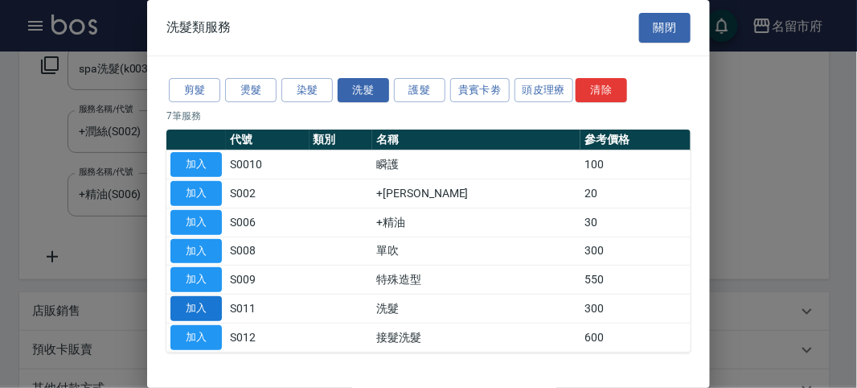
click at [210, 310] on button "加入" at bounding box center [196, 308] width 51 height 25
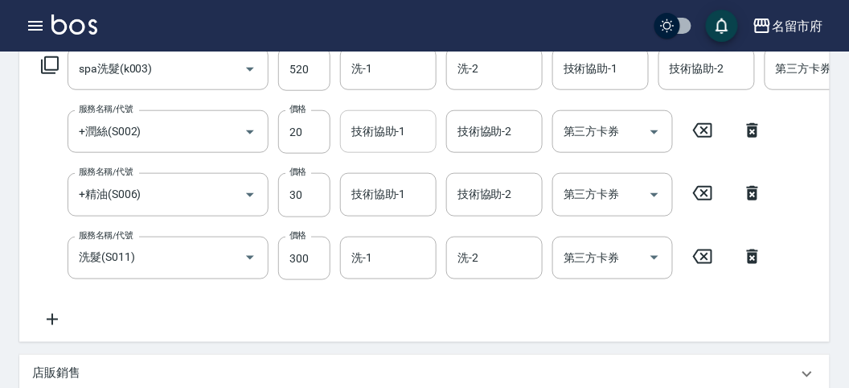
click at [384, 130] on input "技術協助-1" at bounding box center [388, 131] width 82 height 28
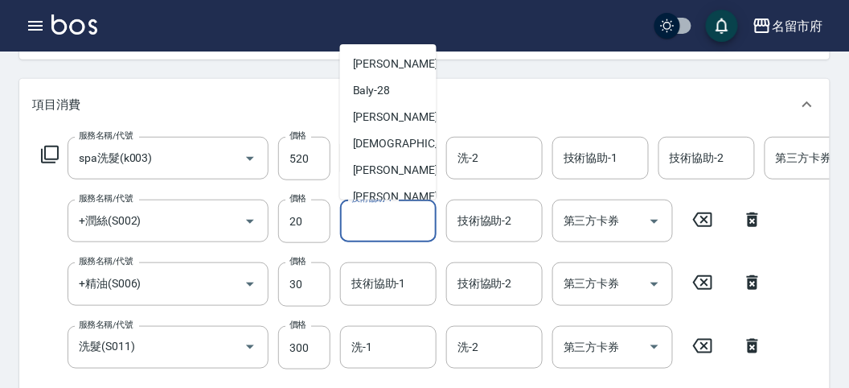
scroll to position [175, 0]
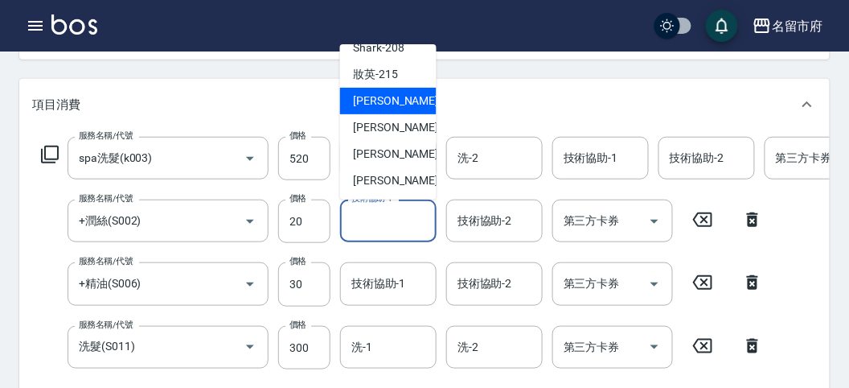
click at [397, 107] on div "小靜 -216" at bounding box center [388, 101] width 97 height 27
type input "小靜-216"
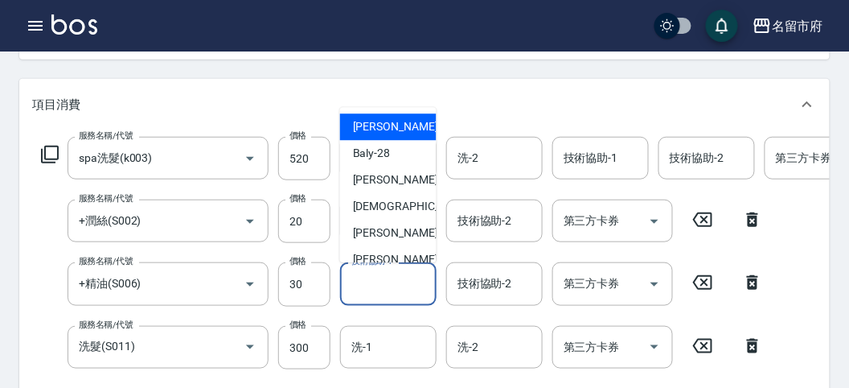
click at [397, 281] on input "技術協助-1" at bounding box center [388, 283] width 82 height 28
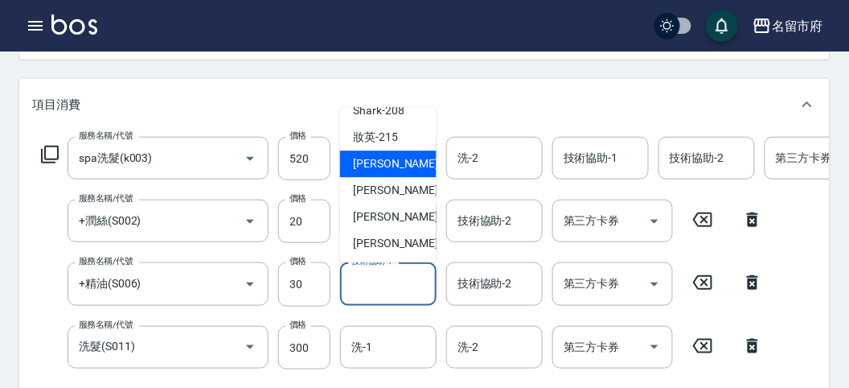
click at [383, 161] on span "小靜 -216" at bounding box center [407, 164] width 108 height 17
type input "小靜-216"
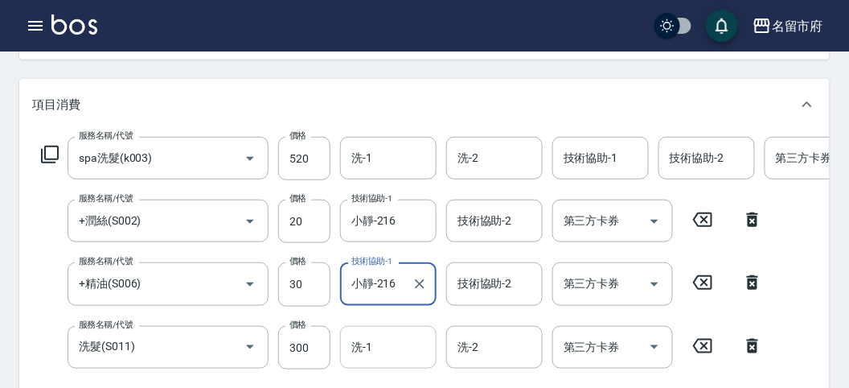
click at [388, 342] on input "洗-1" at bounding box center [388, 347] width 82 height 28
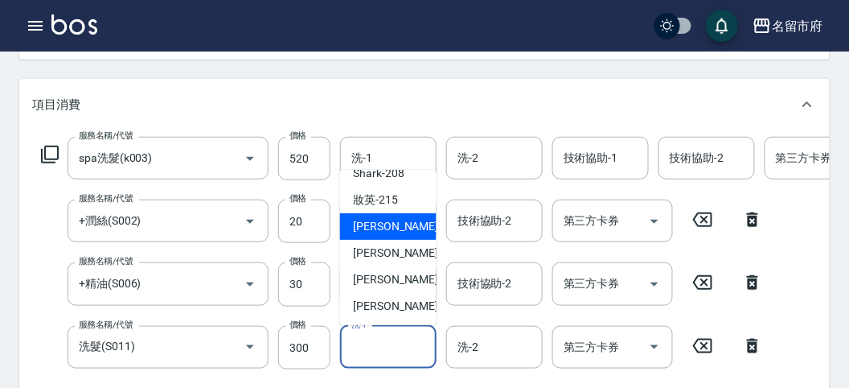
click at [401, 233] on div "小靜 -216" at bounding box center [388, 226] width 97 height 27
type input "小靜-216"
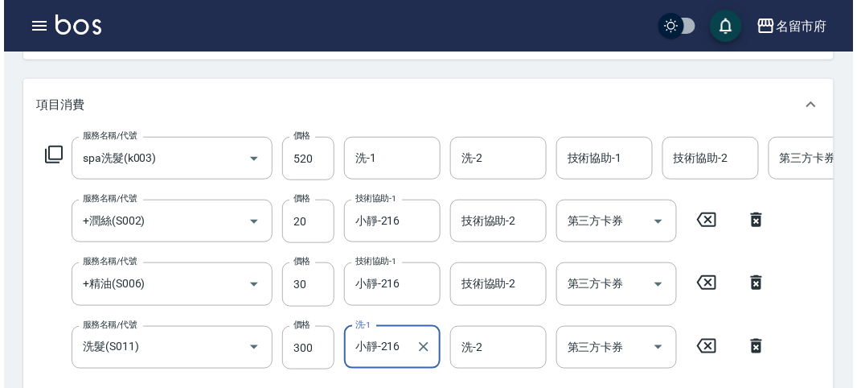
scroll to position [674, 0]
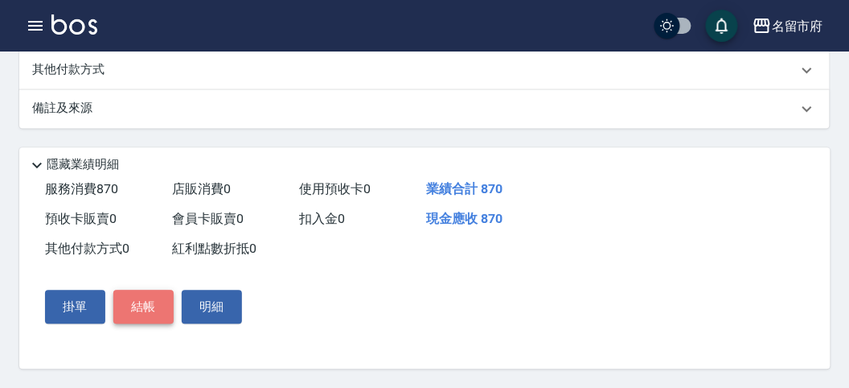
drag, startPoint x: 143, startPoint y: 304, endPoint x: 153, endPoint y: 302, distance: 9.9
click at [146, 304] on button "結帳" at bounding box center [143, 307] width 60 height 34
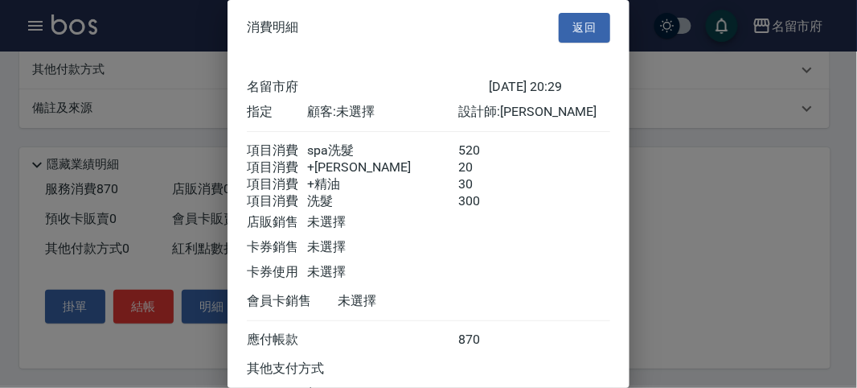
scroll to position [144, 0]
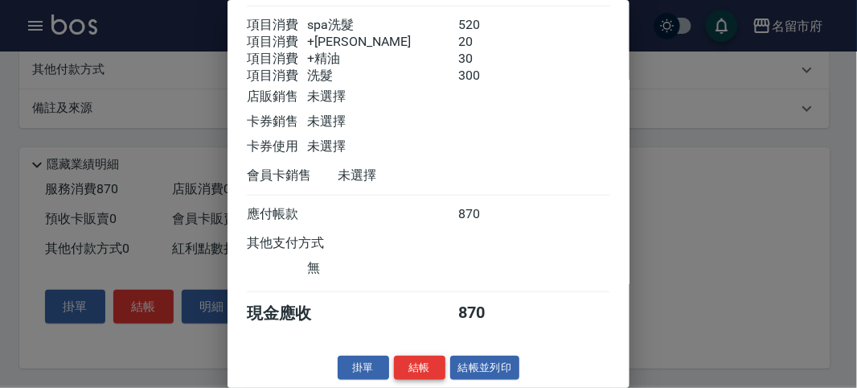
click at [416, 355] on button "結帳" at bounding box center [419, 367] width 51 height 25
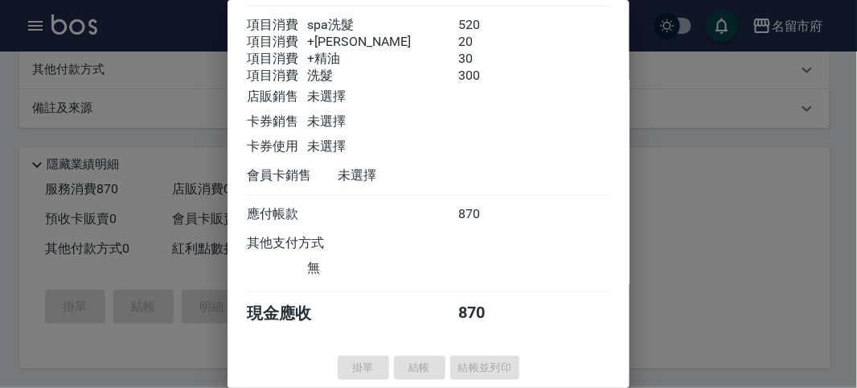
type input "[DATE] 20:30"
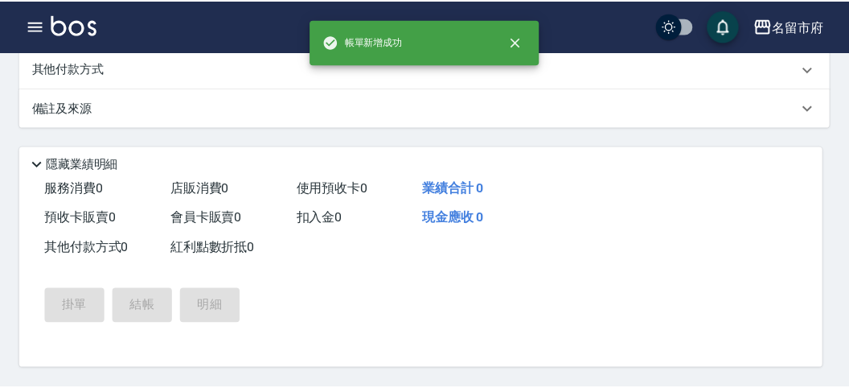
scroll to position [0, 0]
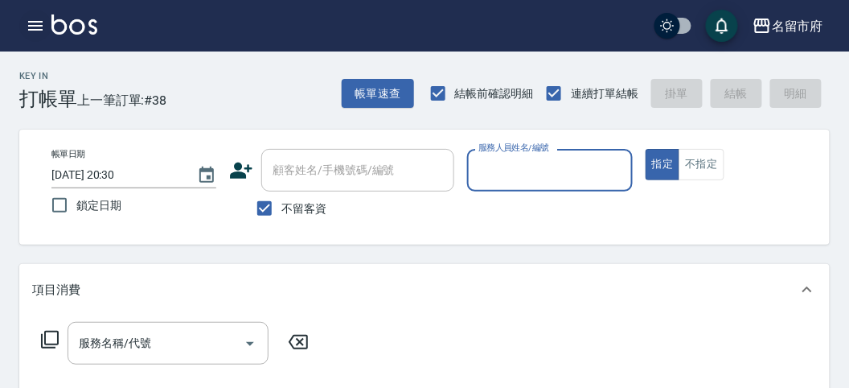
click at [35, 22] on icon "button" at bounding box center [35, 26] width 14 height 10
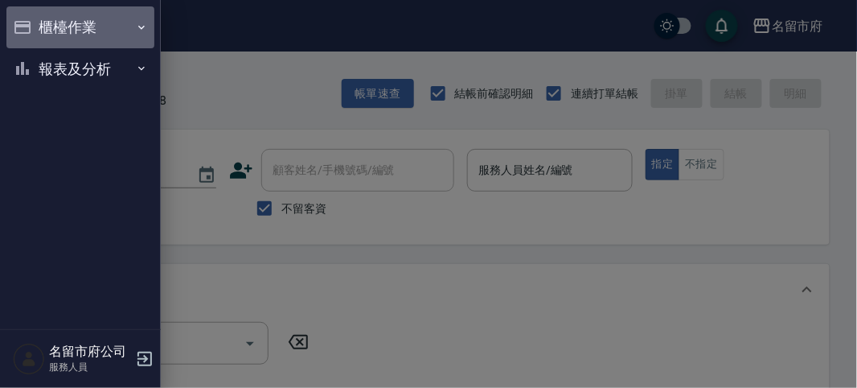
click at [38, 23] on button "櫃檯作業" at bounding box center [80, 27] width 148 height 42
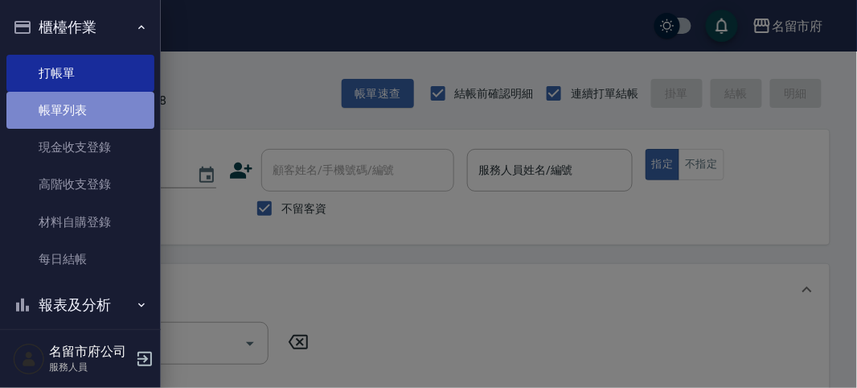
click at [87, 105] on link "帳單列表" at bounding box center [80, 110] width 148 height 37
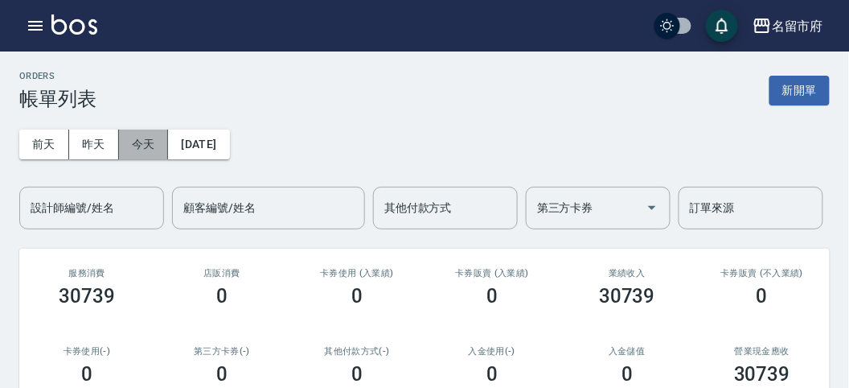
click at [152, 144] on button "今天" at bounding box center [144, 144] width 50 height 30
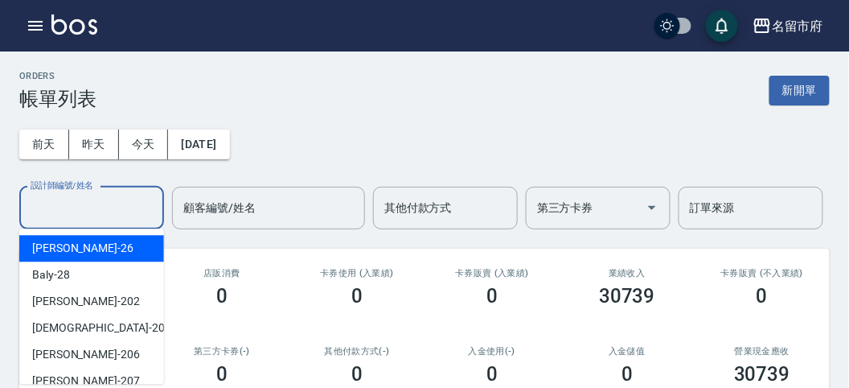
click at [125, 209] on input "設計師編號/姓名" at bounding box center [92, 208] width 130 height 28
click at [115, 256] on div "[PERSON_NAME] -26" at bounding box center [91, 248] width 145 height 27
type input "[PERSON_NAME]-26"
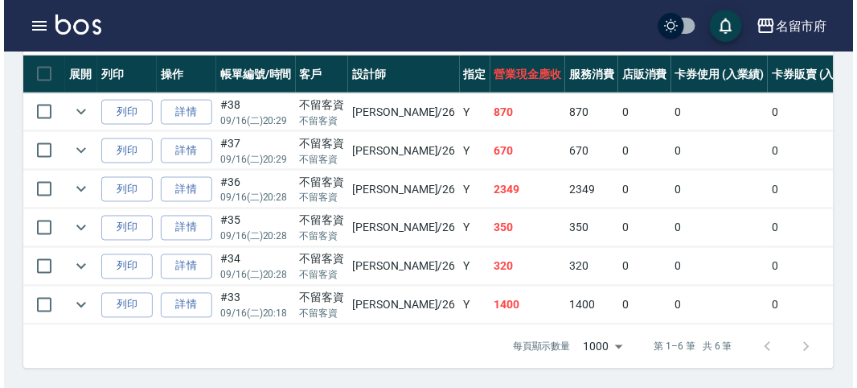
scroll to position [362, 0]
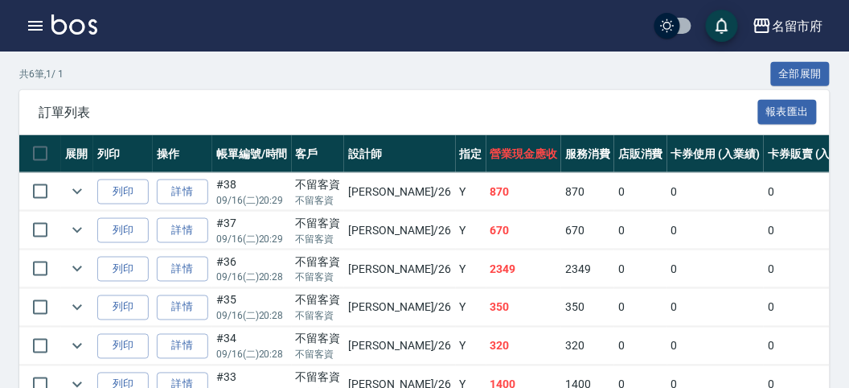
drag, startPoint x: 109, startPoint y: 72, endPoint x: 0, endPoint y: 40, distance: 113.2
click at [109, 72] on div "共 6 筆, 1 / 1 全部展開" at bounding box center [424, 74] width 811 height 25
click at [39, 17] on button "button" at bounding box center [35, 26] width 32 height 32
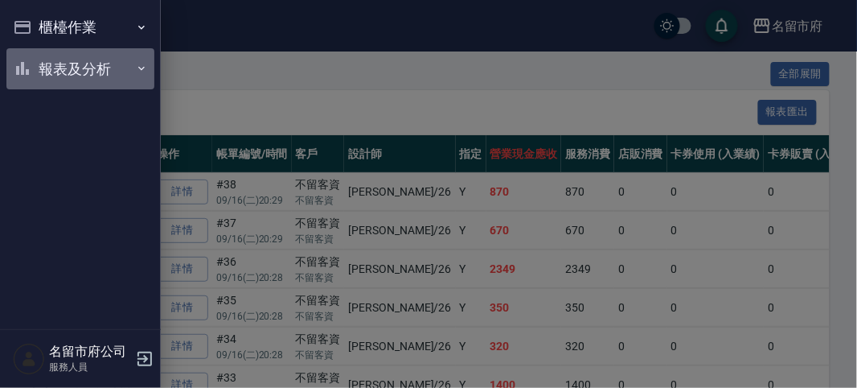
click at [59, 73] on button "報表及分析" at bounding box center [80, 69] width 148 height 42
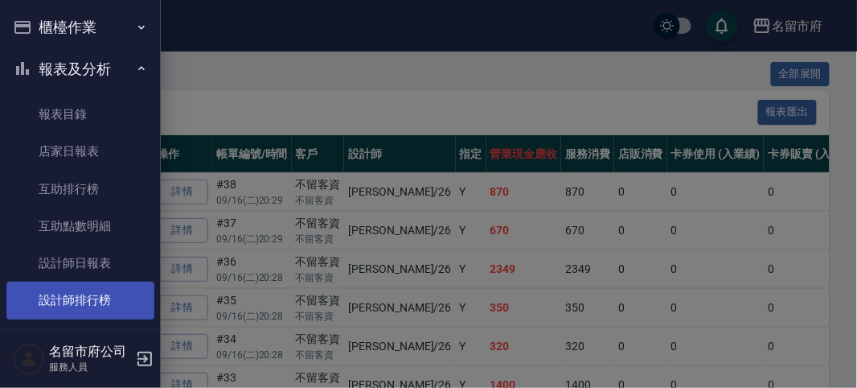
click at [89, 308] on link "設計師排行榜" at bounding box center [80, 299] width 148 height 37
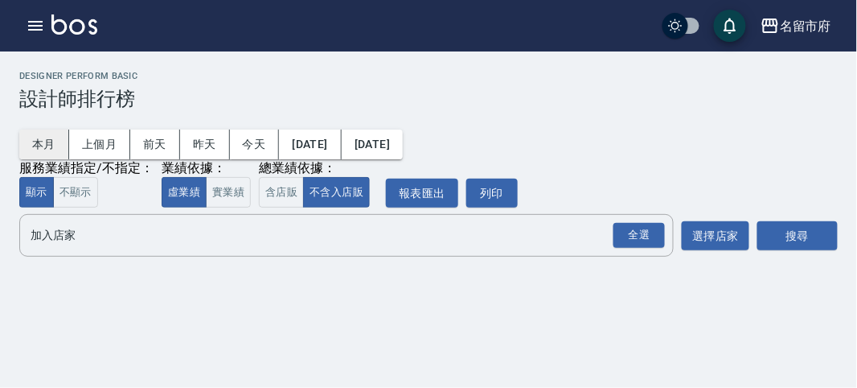
click at [32, 134] on button "本月" at bounding box center [44, 144] width 50 height 30
click at [636, 235] on div "全選" at bounding box center [639, 235] width 51 height 25
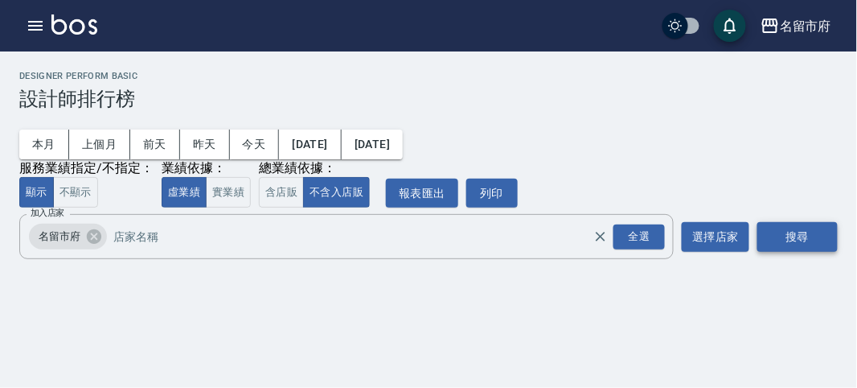
click at [783, 230] on button "搜尋" at bounding box center [798, 237] width 80 height 30
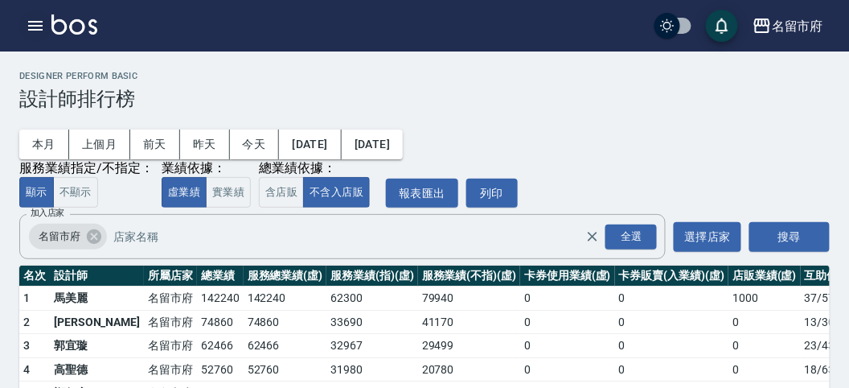
click at [27, 27] on icon "button" at bounding box center [35, 25] width 19 height 19
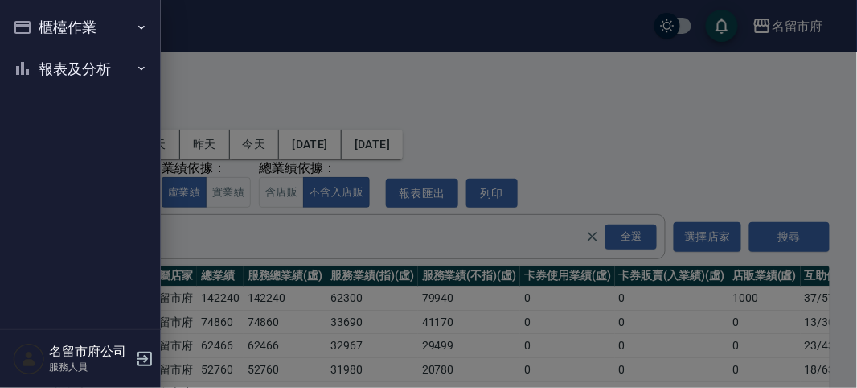
click at [41, 30] on button "櫃檯作業" at bounding box center [80, 27] width 148 height 42
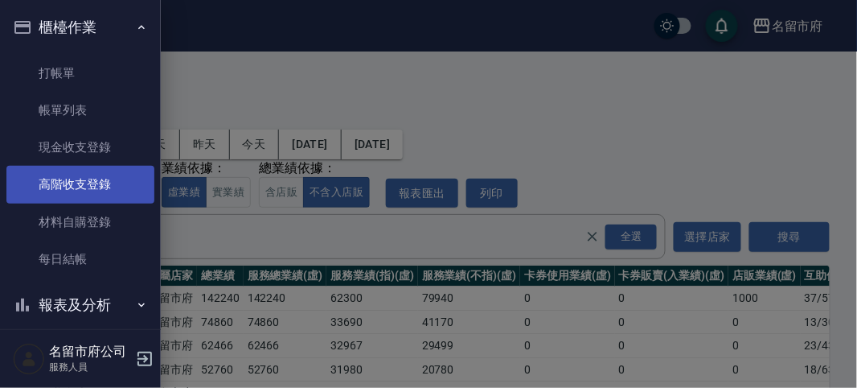
scroll to position [14, 0]
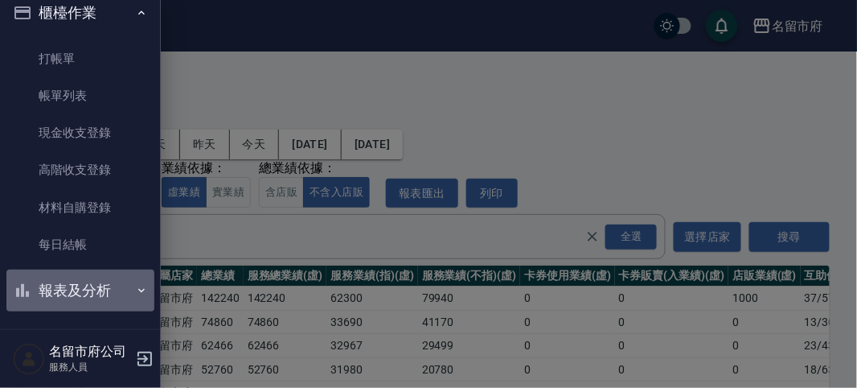
click at [95, 286] on button "報表及分析" at bounding box center [80, 290] width 148 height 42
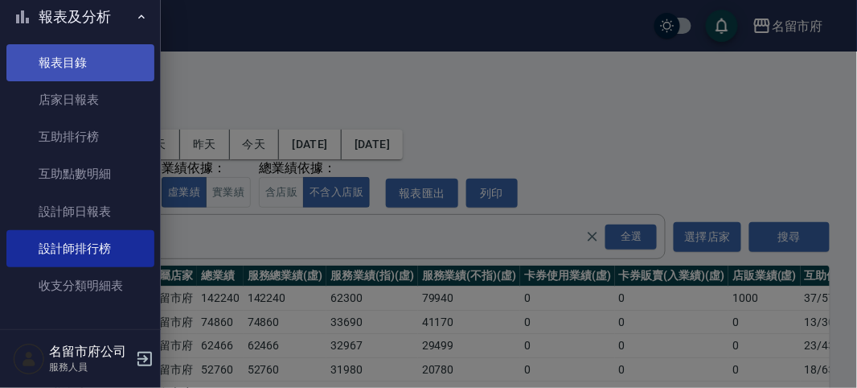
scroll to position [199, 0]
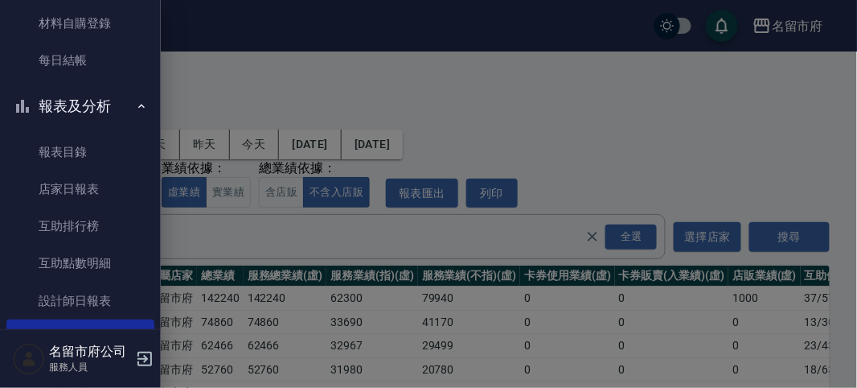
click at [92, 109] on button "報表及分析" at bounding box center [80, 106] width 148 height 42
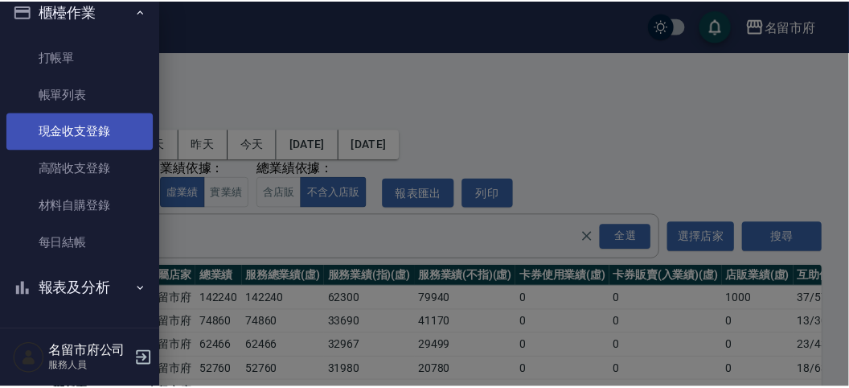
scroll to position [14, 0]
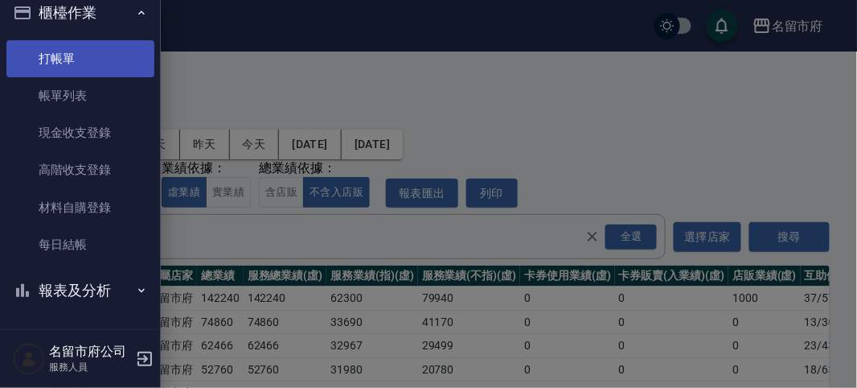
click at [73, 57] on link "打帳單" at bounding box center [80, 58] width 148 height 37
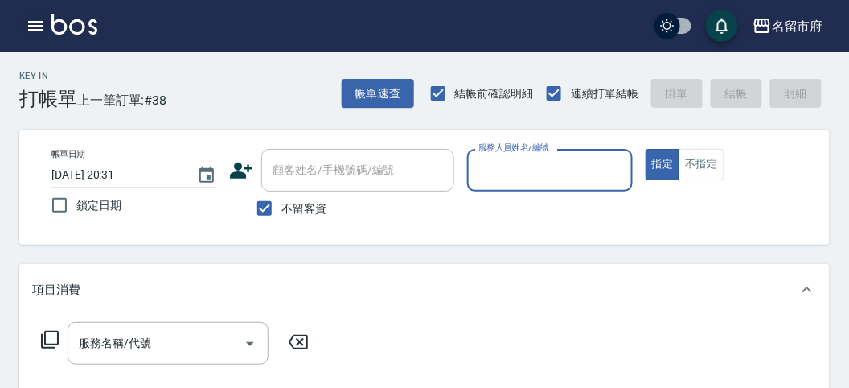
click at [31, 21] on icon "button" at bounding box center [35, 26] width 14 height 10
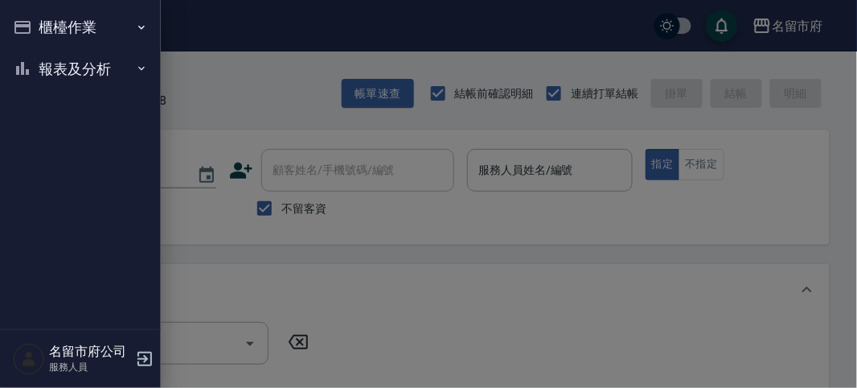
click at [44, 24] on button "櫃檯作業" at bounding box center [80, 27] width 148 height 42
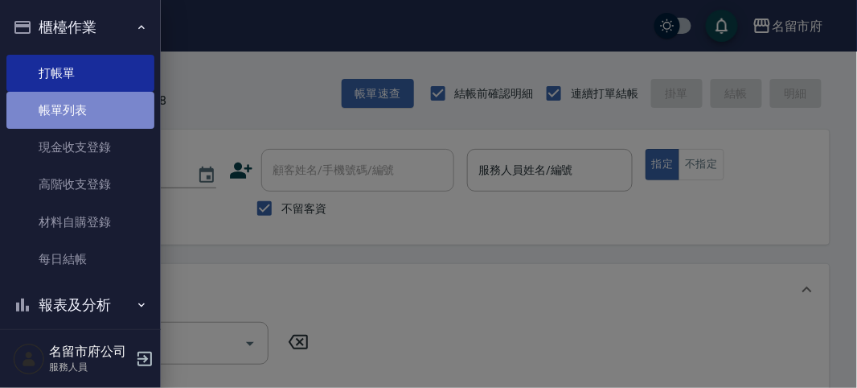
click at [92, 117] on link "帳單列表" at bounding box center [80, 110] width 148 height 37
click at [95, 107] on link "帳單列表" at bounding box center [80, 110] width 148 height 37
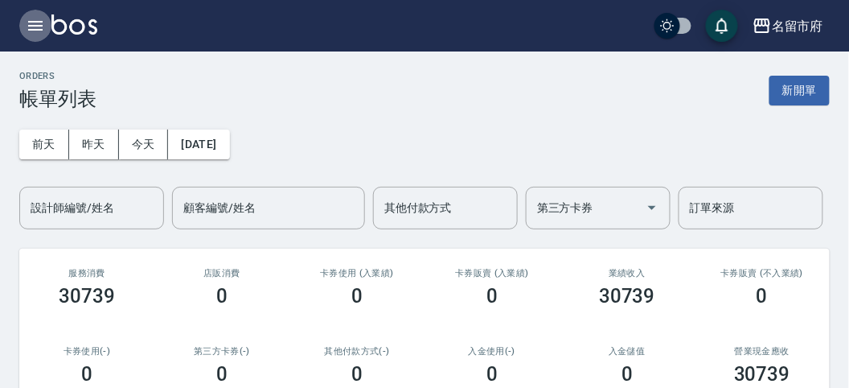
click at [31, 25] on icon "button" at bounding box center [35, 26] width 14 height 10
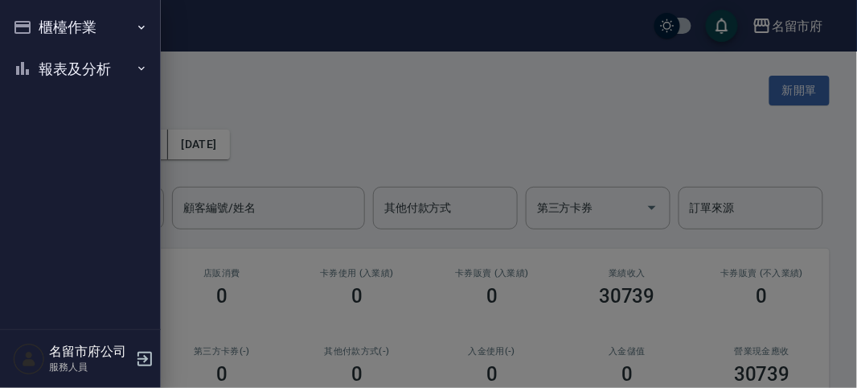
click at [97, 72] on button "報表及分析" at bounding box center [80, 69] width 148 height 42
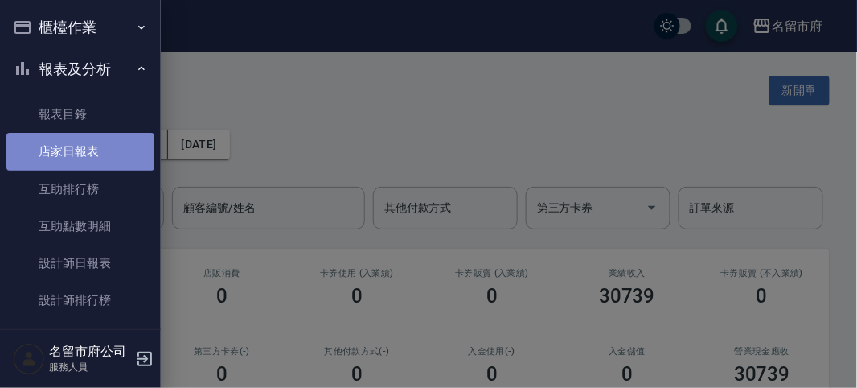
click at [99, 154] on link "店家日報表" at bounding box center [80, 151] width 148 height 37
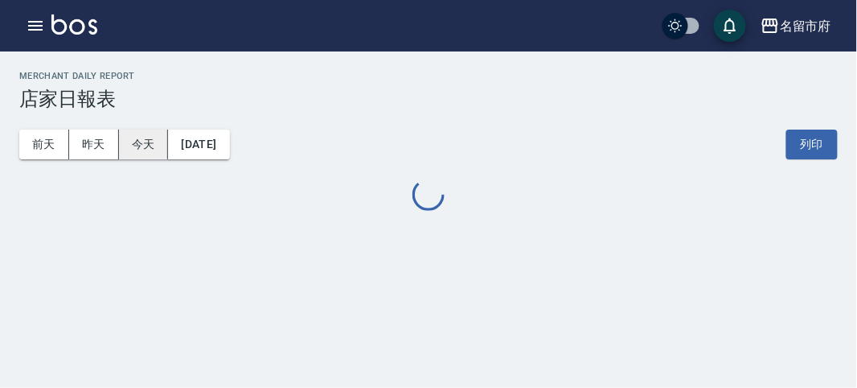
click at [131, 142] on button "今天" at bounding box center [144, 144] width 50 height 30
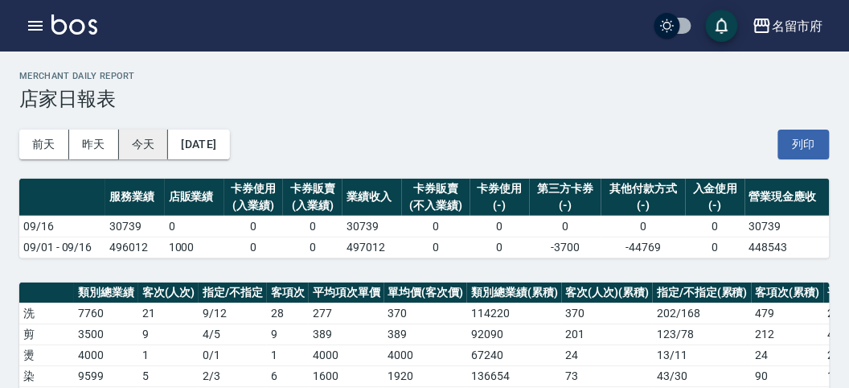
click at [131, 143] on button "今天" at bounding box center [144, 144] width 50 height 30
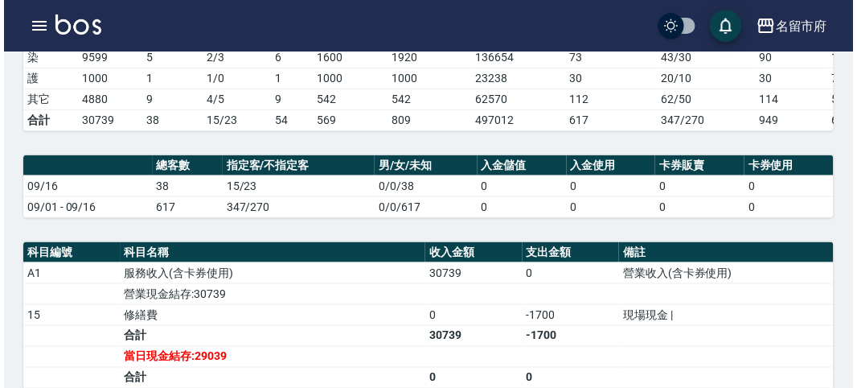
scroll to position [229, 0]
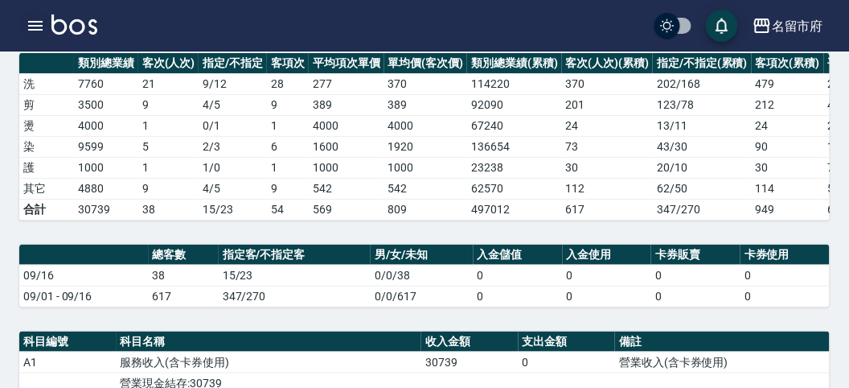
click at [32, 24] on icon "button" at bounding box center [35, 25] width 19 height 19
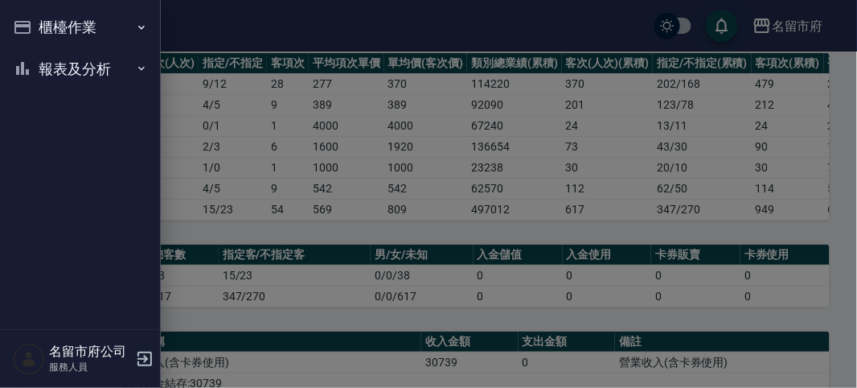
click at [50, 29] on button "櫃檯作業" at bounding box center [80, 27] width 148 height 42
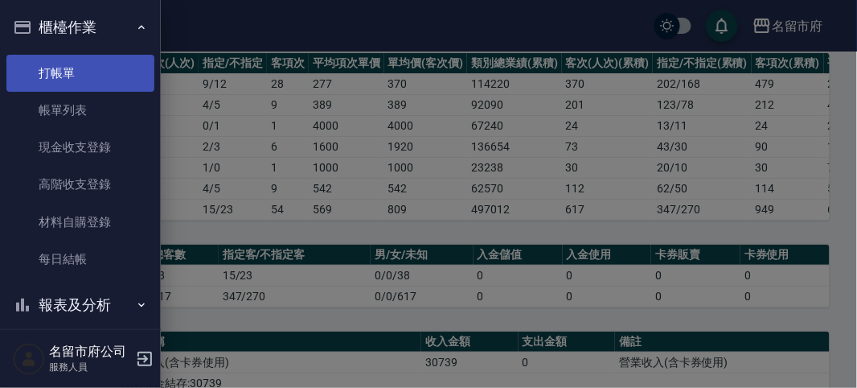
click at [81, 75] on link "打帳單" at bounding box center [80, 73] width 148 height 37
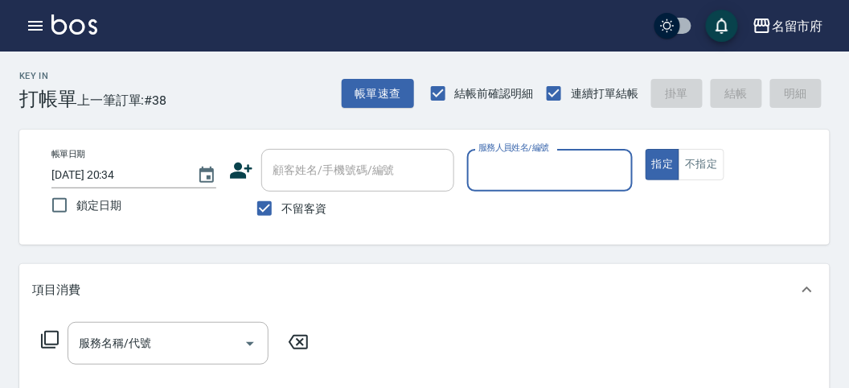
click at [568, 162] on input "服務人員姓名/編號" at bounding box center [550, 170] width 150 height 28
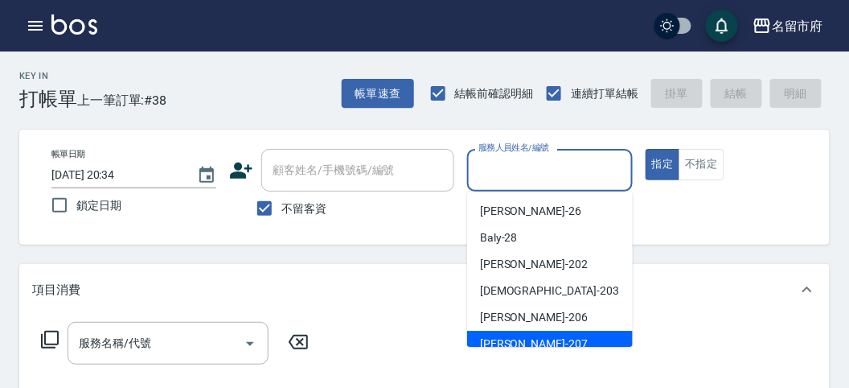
click at [536, 336] on div "[PERSON_NAME] -207" at bounding box center [550, 344] width 166 height 27
type input "[PERSON_NAME]-207"
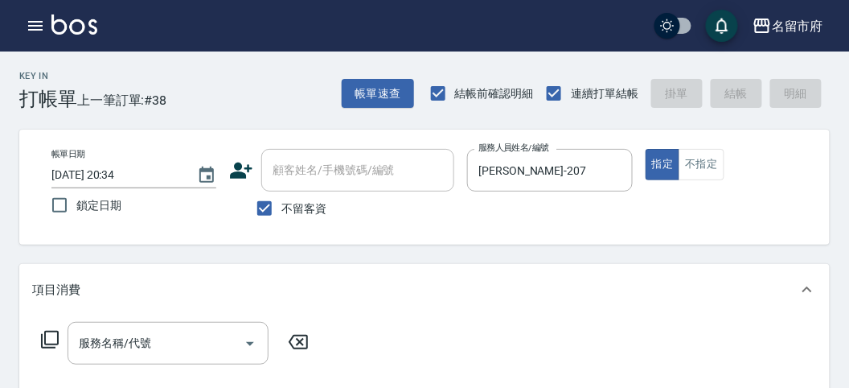
click at [58, 336] on icon at bounding box center [50, 340] width 18 height 18
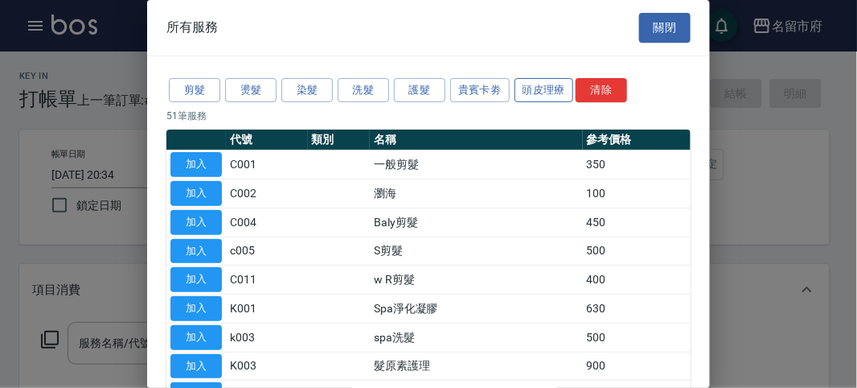
click at [535, 92] on button "頭皮理療" at bounding box center [545, 90] width 60 height 25
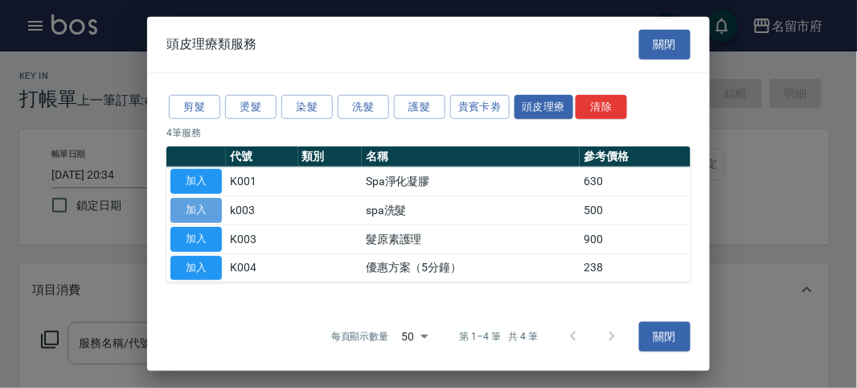
click at [207, 211] on button "加入" at bounding box center [196, 210] width 51 height 25
type input "spa洗髮(k003)"
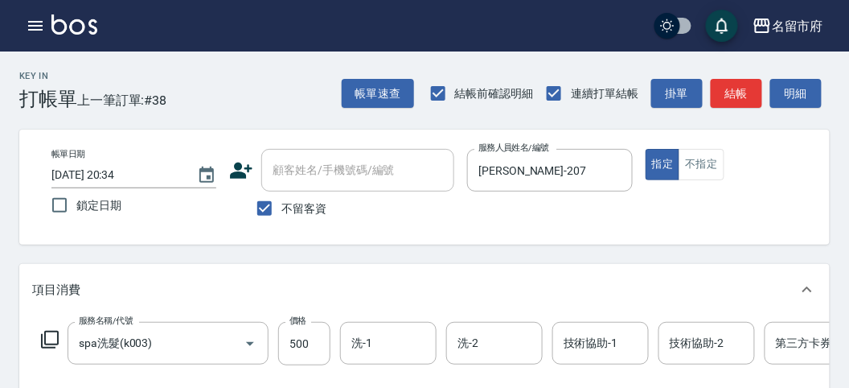
click at [47, 337] on icon at bounding box center [49, 339] width 19 height 19
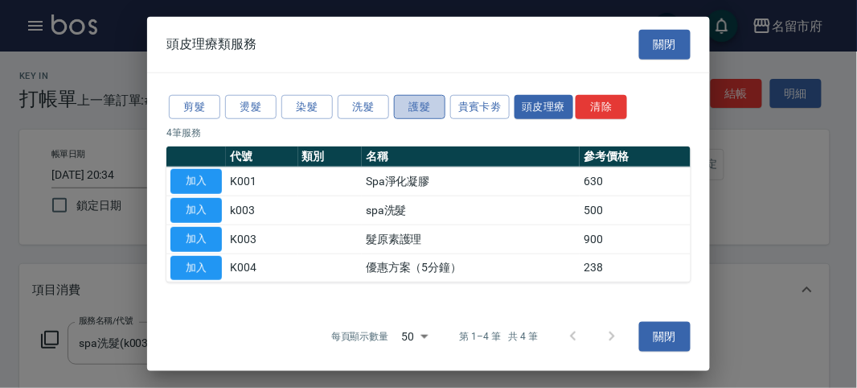
click at [423, 105] on button "護髮" at bounding box center [419, 106] width 51 height 25
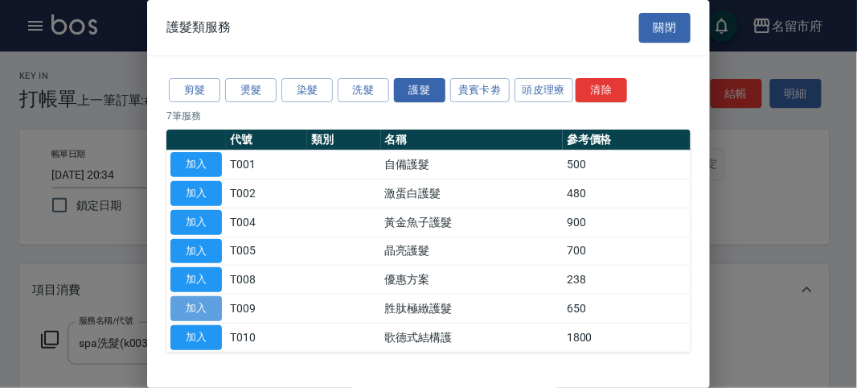
click at [209, 310] on button "加入" at bounding box center [196, 308] width 51 height 25
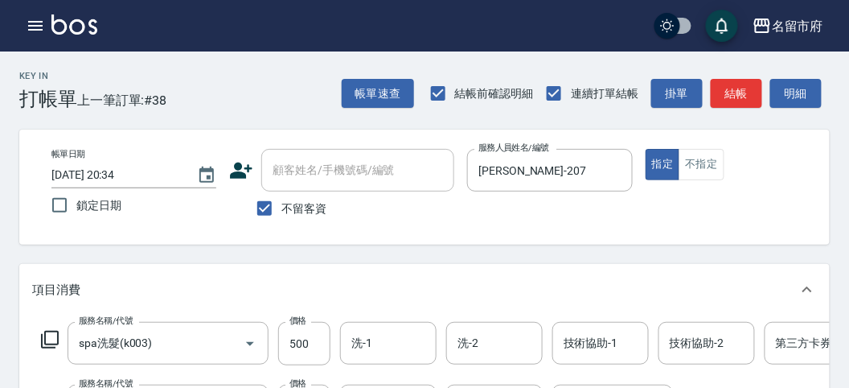
scroll to position [549, 0]
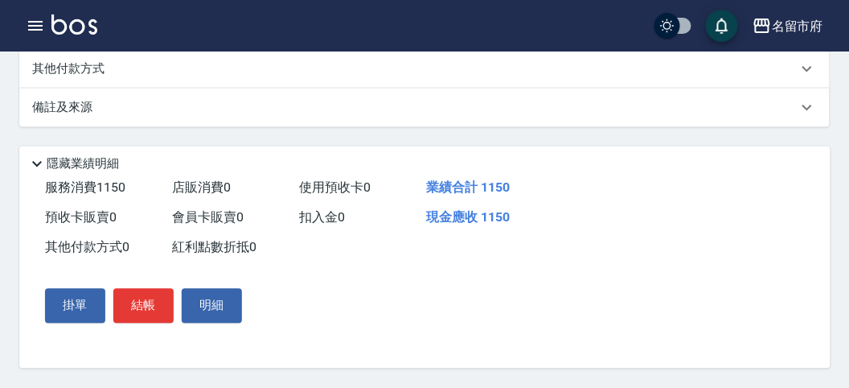
click at [110, 72] on p "其他付款方式" at bounding box center [72, 69] width 80 height 18
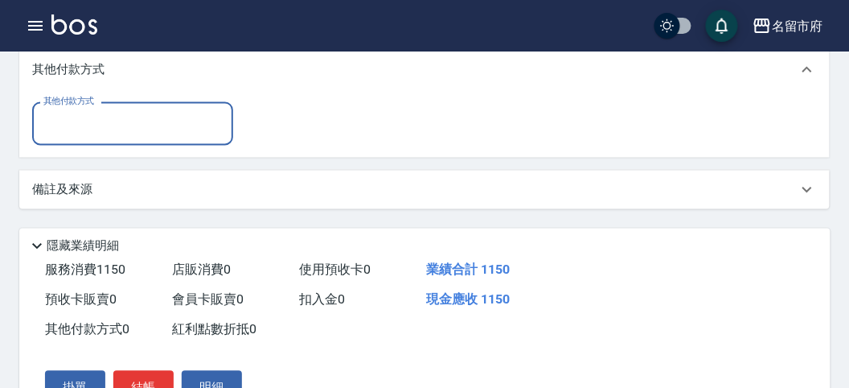
scroll to position [0, 0]
click at [121, 145] on div "其他付款方式" at bounding box center [132, 123] width 201 height 43
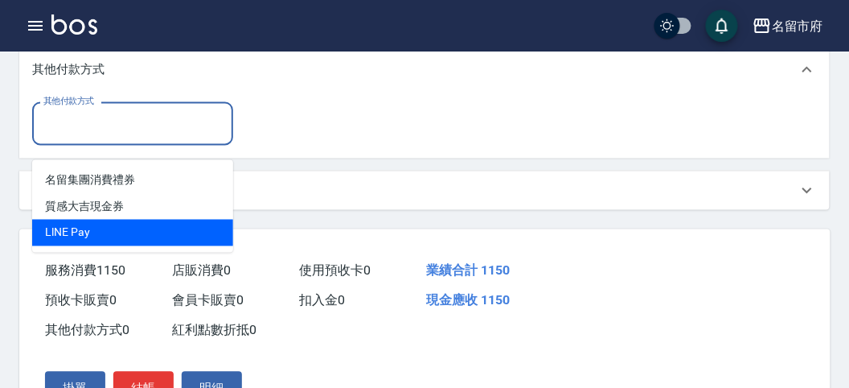
click at [117, 225] on span "LlNE Pay" at bounding box center [132, 233] width 201 height 27
type input "LlNE Pay"
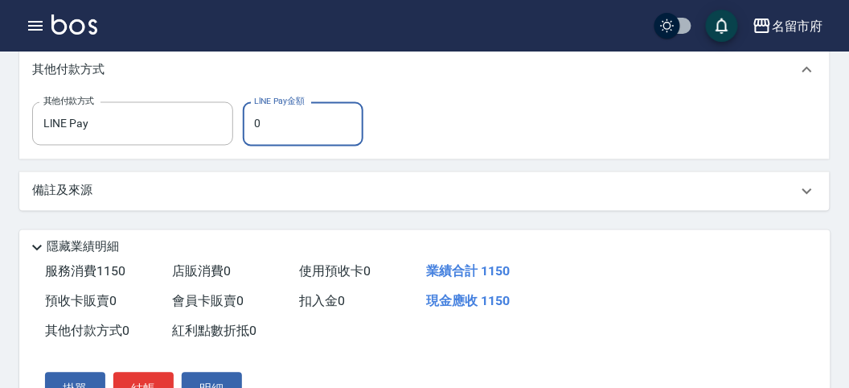
click at [267, 142] on input "0" at bounding box center [303, 123] width 121 height 43
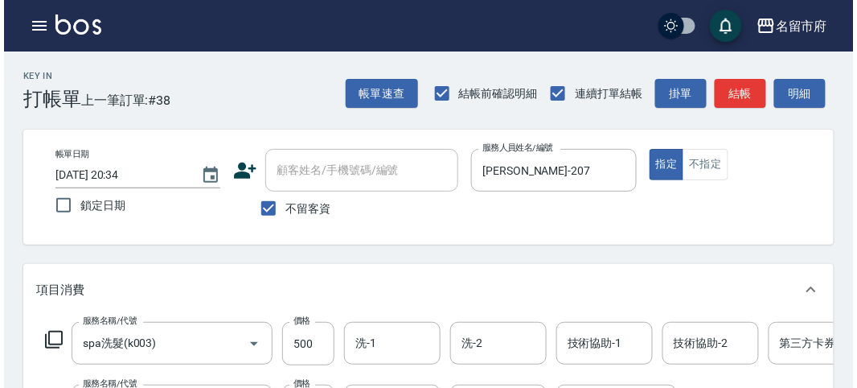
scroll to position [650, 0]
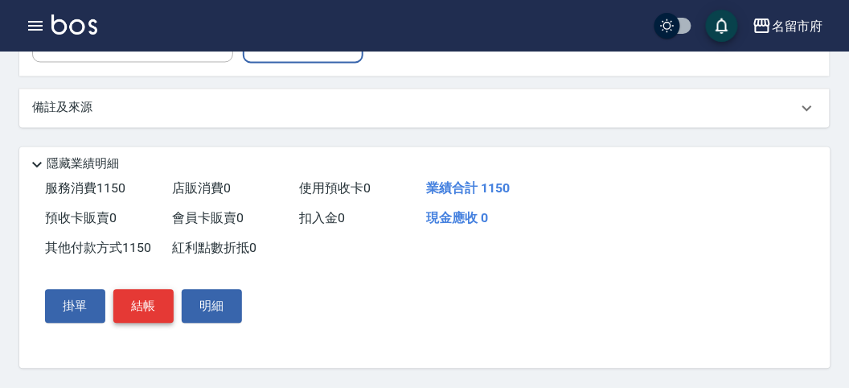
type input "1150"
click at [134, 303] on button "結帳" at bounding box center [143, 307] width 60 height 34
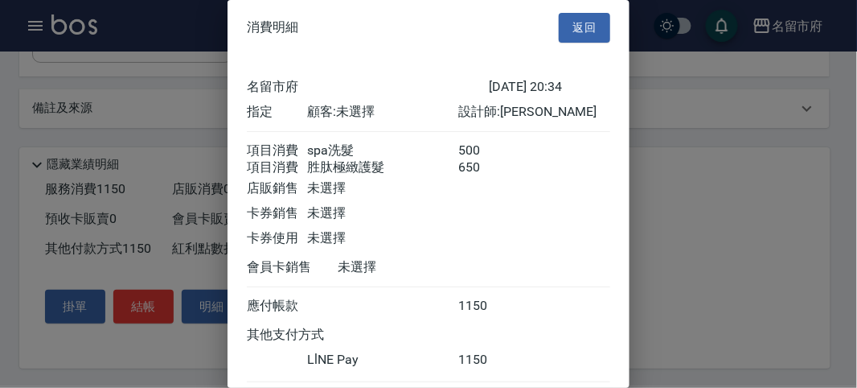
scroll to position [105, 0]
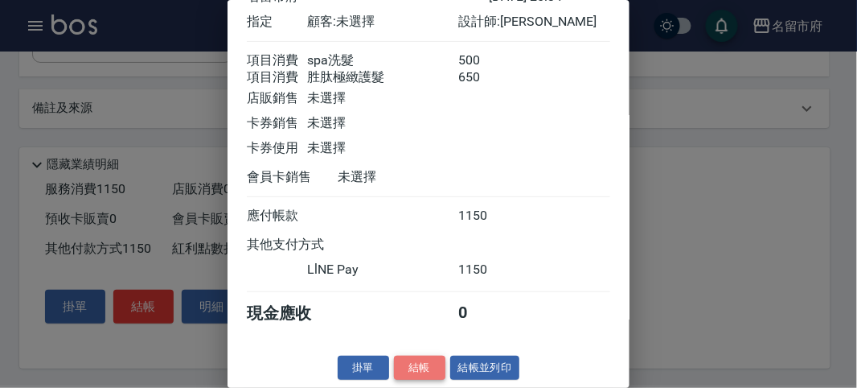
click at [431, 365] on button "結帳" at bounding box center [419, 367] width 51 height 25
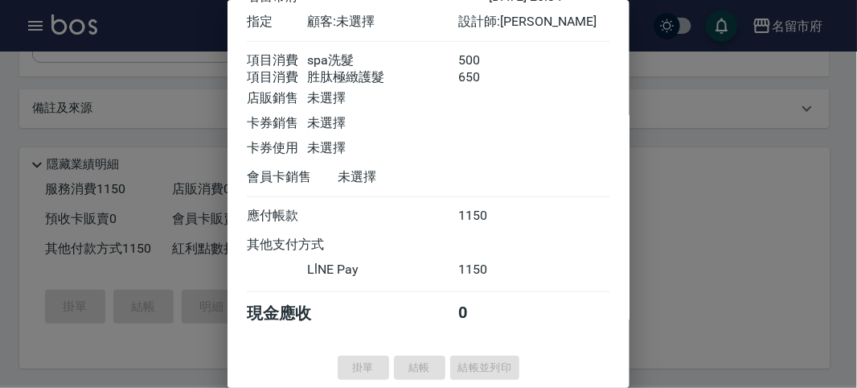
type input "[DATE] 20:35"
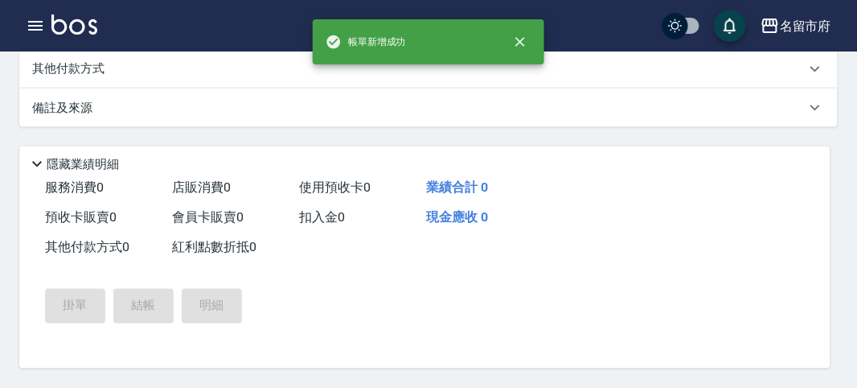
scroll to position [0, 0]
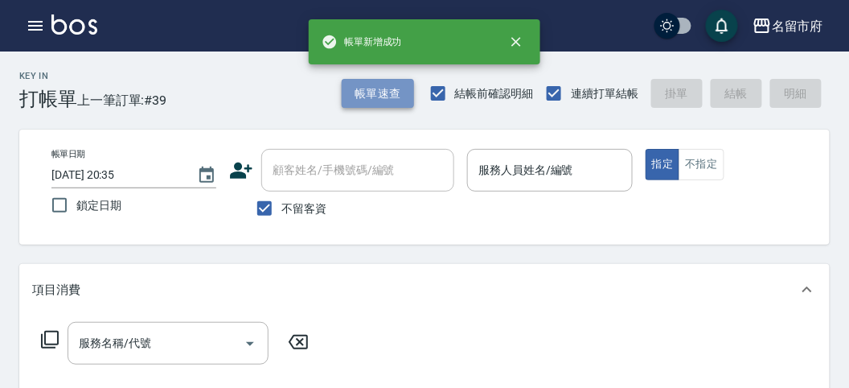
click at [384, 89] on button "帳單速查" at bounding box center [378, 94] width 72 height 30
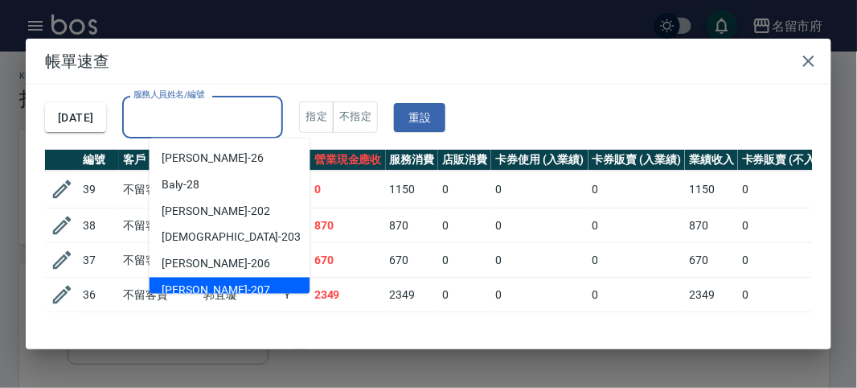
click at [272, 286] on div "[PERSON_NAME] -207" at bounding box center [230, 290] width 161 height 27
type input "[PERSON_NAME]-207"
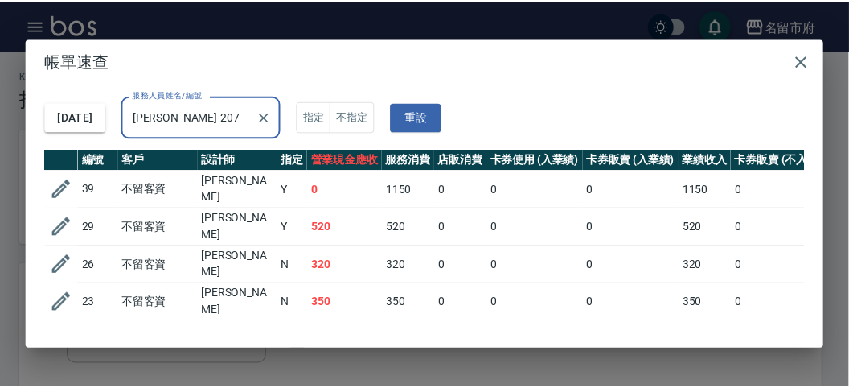
scroll to position [199, 0]
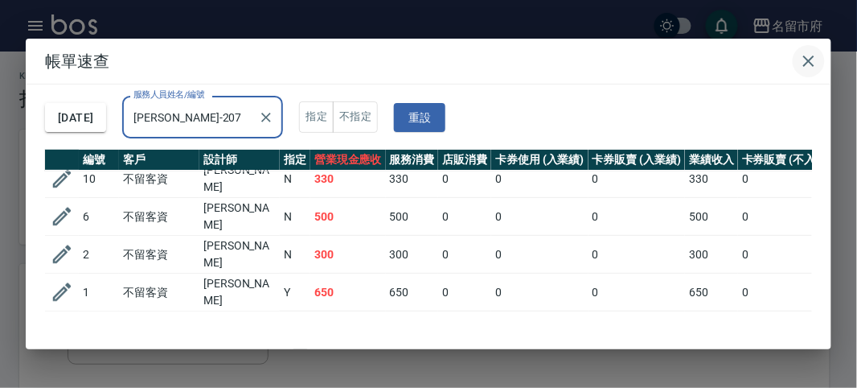
click at [819, 66] on icon "button" at bounding box center [808, 60] width 19 height 19
